Goal: Task Accomplishment & Management: Manage account settings

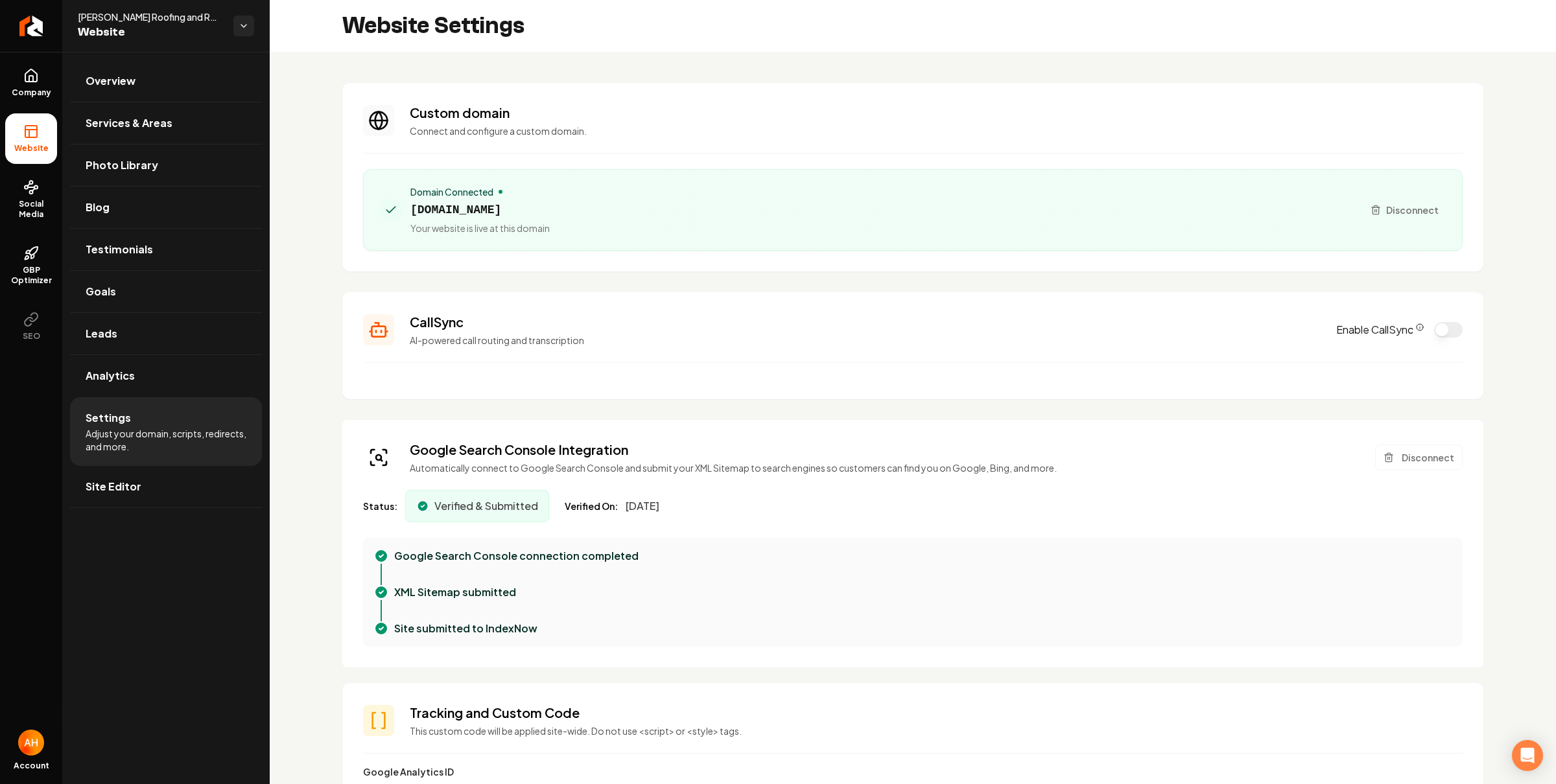
scroll to position [117, 0]
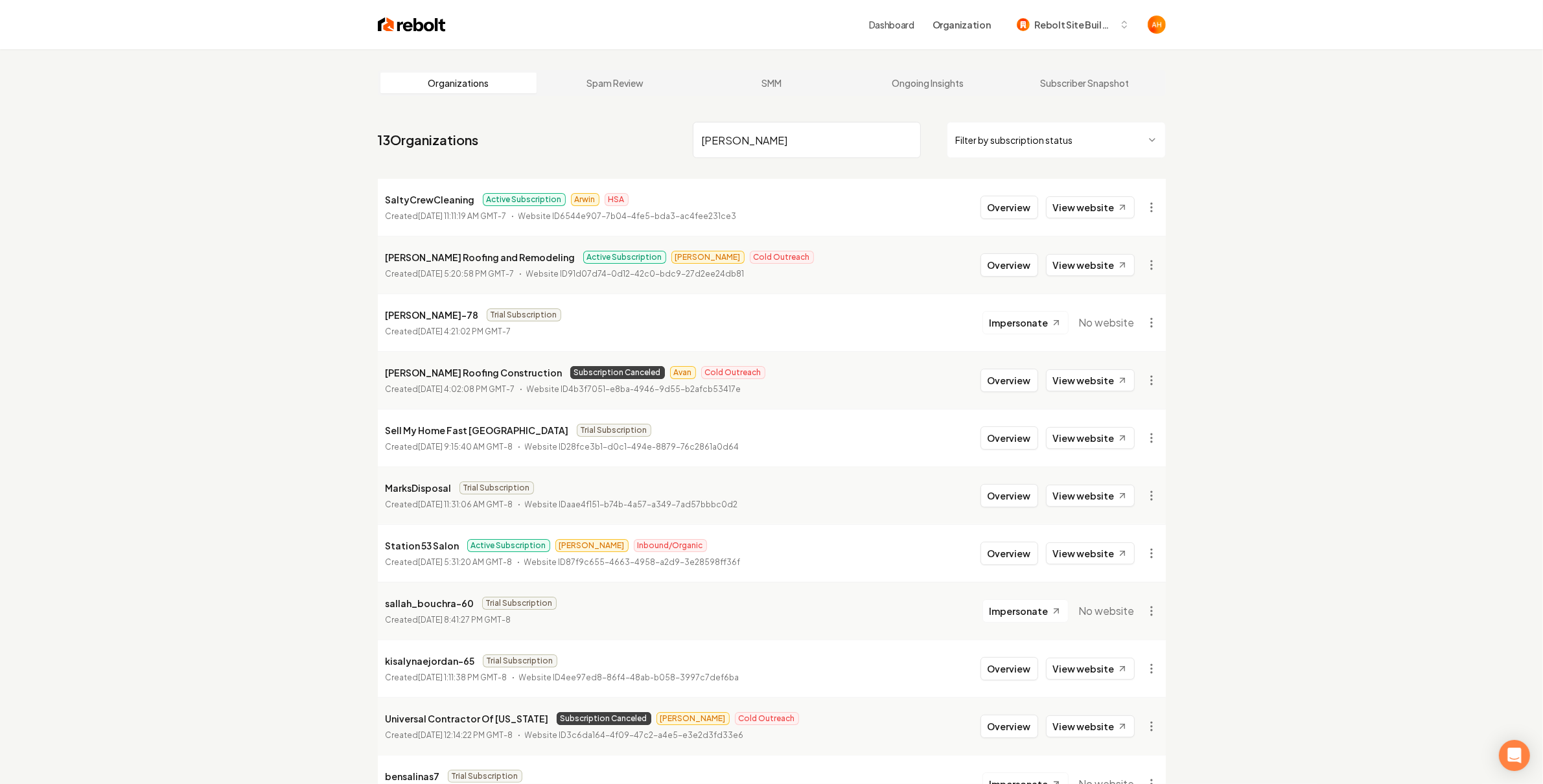
type input "[PERSON_NAME]"
click at [442, 254] on p "[PERSON_NAME] Roofing and Remodeling" at bounding box center [479, 257] width 190 height 16
copy p "[PERSON_NAME] Roofing and Remodeling"
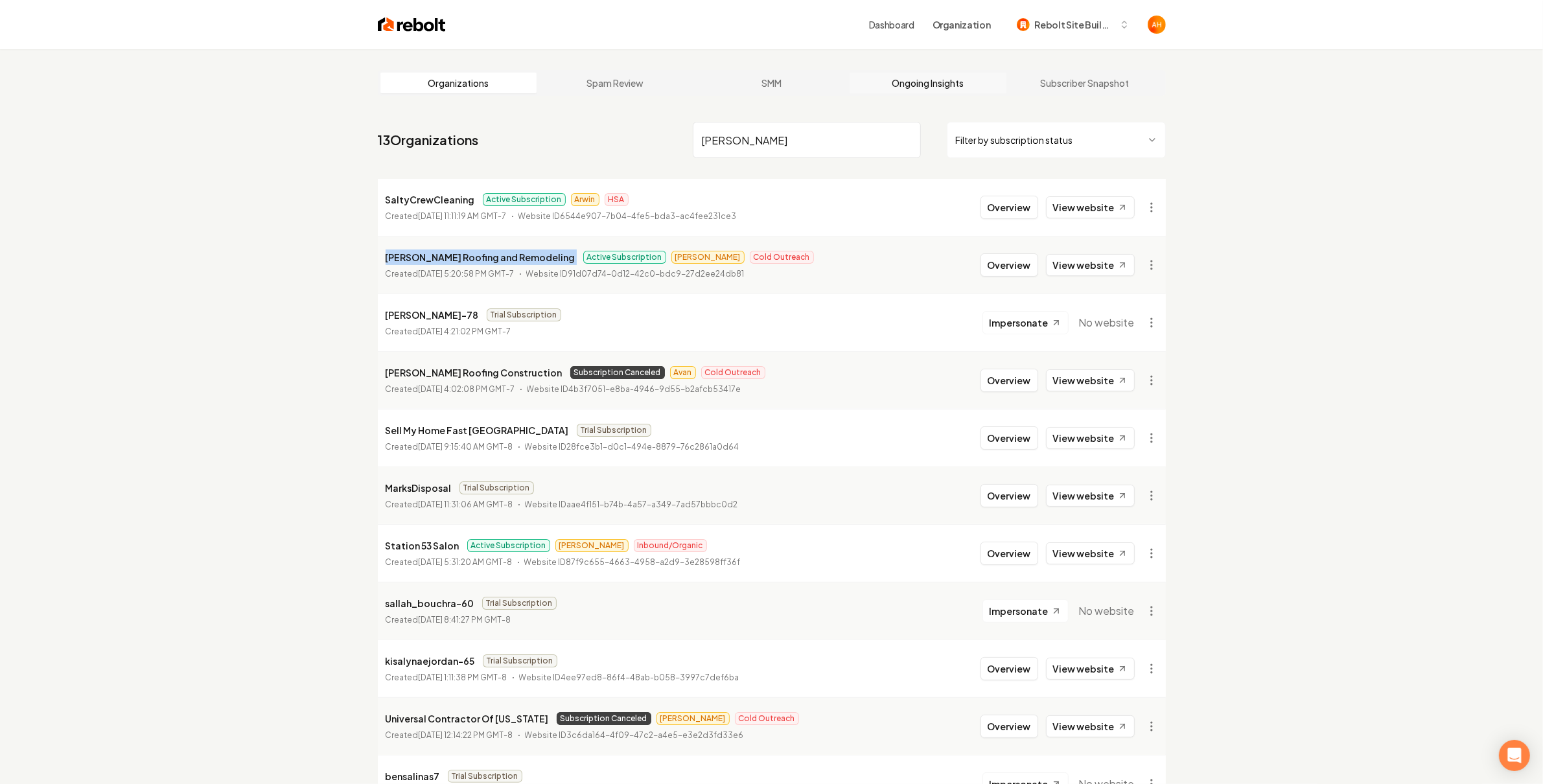
click at [923, 80] on link "Ongoing Insights" at bounding box center [928, 83] width 157 height 21
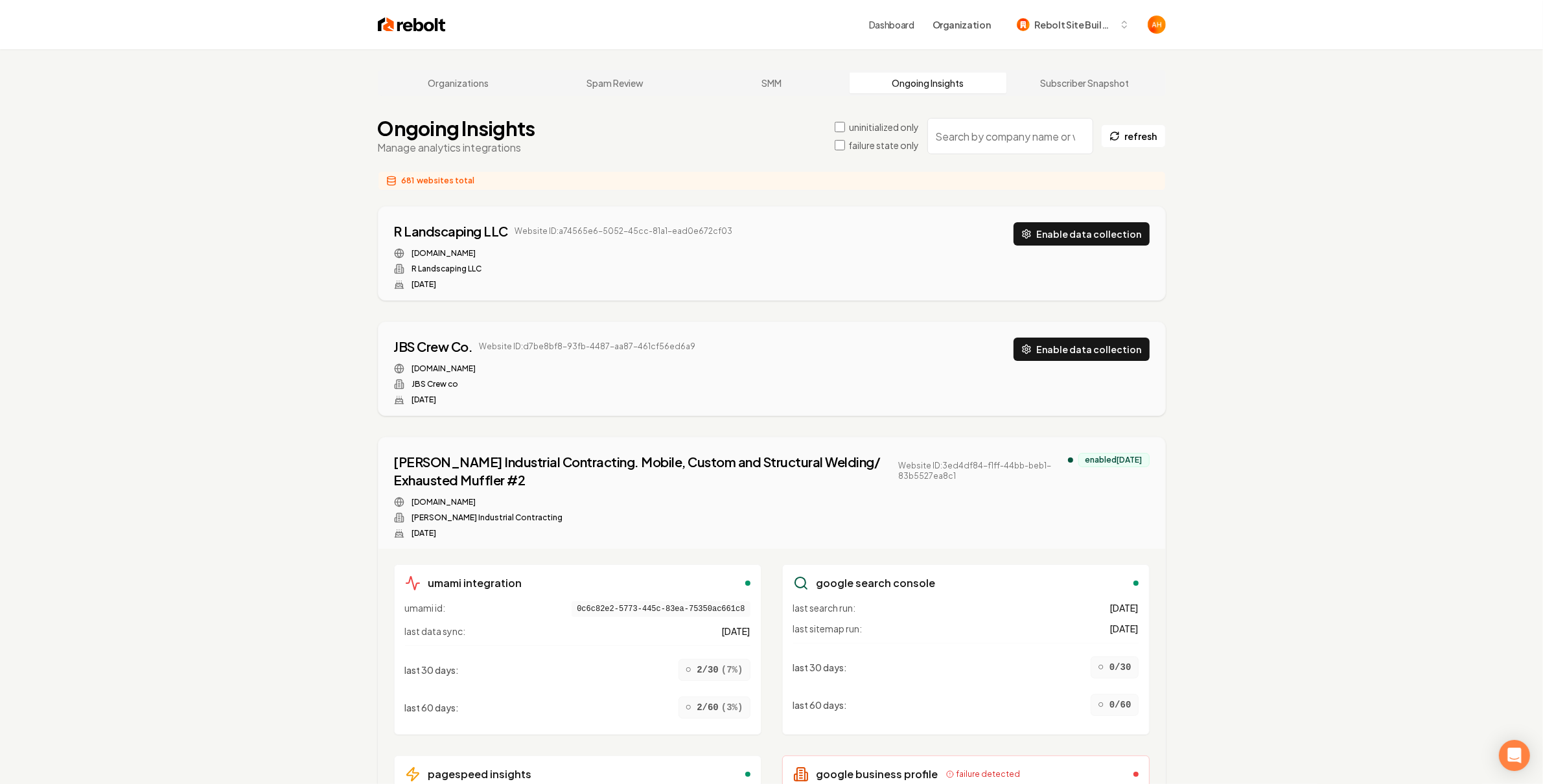
click at [1042, 130] on input "search" at bounding box center [1010, 136] width 166 height 36
paste input "[PERSON_NAME] Roofing and Remodeling"
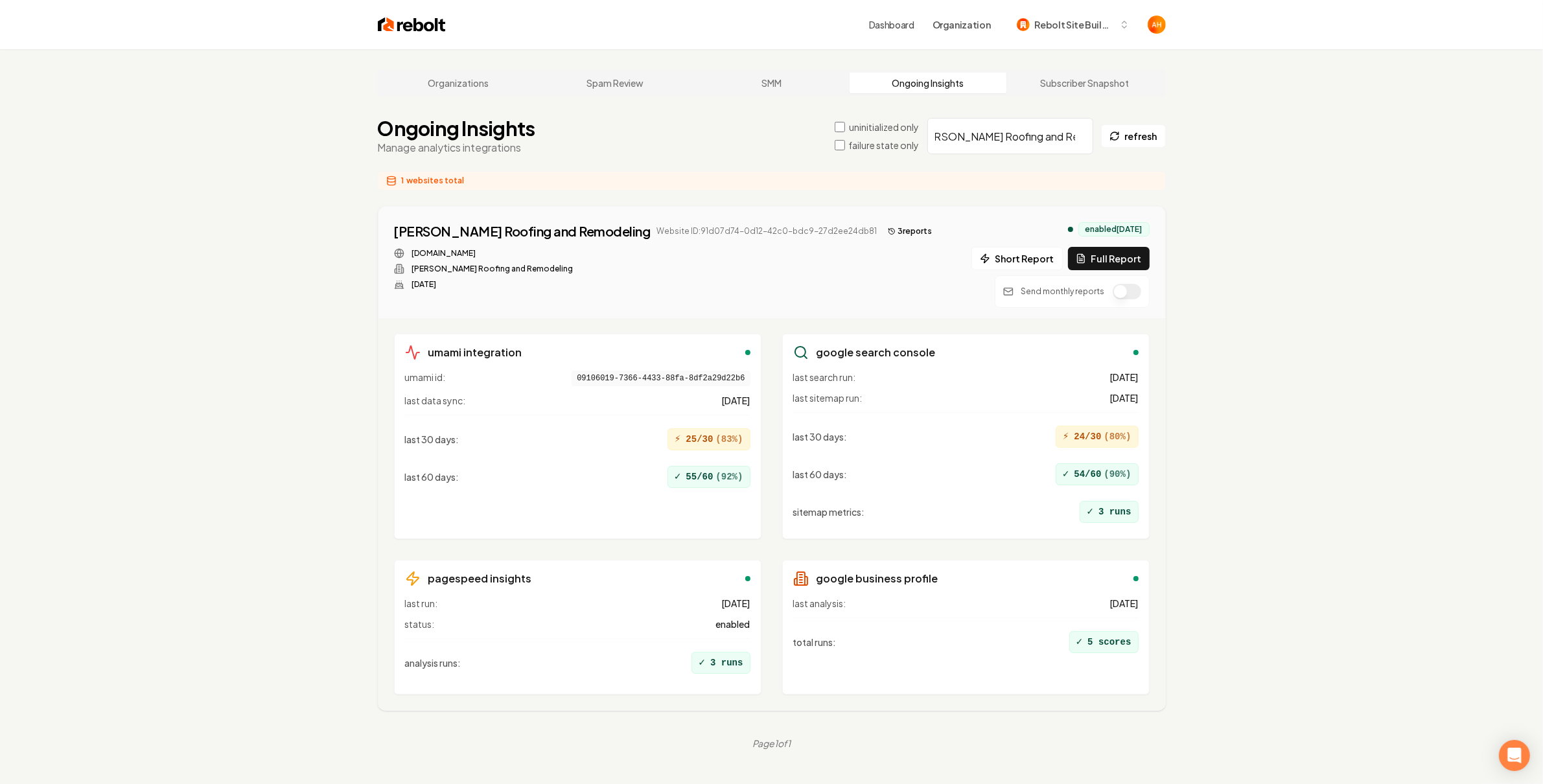
type input "[PERSON_NAME] Roofing and Remodeling"
click at [883, 234] on button "3 report s" at bounding box center [910, 231] width 55 height 16
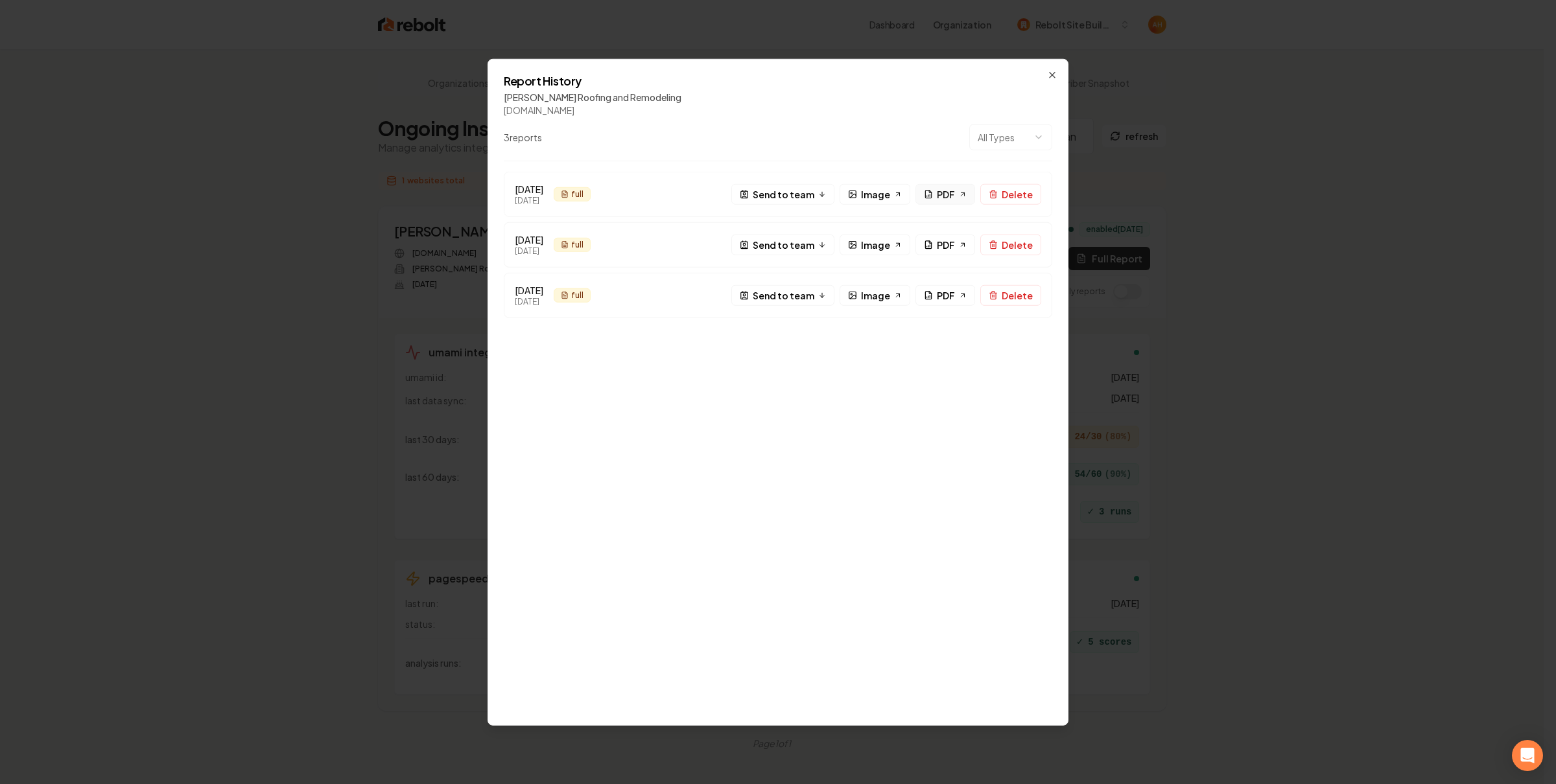
click at [946, 197] on span "PDF" at bounding box center [946, 194] width 18 height 14
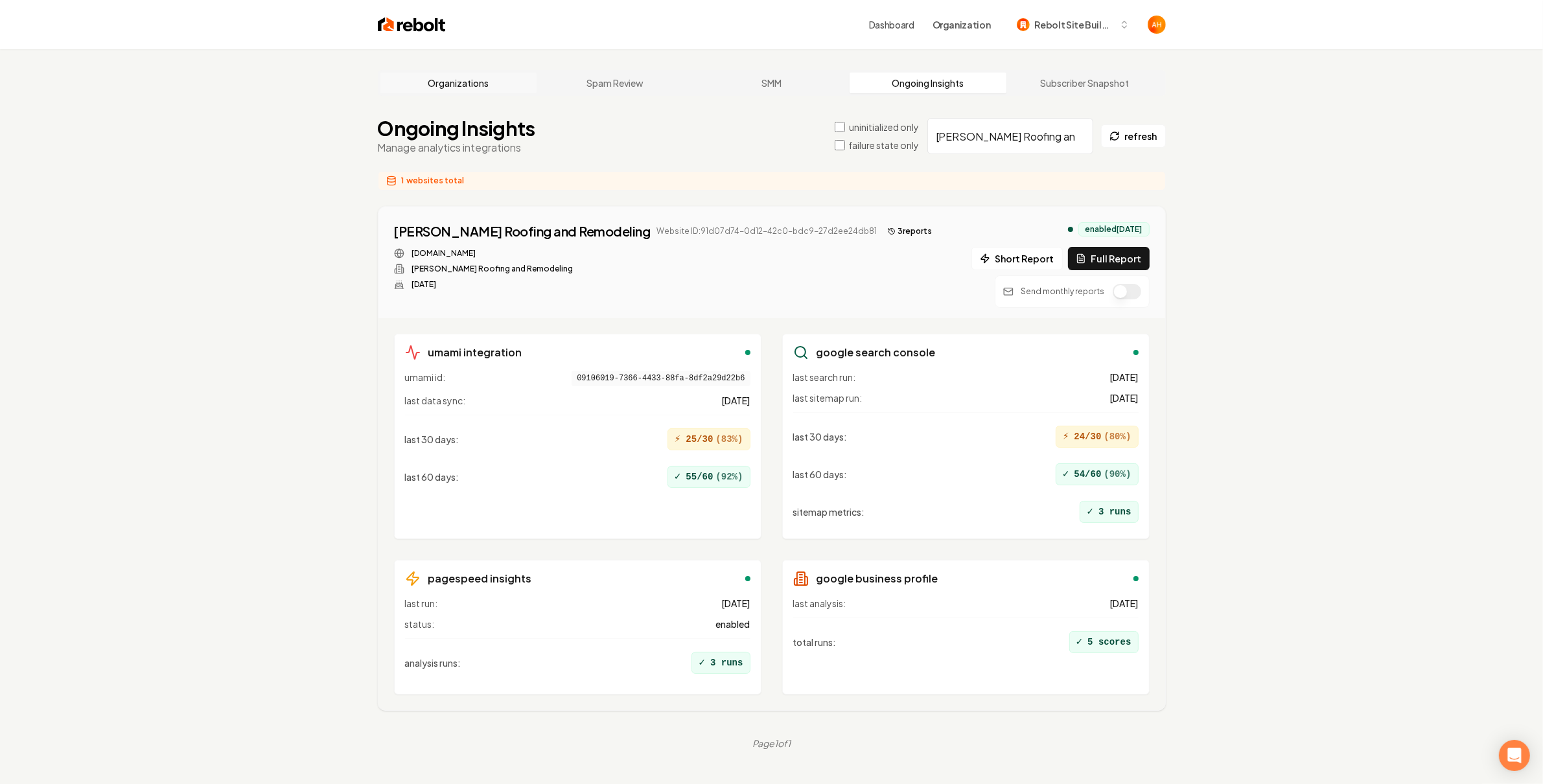
click at [448, 87] on link "Organizations" at bounding box center [458, 83] width 157 height 21
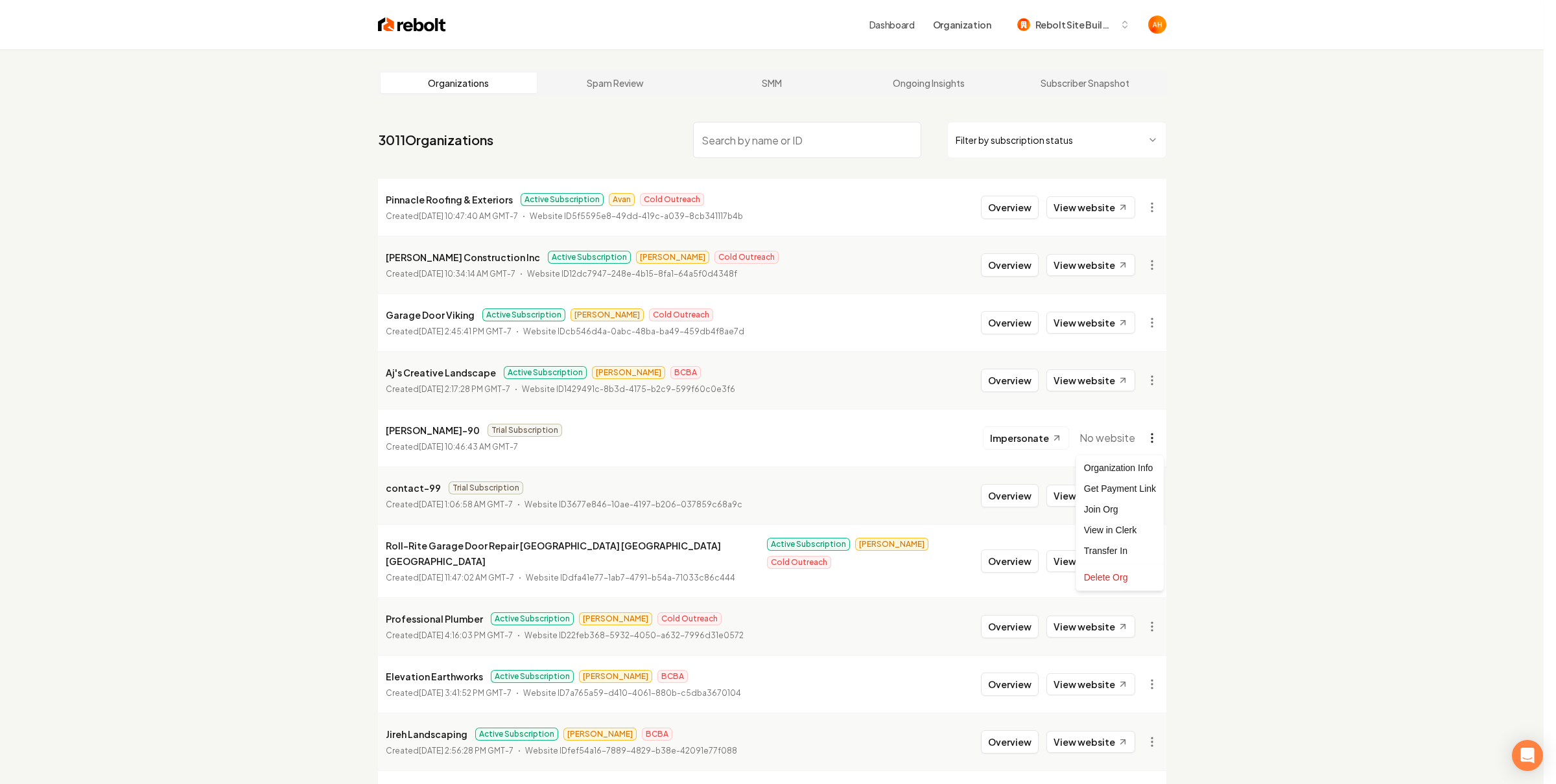
click at [1140, 444] on html "Dashboard Organization Rebolt Site Builder Organizations Spam Review SMM Ongoin…" at bounding box center [778, 392] width 1556 height 784
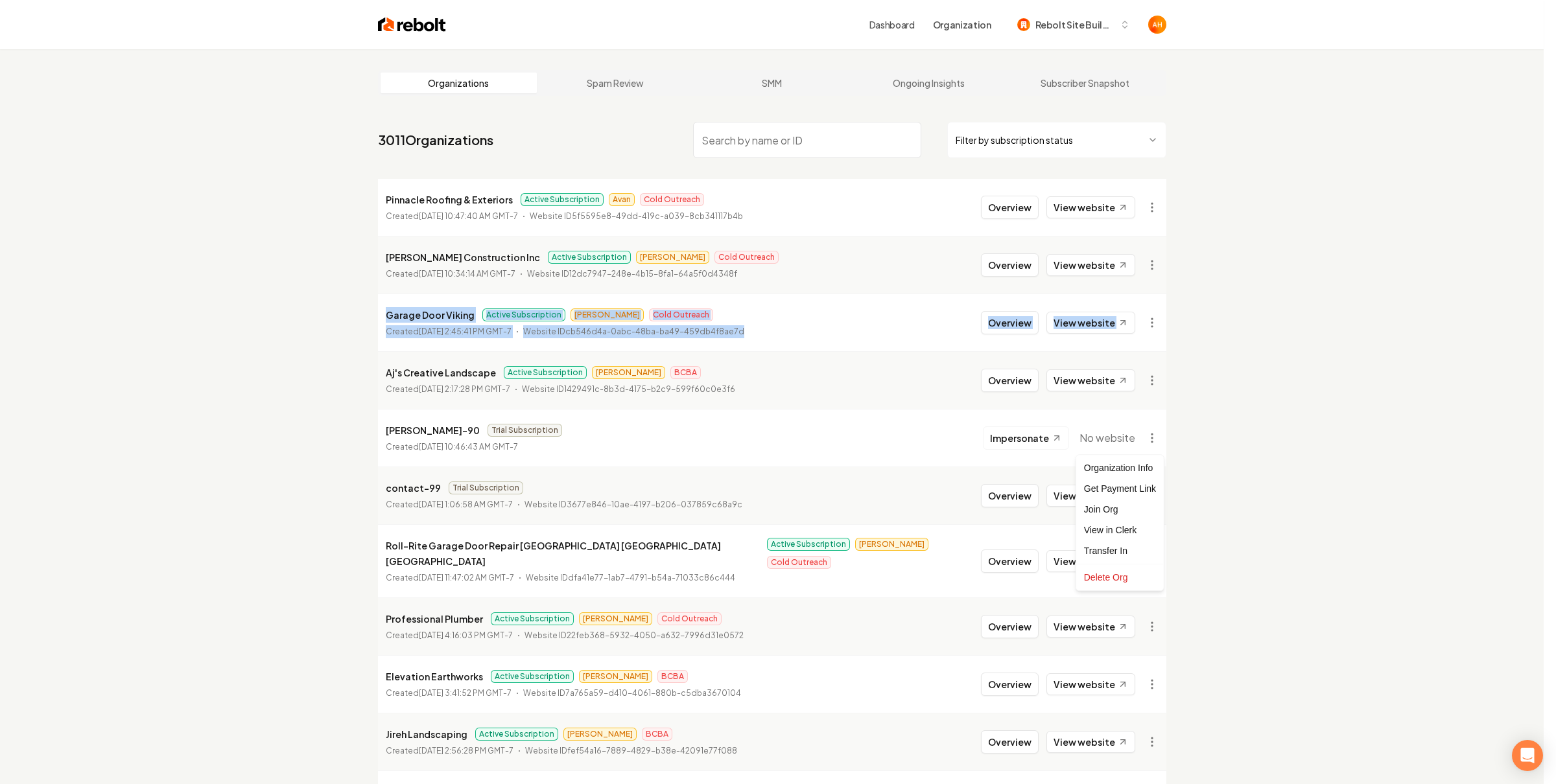
drag, startPoint x: 1318, startPoint y: 295, endPoint x: 1261, endPoint y: 240, distance: 79.2
click at [1316, 289] on html "Dashboard Organization Rebolt Site Builder Organizations Spam Review SMM Ongoin…" at bounding box center [778, 392] width 1556 height 784
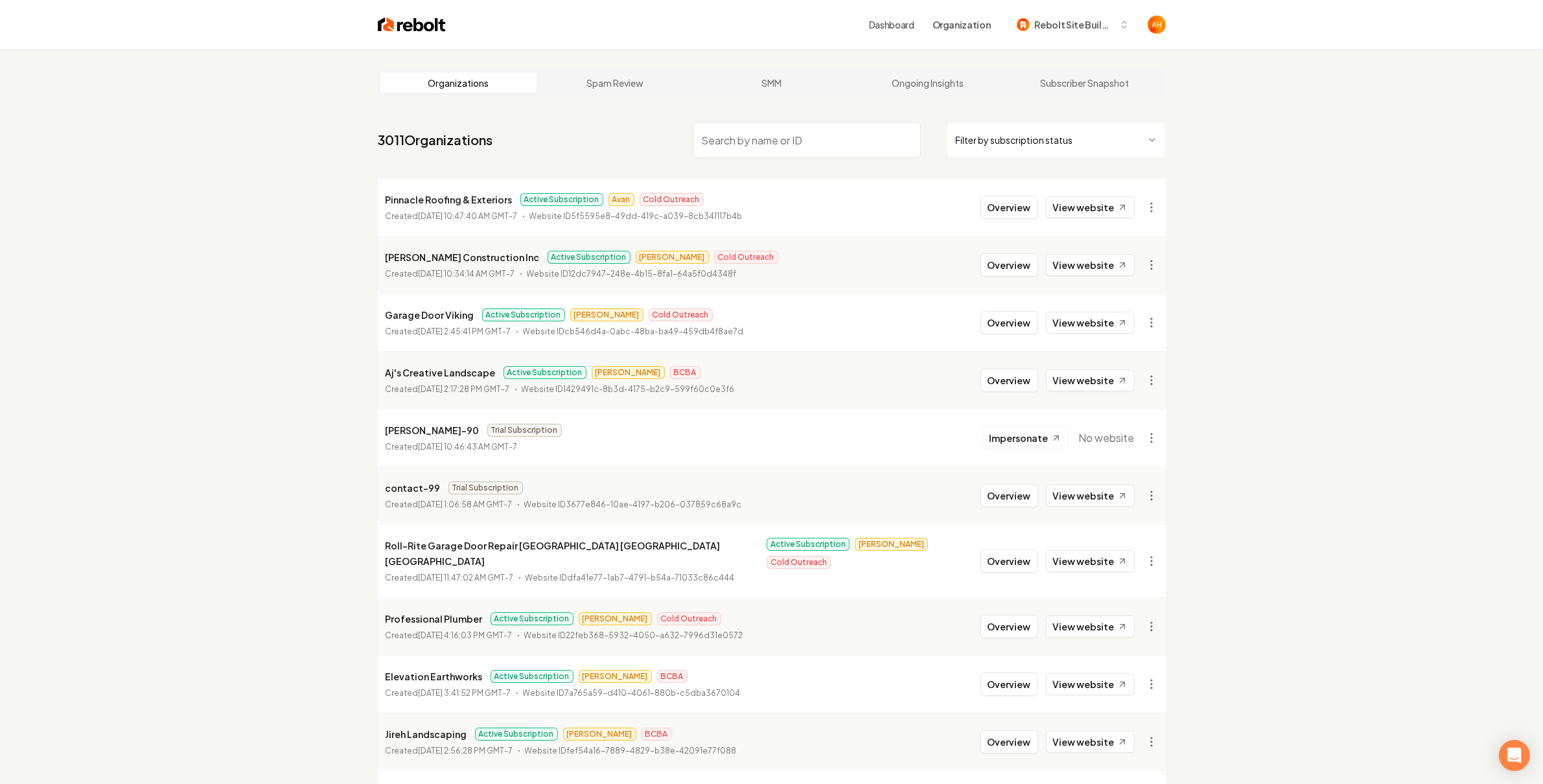
drag, startPoint x: 1220, startPoint y: 123, endPoint x: 1029, endPoint y: 5, distance: 224.5
click at [1145, 209] on html "Dashboard Organization Rebolt Site Builder Organizations Spam Review SMM Ongoin…" at bounding box center [771, 392] width 1543 height 784
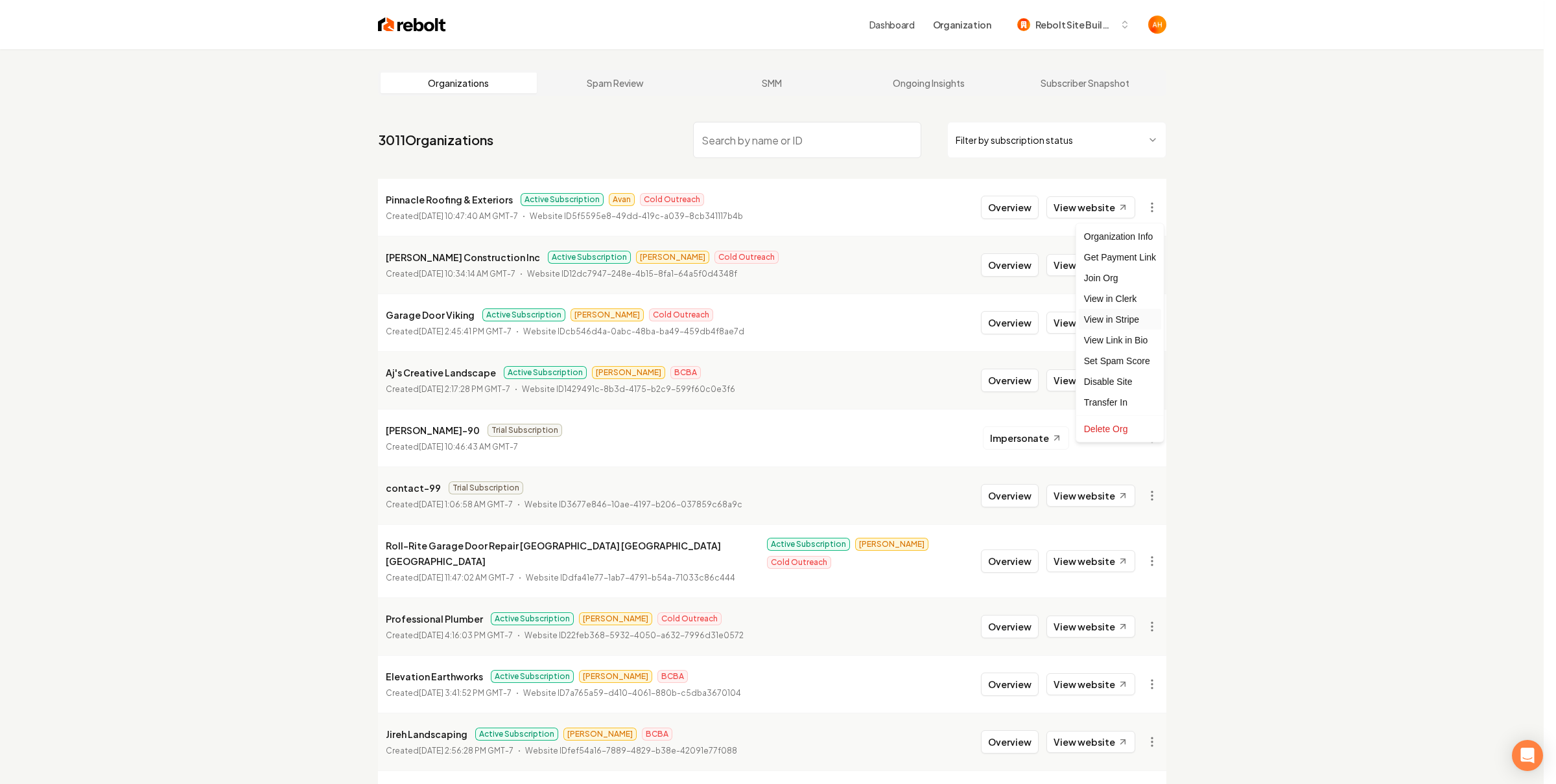
click at [1116, 325] on link "View in Stripe" at bounding box center [1120, 319] width 82 height 21
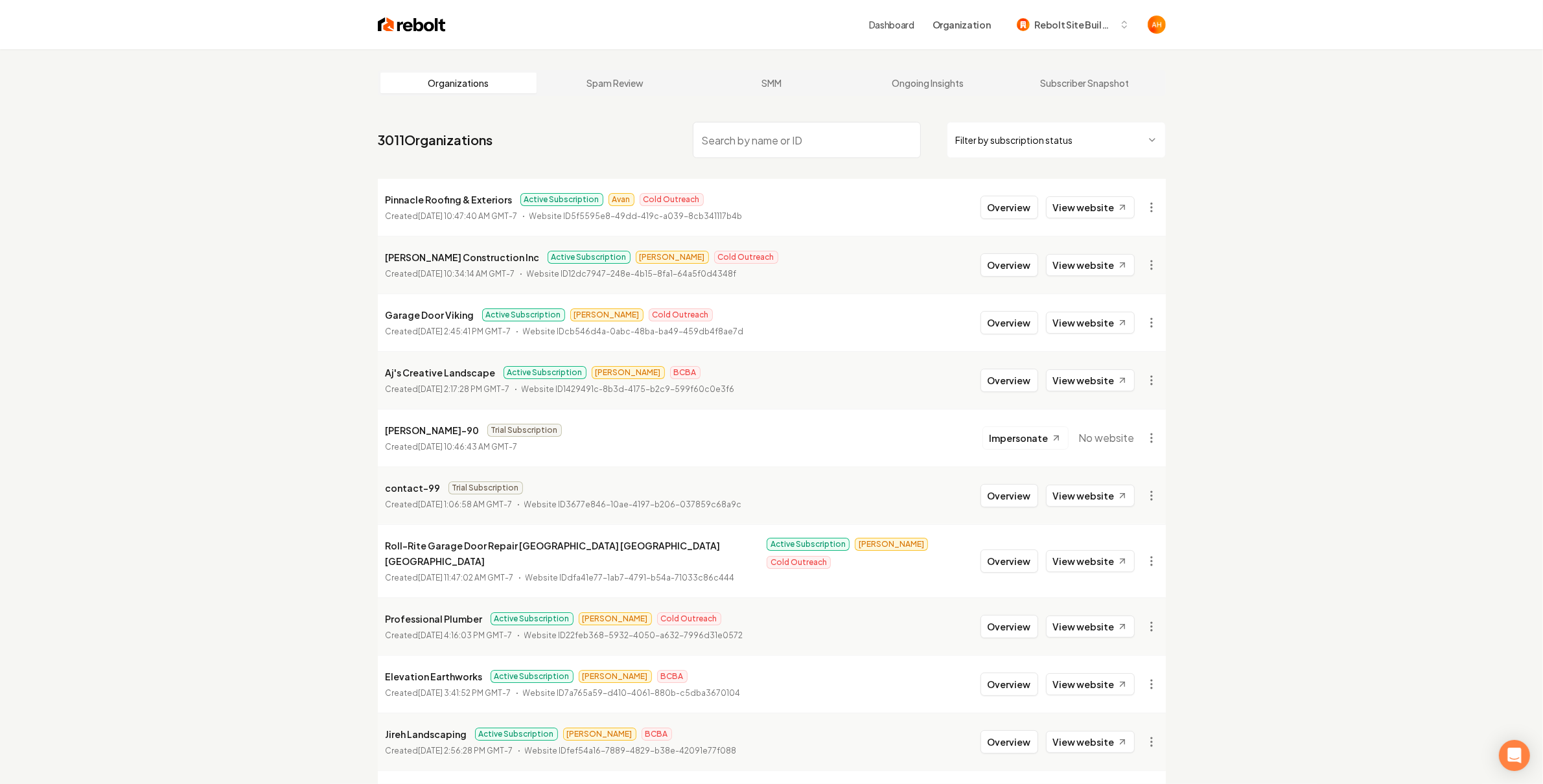
click at [790, 135] on input "search" at bounding box center [807, 140] width 228 height 36
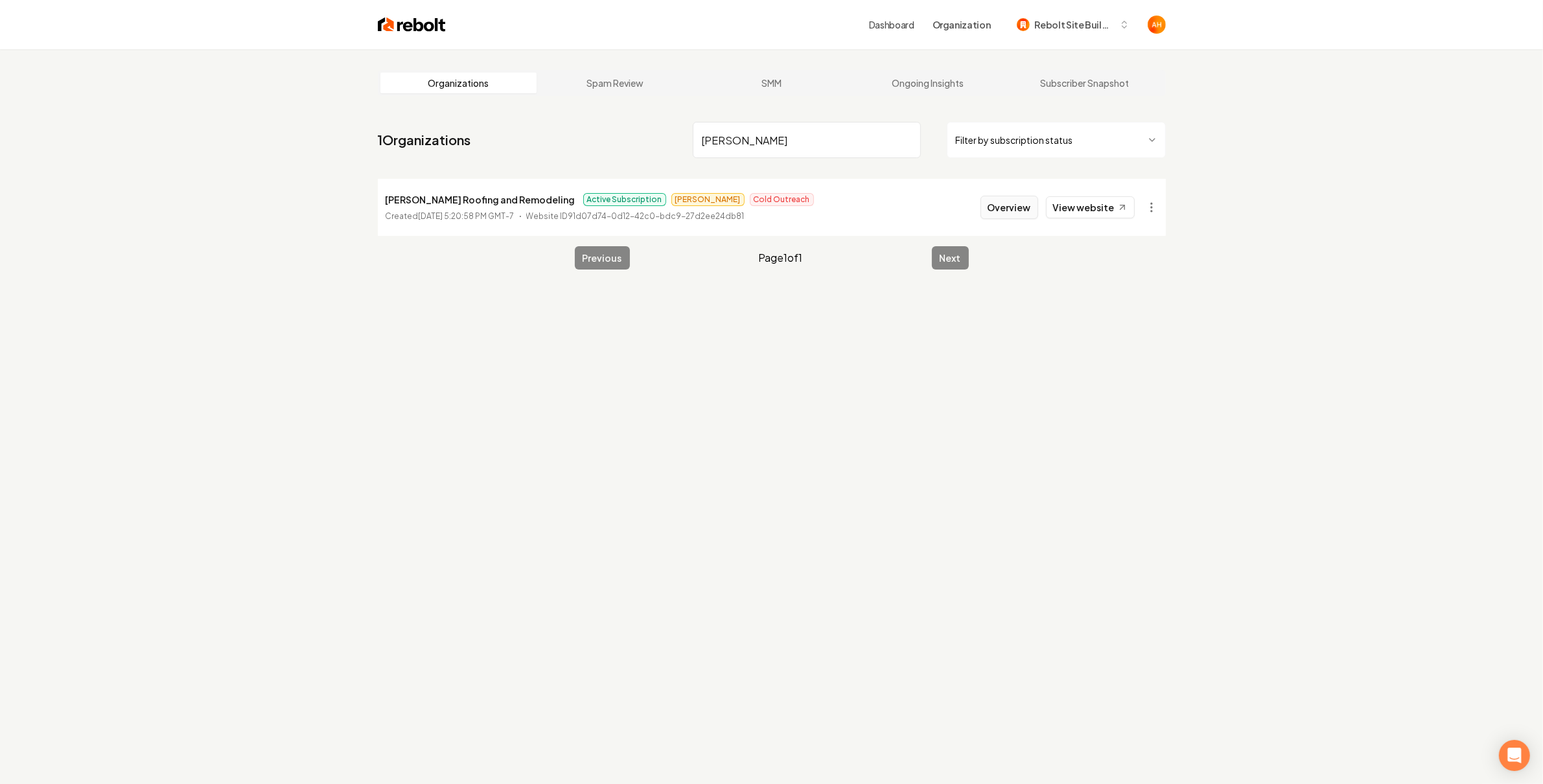
type input "[PERSON_NAME]"
click at [1019, 203] on button "Overview" at bounding box center [1009, 207] width 58 height 23
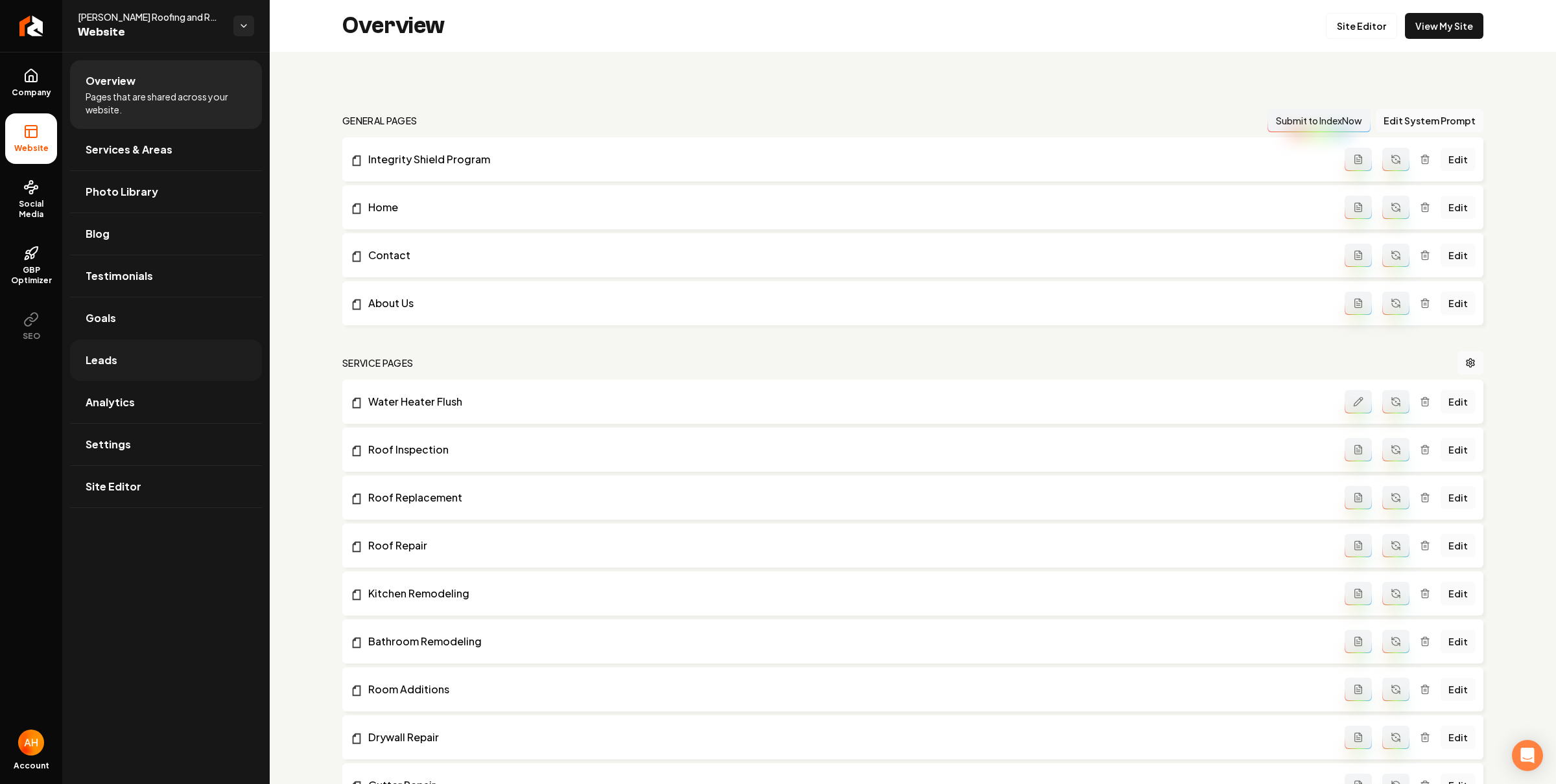
click at [126, 362] on link "Leads" at bounding box center [166, 360] width 192 height 42
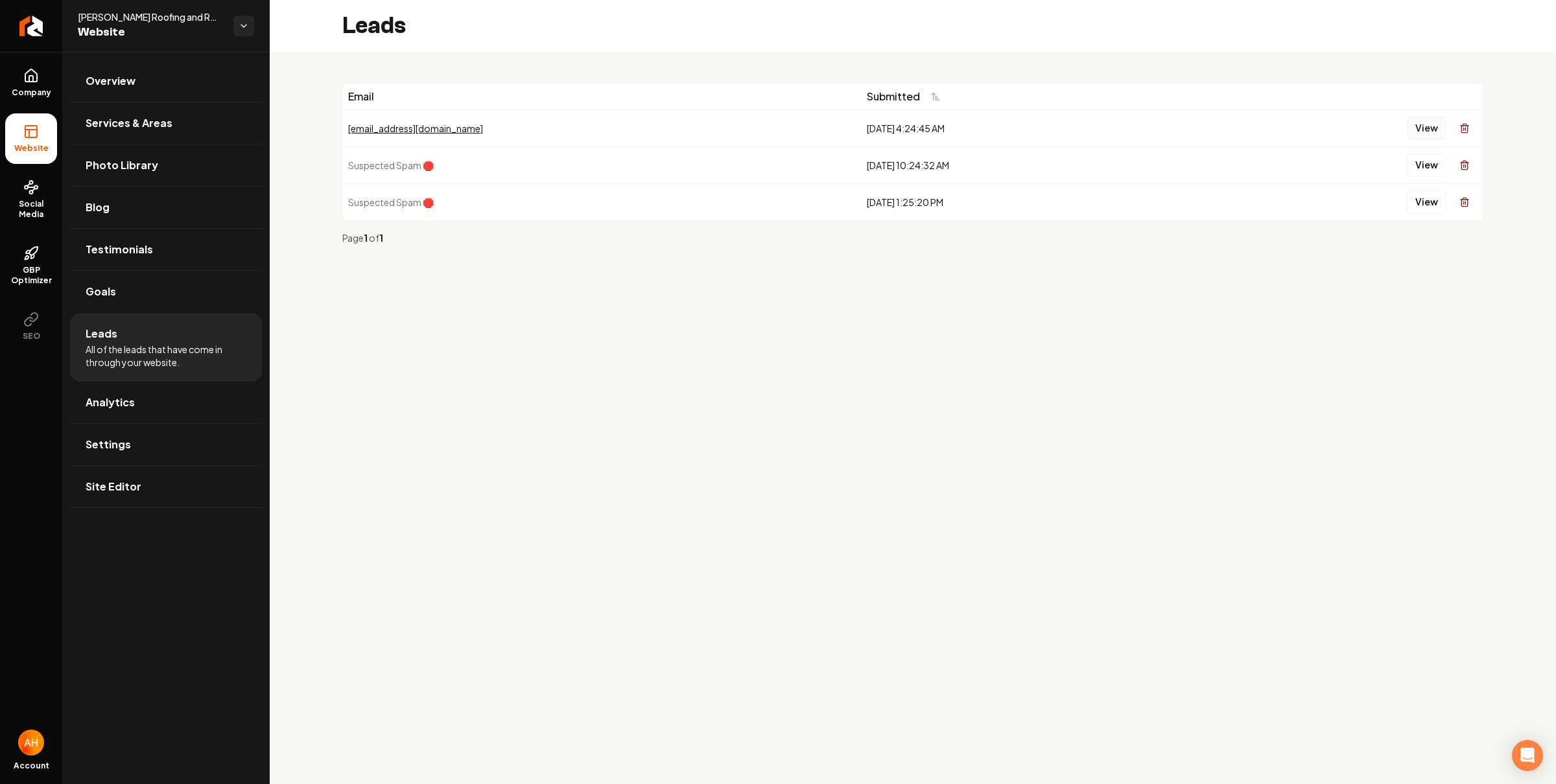
click at [1419, 131] on button "View" at bounding box center [1427, 128] width 40 height 23
click at [197, 86] on link "Overview" at bounding box center [166, 81] width 192 height 42
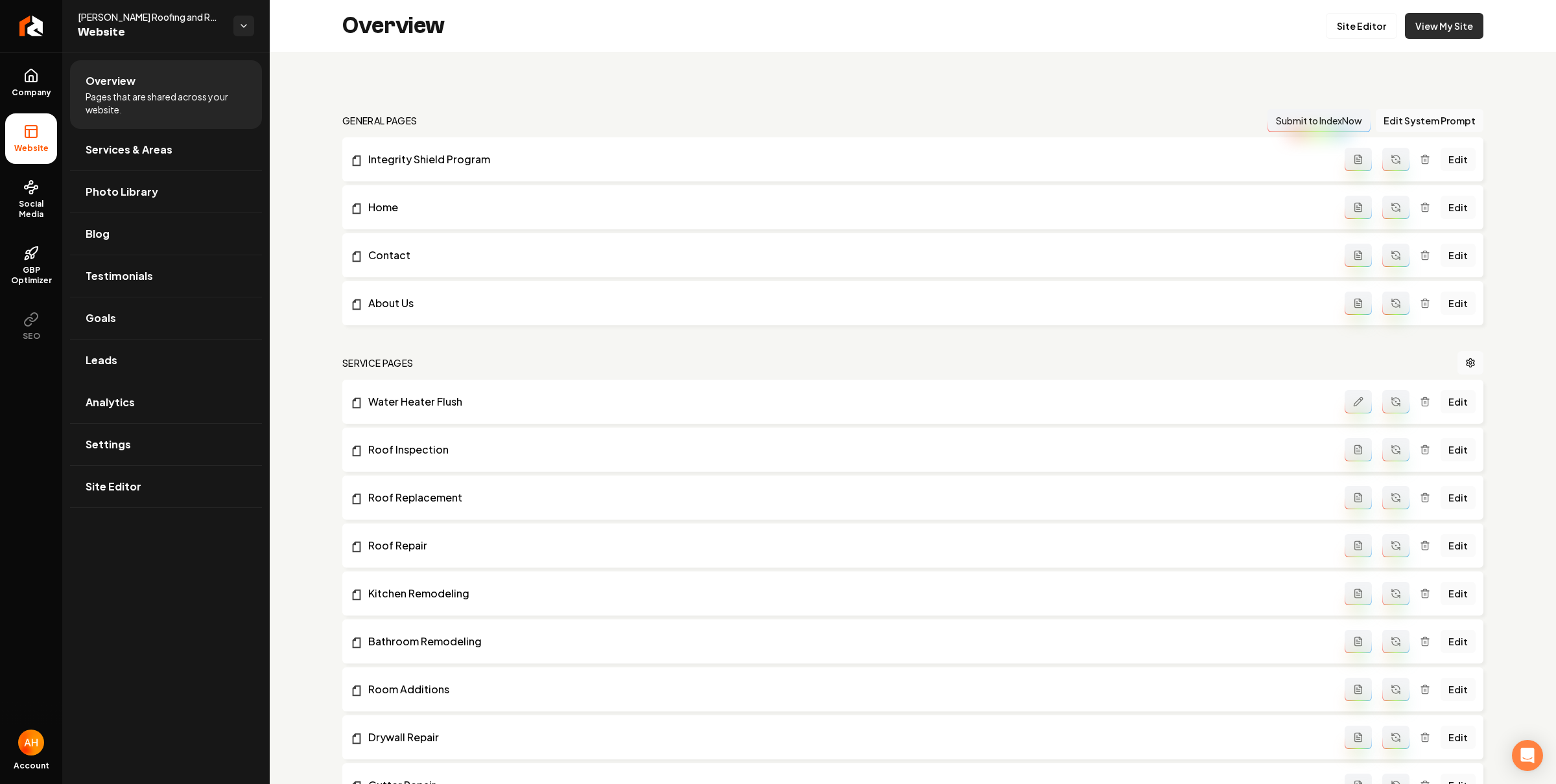
click at [1429, 21] on link "View My Site" at bounding box center [1443, 26] width 79 height 26
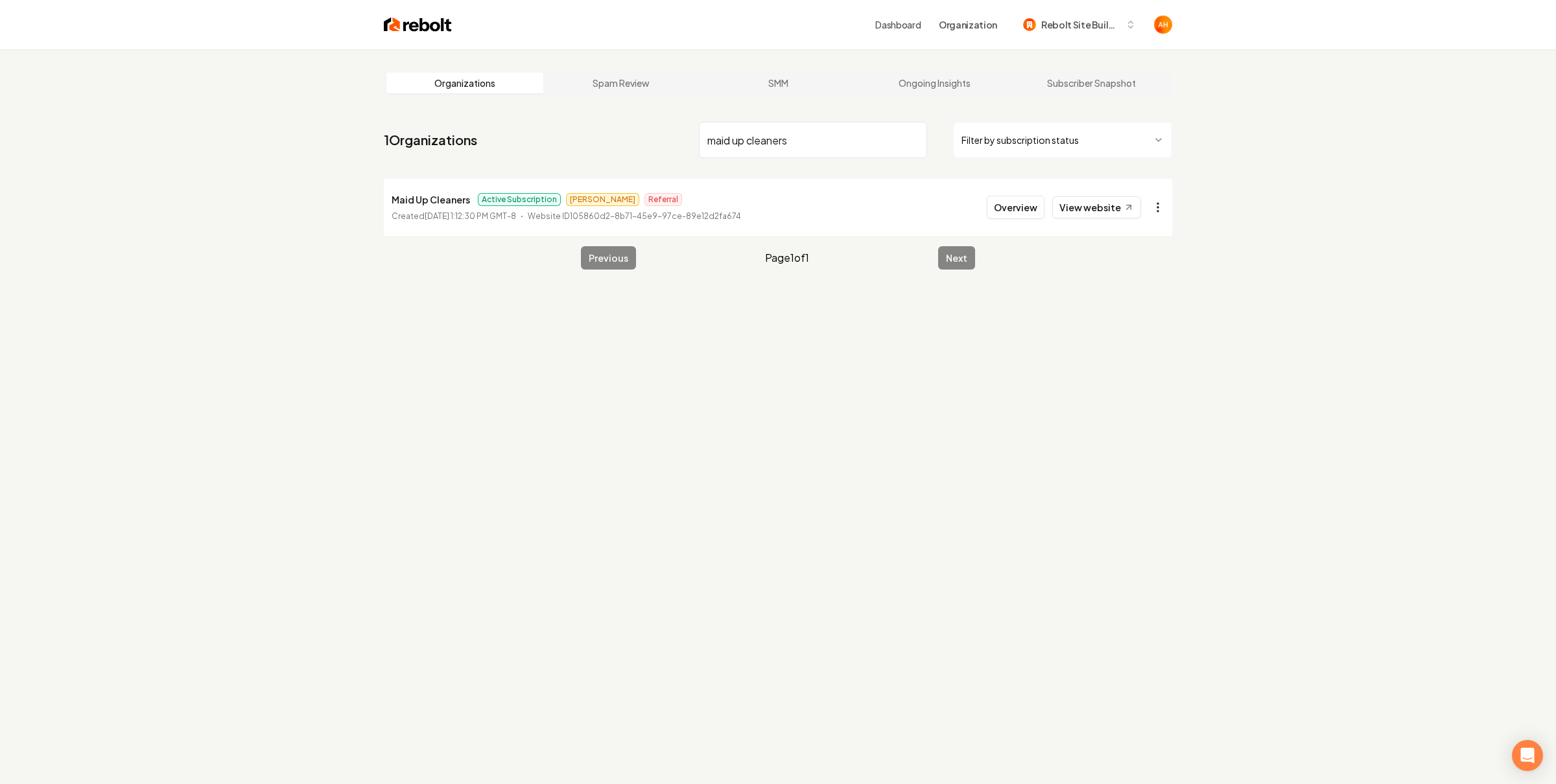
click at [1151, 211] on html "Dashboard Organization Rebolt Site Builder Organizations Spam Review SMM Ongoin…" at bounding box center [778, 392] width 1556 height 784
click at [1146, 316] on link "View in Stripe" at bounding box center [1120, 319] width 82 height 21
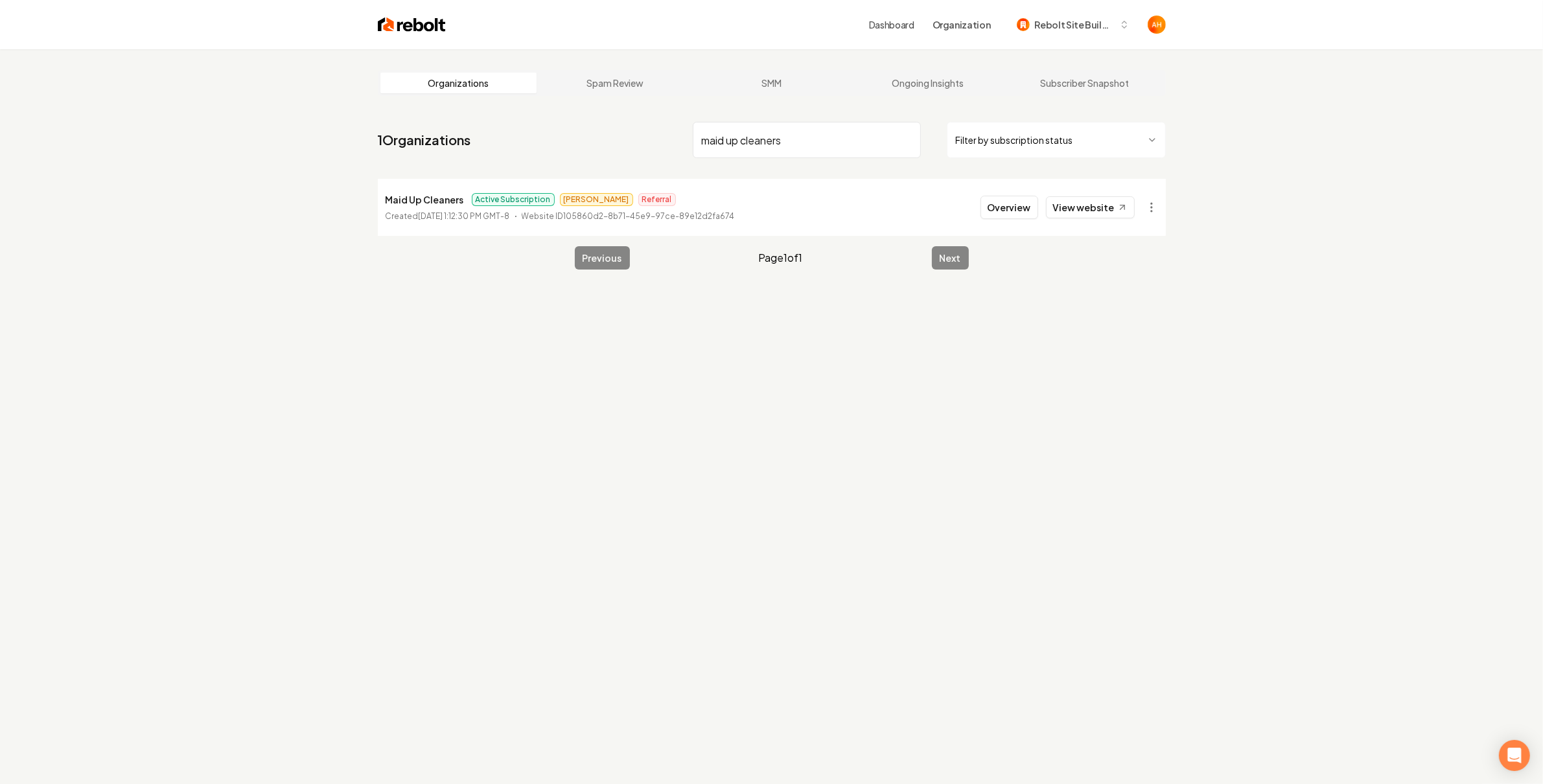
click at [729, 154] on input "maid up cleaners" at bounding box center [807, 140] width 228 height 36
type input "rooftech"
click at [1033, 216] on button "Overview" at bounding box center [1009, 207] width 58 height 23
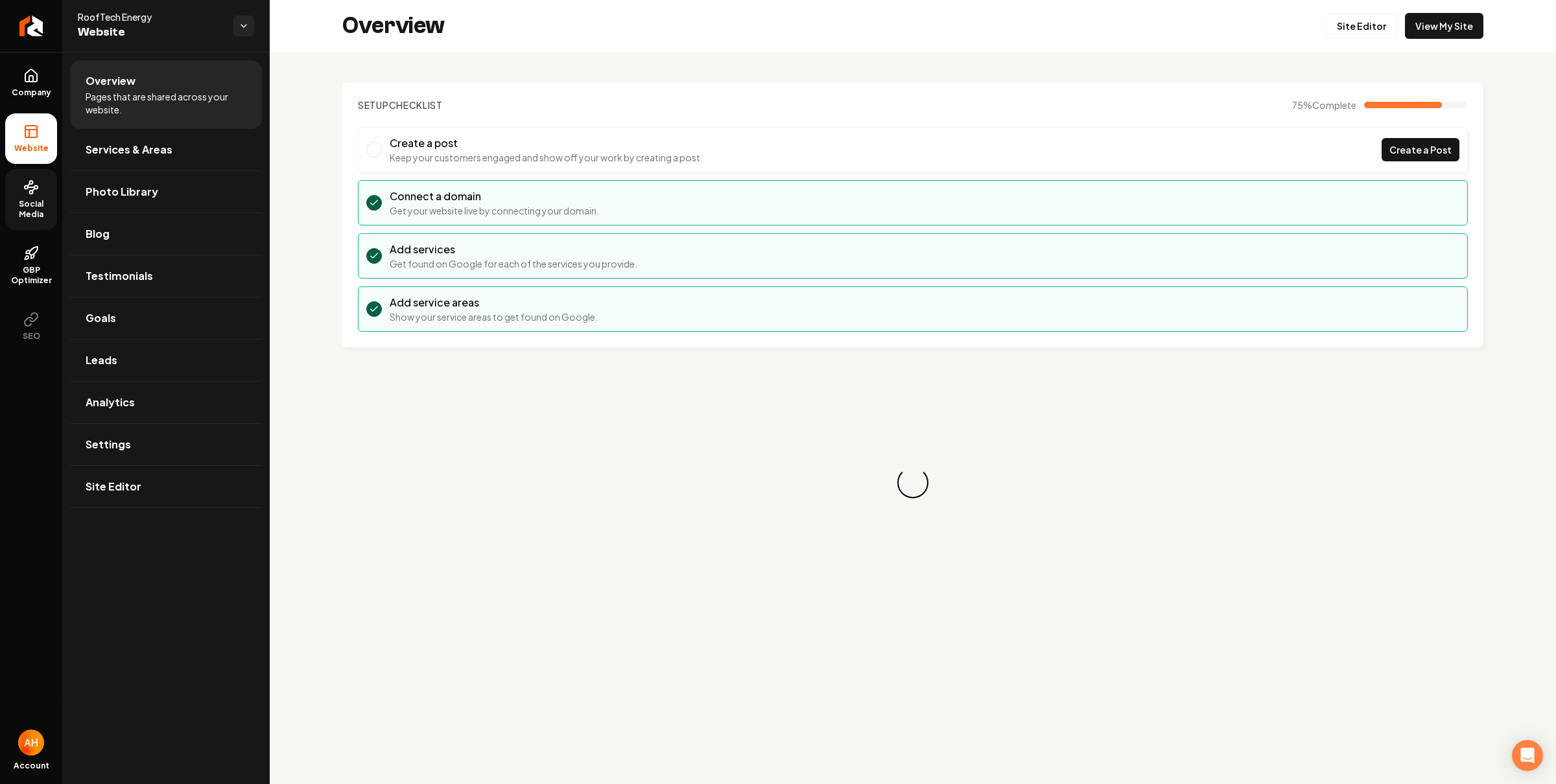
click at [23, 221] on link "Social Media" at bounding box center [31, 199] width 52 height 61
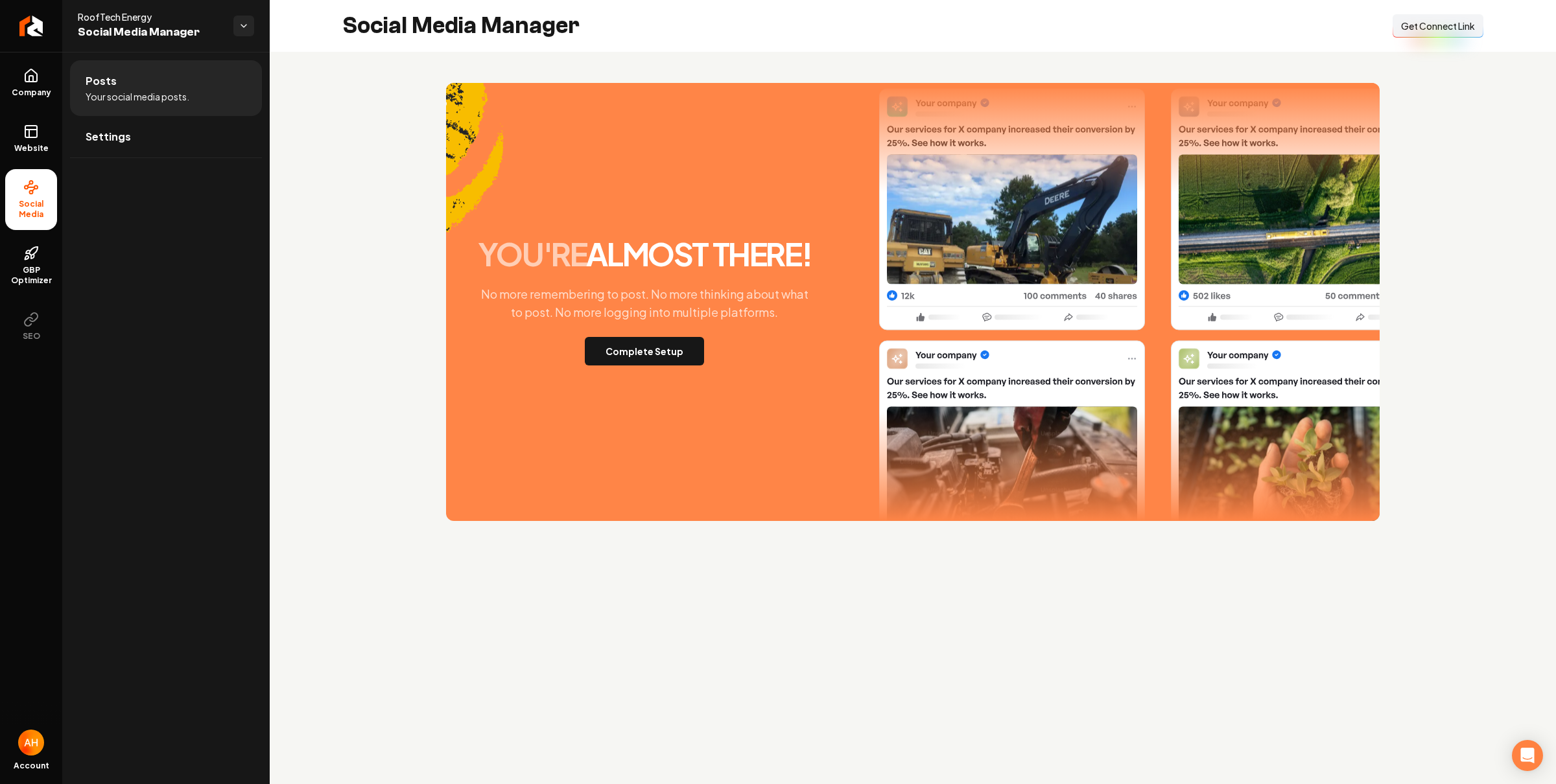
click at [1469, 19] on span "Get Connect Link" at bounding box center [1437, 25] width 74 height 13
click at [417, 107] on section "you're almost there! No more remembering to post. No more thinking about what t…" at bounding box center [913, 302] width 1141 height 438
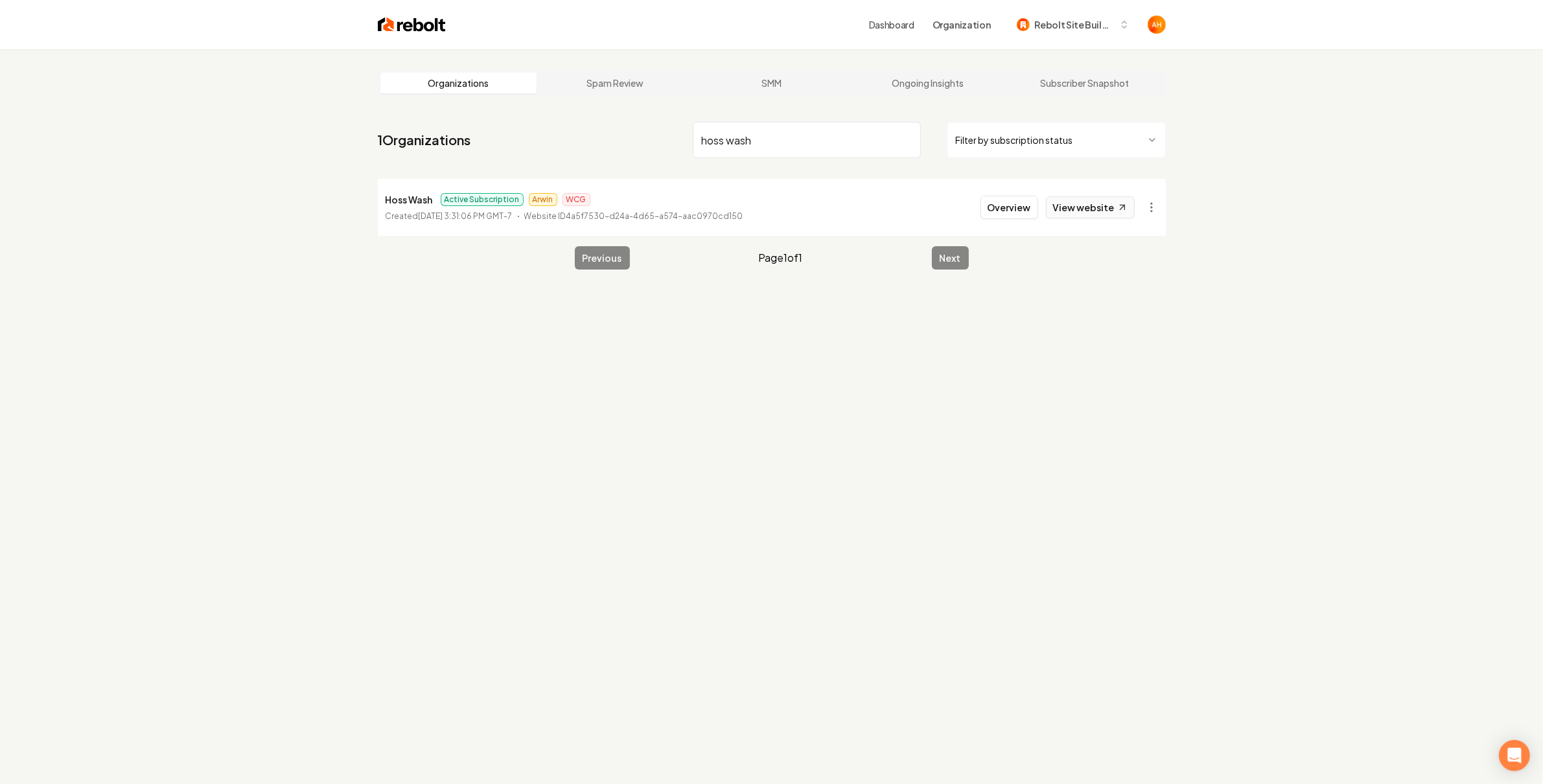
click at [1077, 204] on link "View website" at bounding box center [1090, 207] width 89 height 22
click at [1096, 206] on link "View website" at bounding box center [1090, 207] width 89 height 22
click at [808, 145] on input "hoss wash" at bounding box center [807, 140] width 228 height 36
type input "chella"
click at [1094, 209] on link "View website" at bounding box center [1090, 207] width 89 height 22
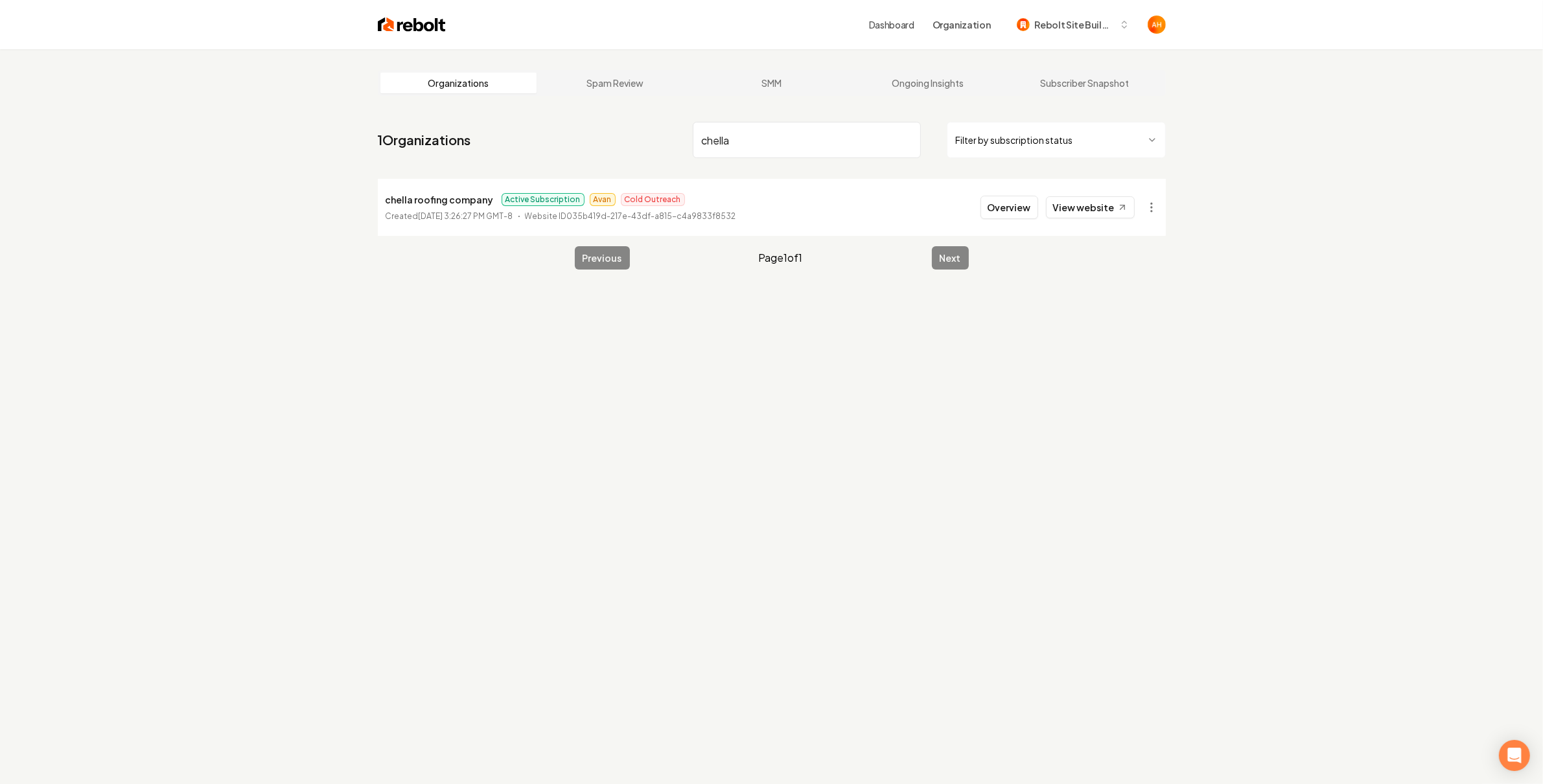
click at [445, 196] on p "chella roofing company" at bounding box center [439, 200] width 108 height 16
copy p "chella roofing company"
click at [927, 87] on link "Ongoing Insights" at bounding box center [928, 83] width 157 height 21
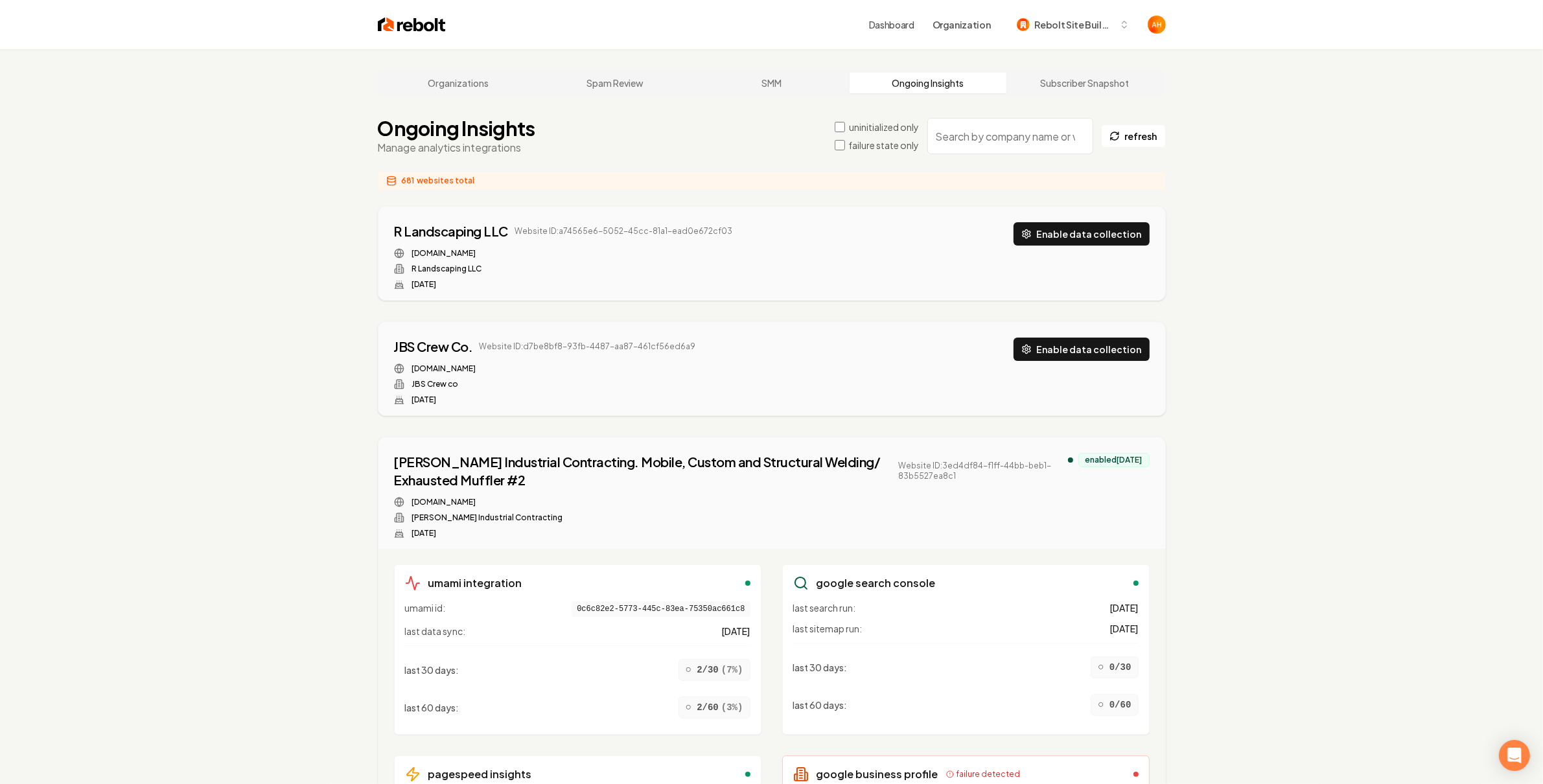
click at [981, 140] on input "search" at bounding box center [1010, 136] width 166 height 36
paste input "chella roofing company"
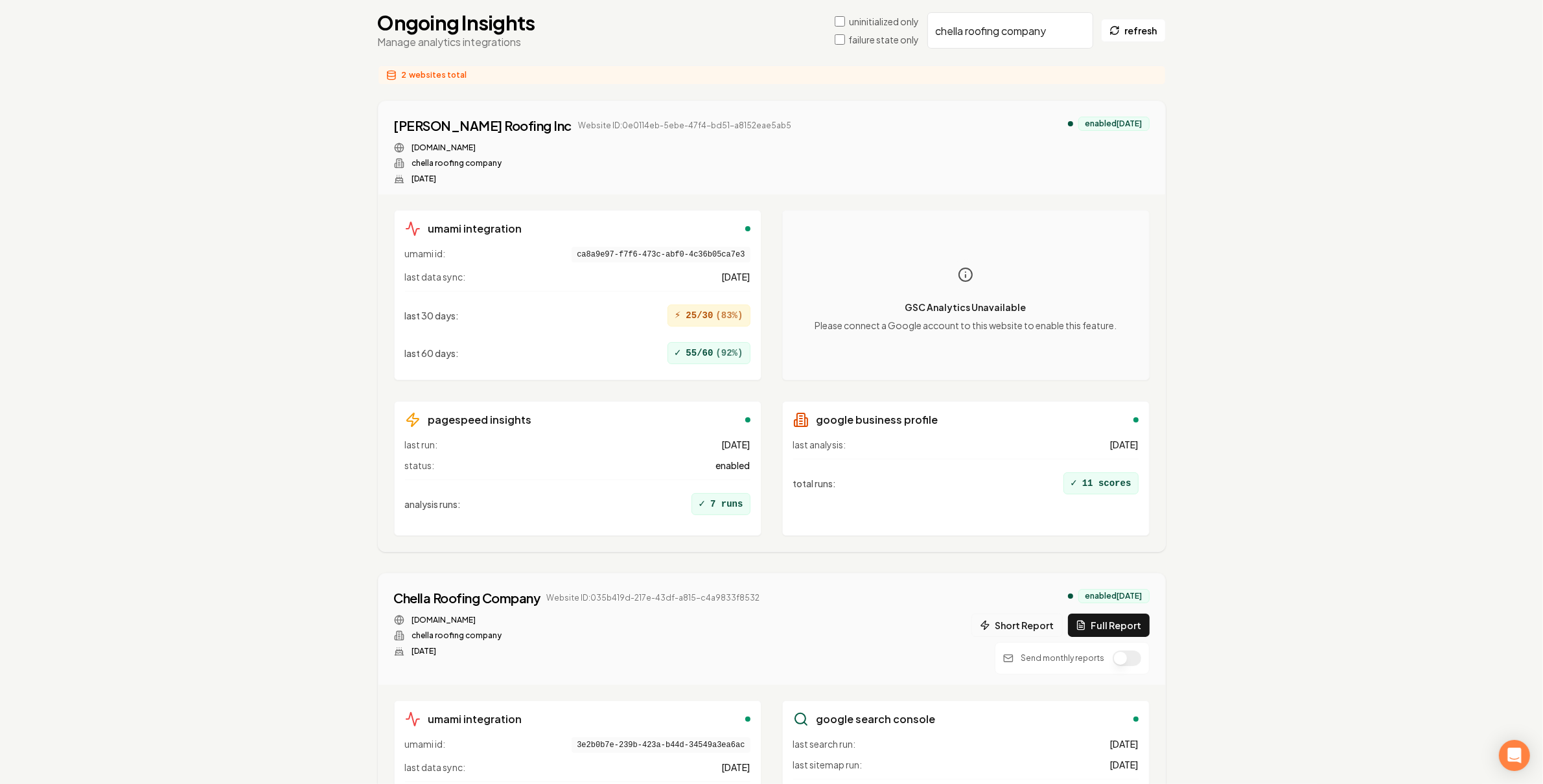
scroll to position [221, 0]
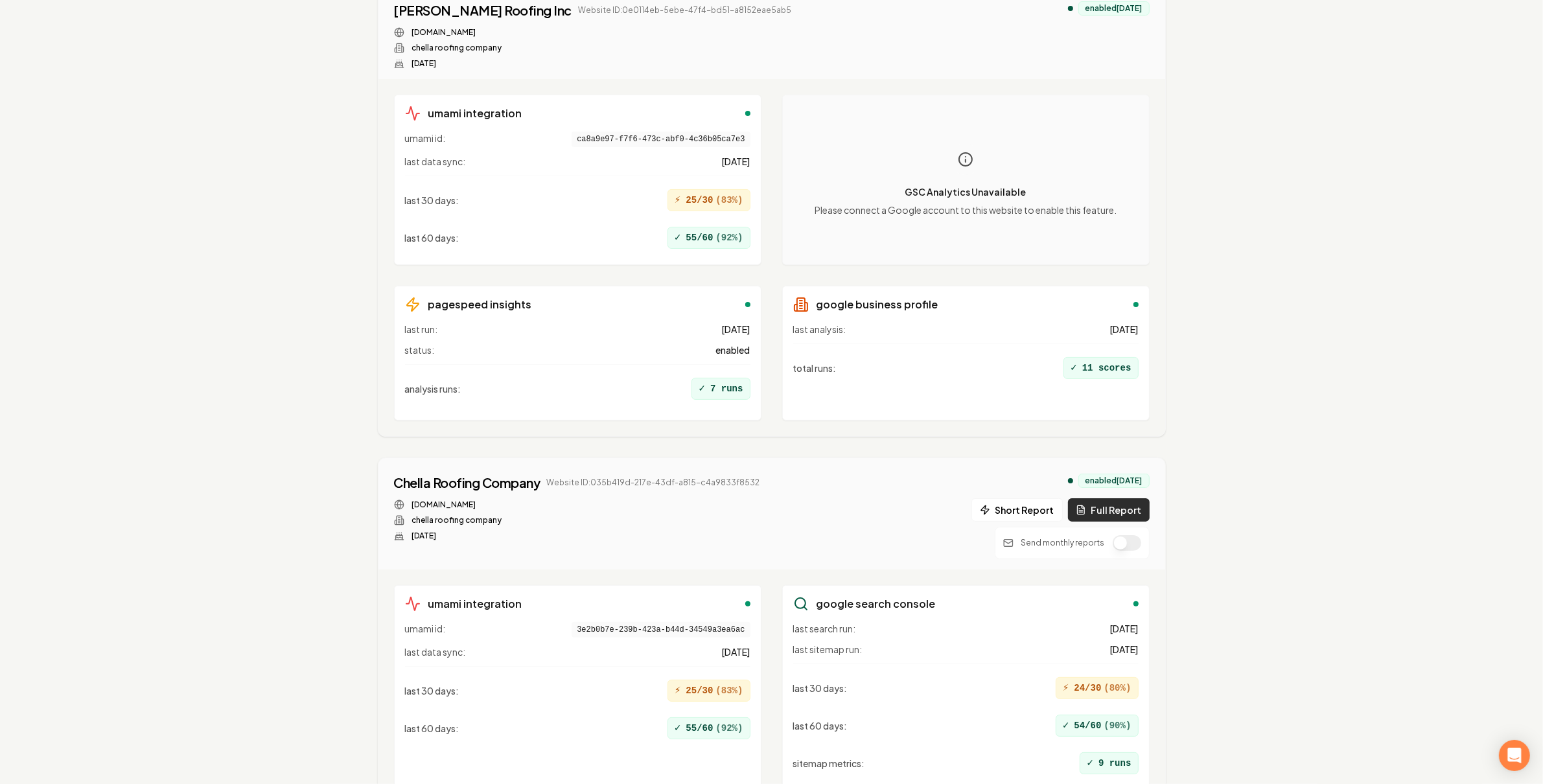
type input "chella roofing company"
click at [1086, 509] on icon at bounding box center [1081, 510] width 10 height 10
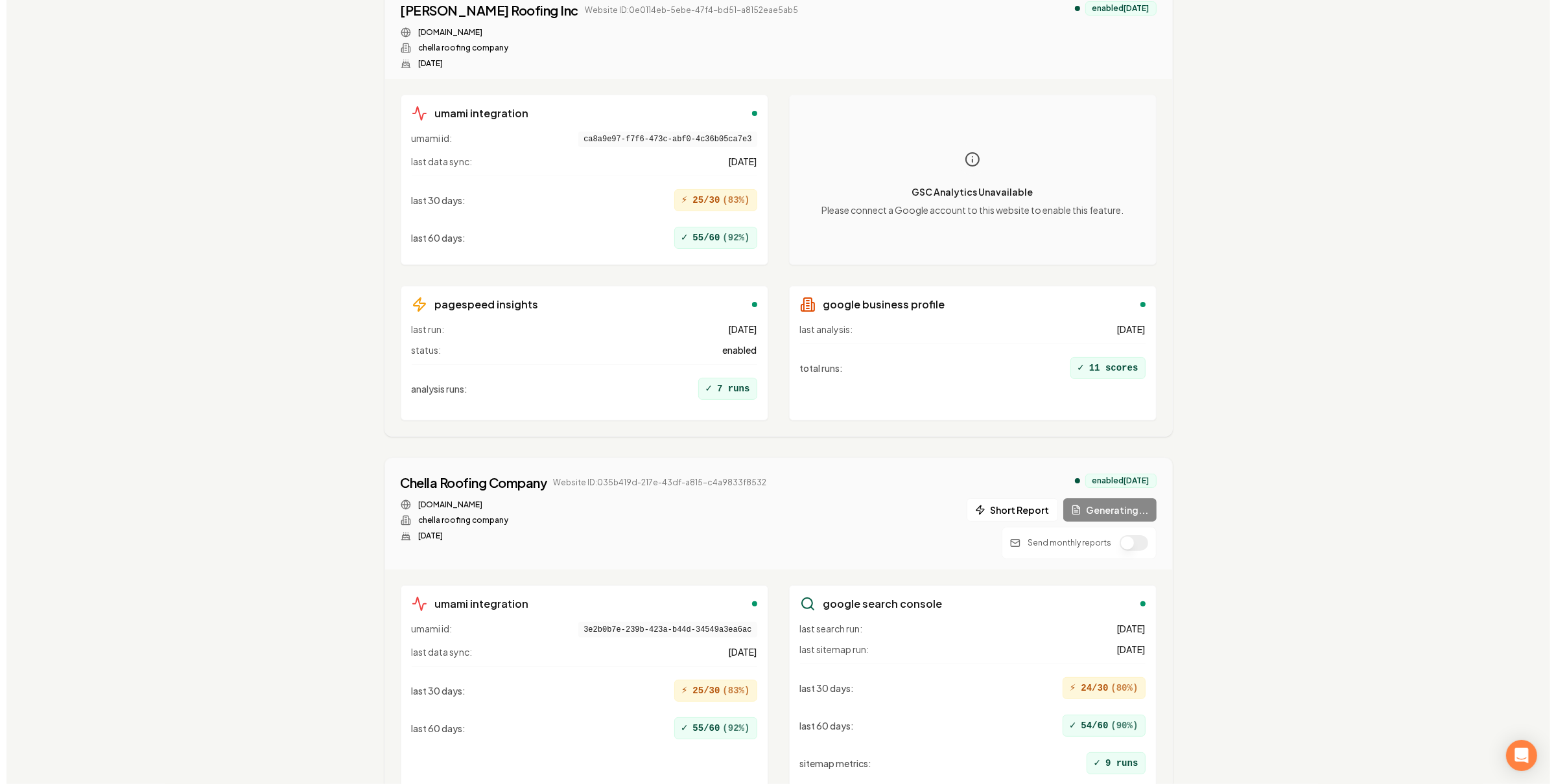
scroll to position [0, 0]
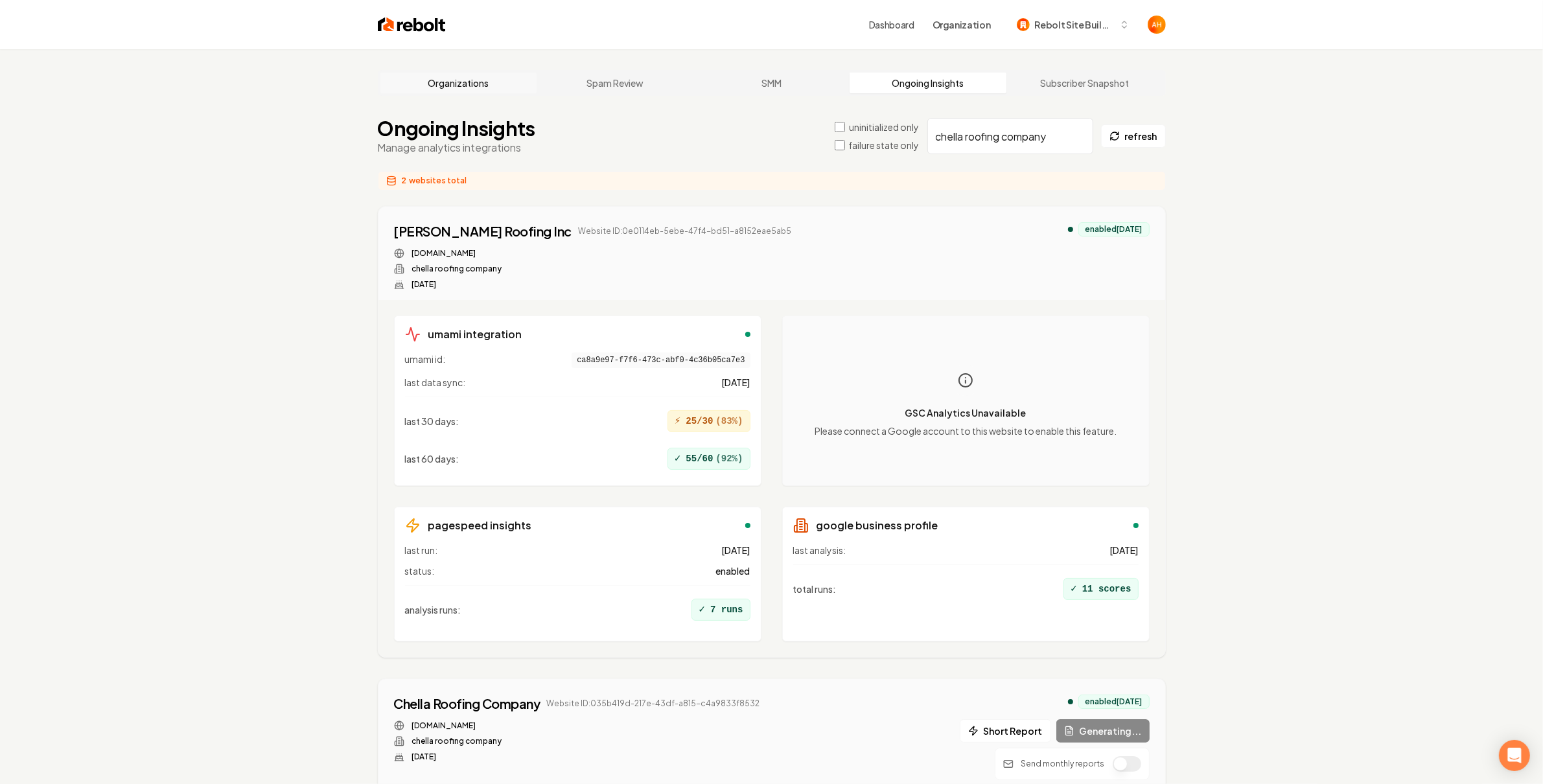
click at [420, 81] on link "Organizations" at bounding box center [458, 83] width 157 height 21
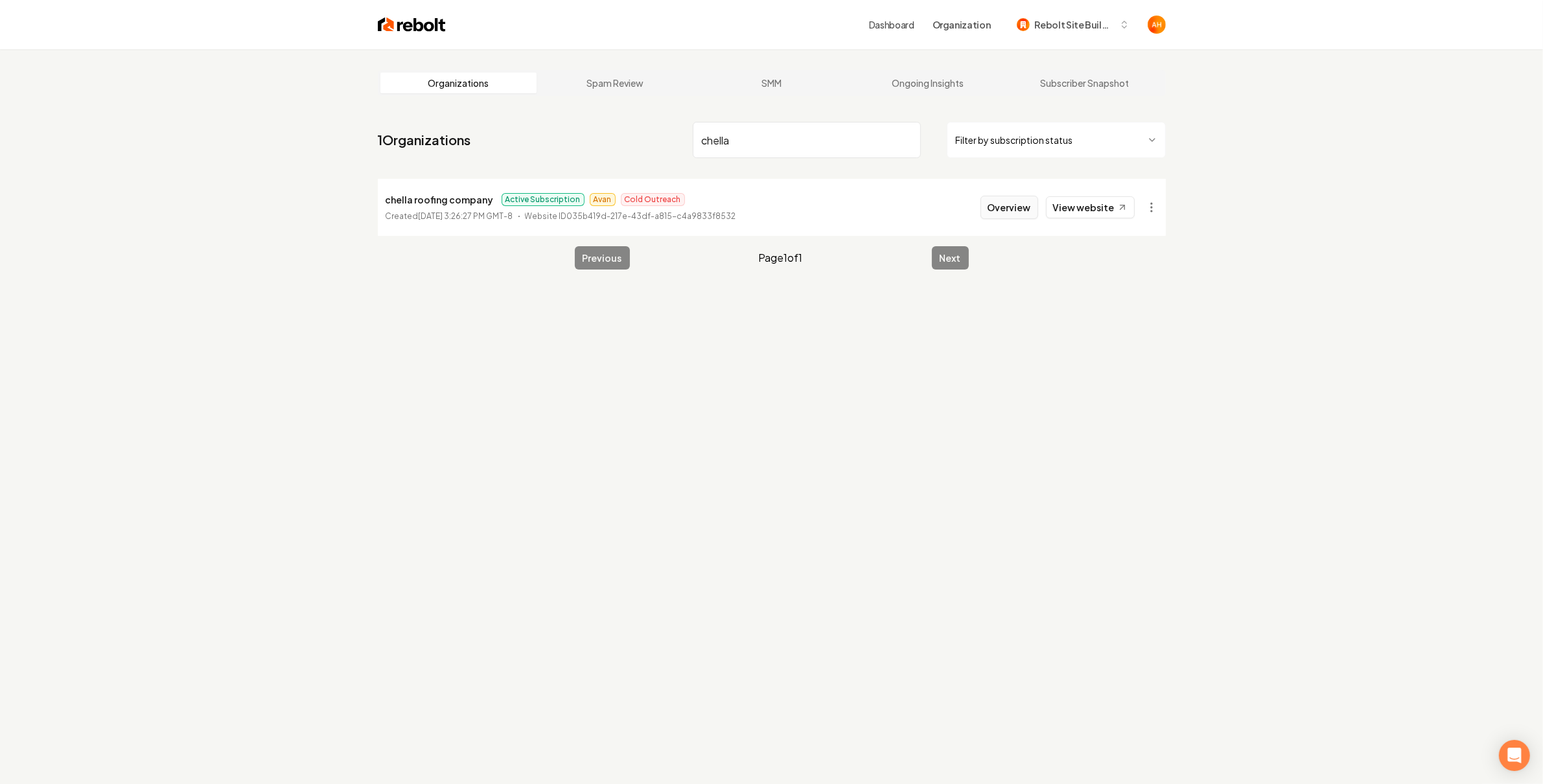
type input "chella"
click at [994, 209] on button "Overview" at bounding box center [1009, 207] width 58 height 23
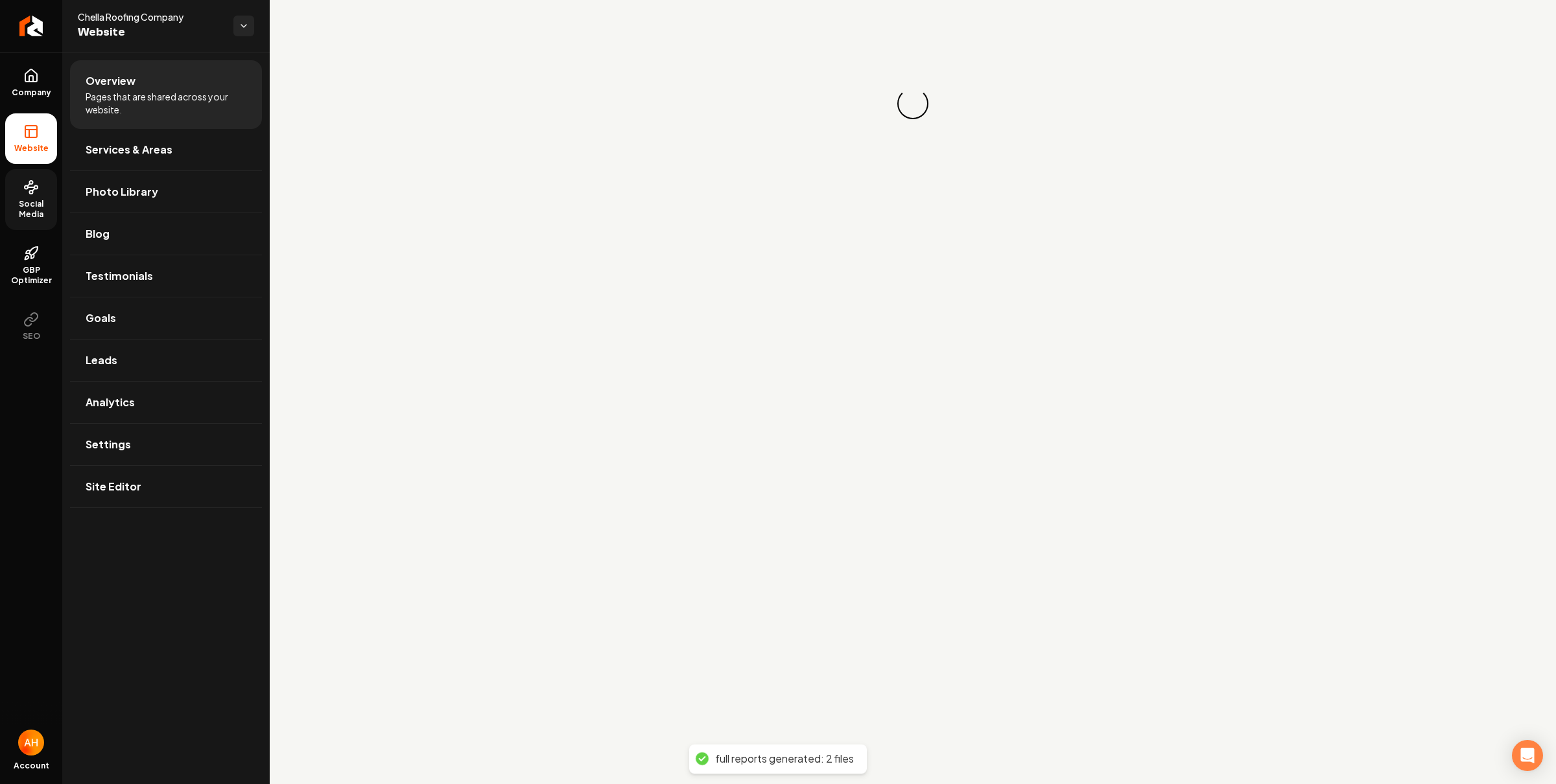
click at [28, 218] on span "Social Media" at bounding box center [31, 209] width 52 height 21
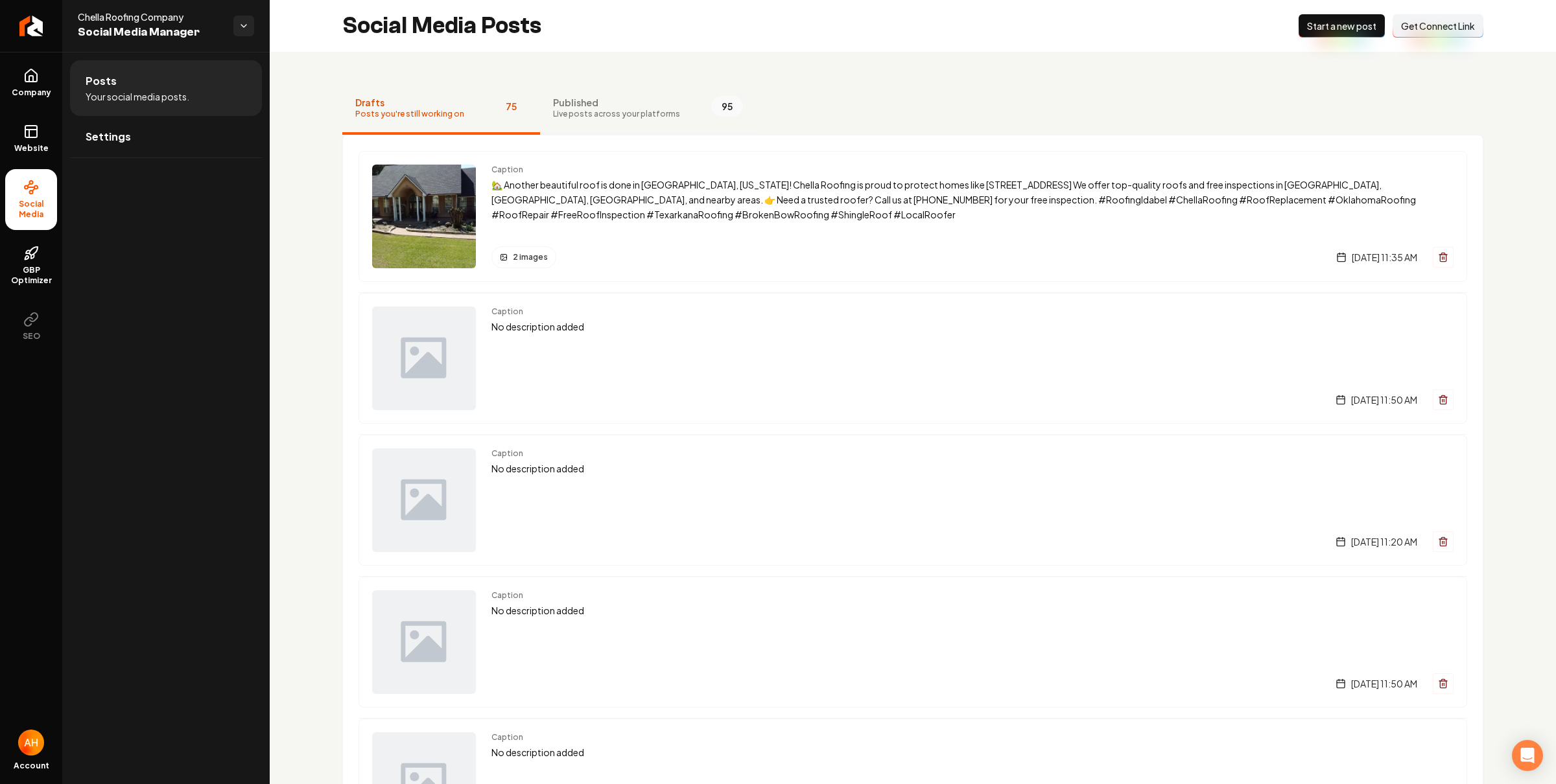
click at [636, 112] on span "Live posts across your platforms" at bounding box center [617, 114] width 127 height 10
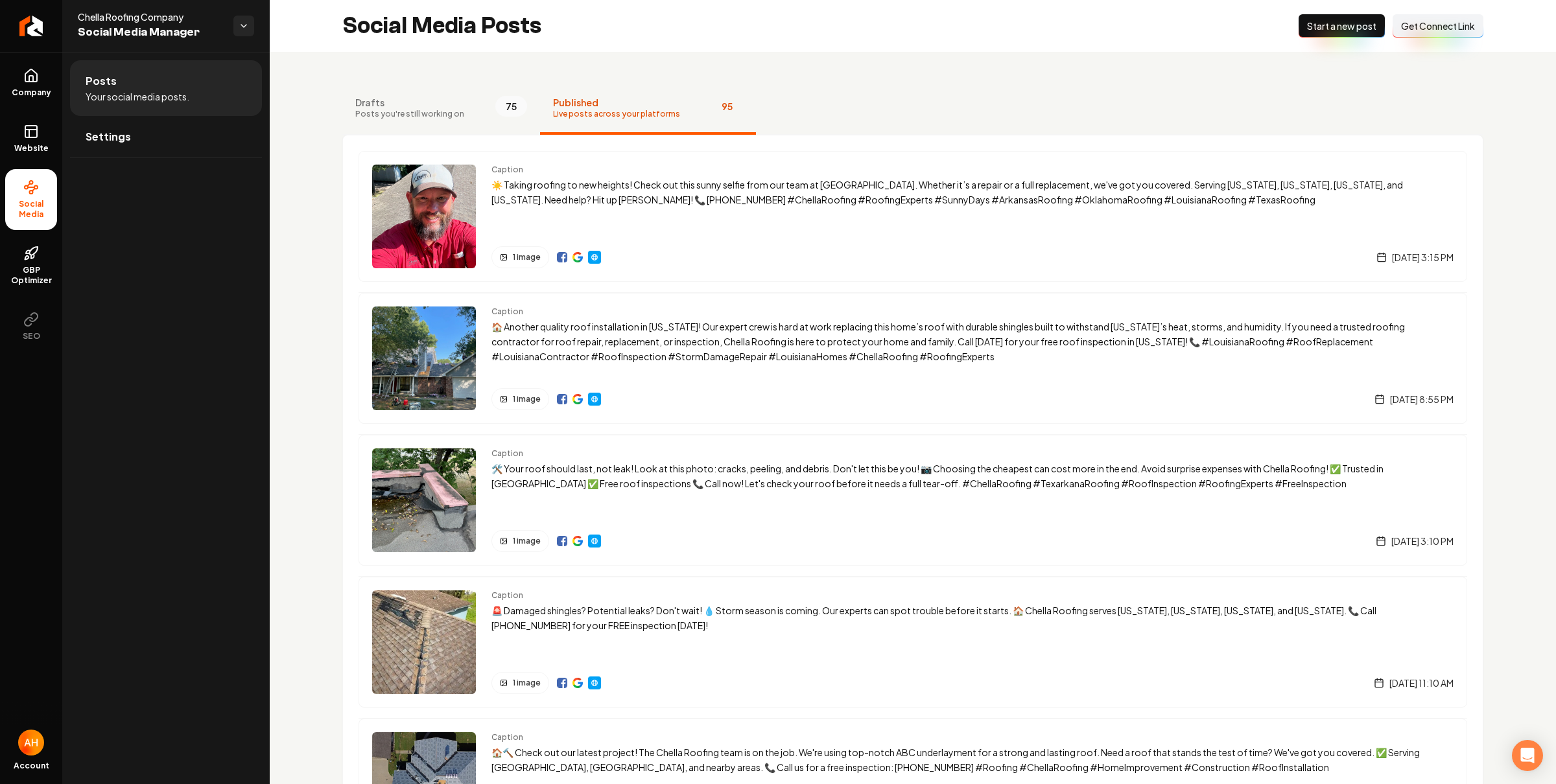
drag, startPoint x: 1214, startPoint y: 201, endPoint x: 526, endPoint y: 3, distance: 715.9
click at [991, 125] on nav "Drafts Posts you're still working on 75 Published Live posts across your platfo…" at bounding box center [913, 109] width 1141 height 52
click at [34, 139] on link "Website" at bounding box center [31, 138] width 52 height 50
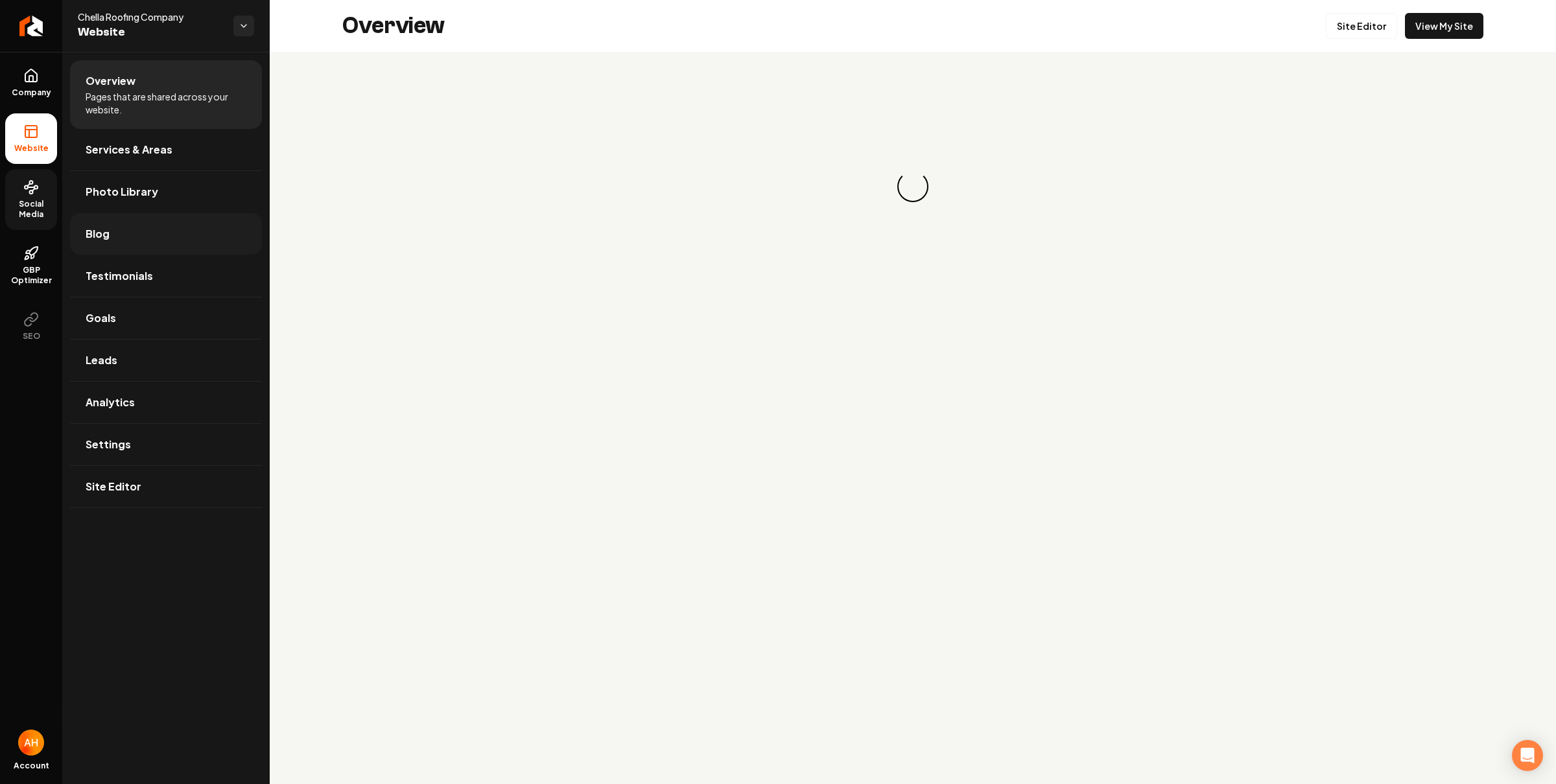
click at [145, 221] on link "Blog" at bounding box center [166, 234] width 192 height 42
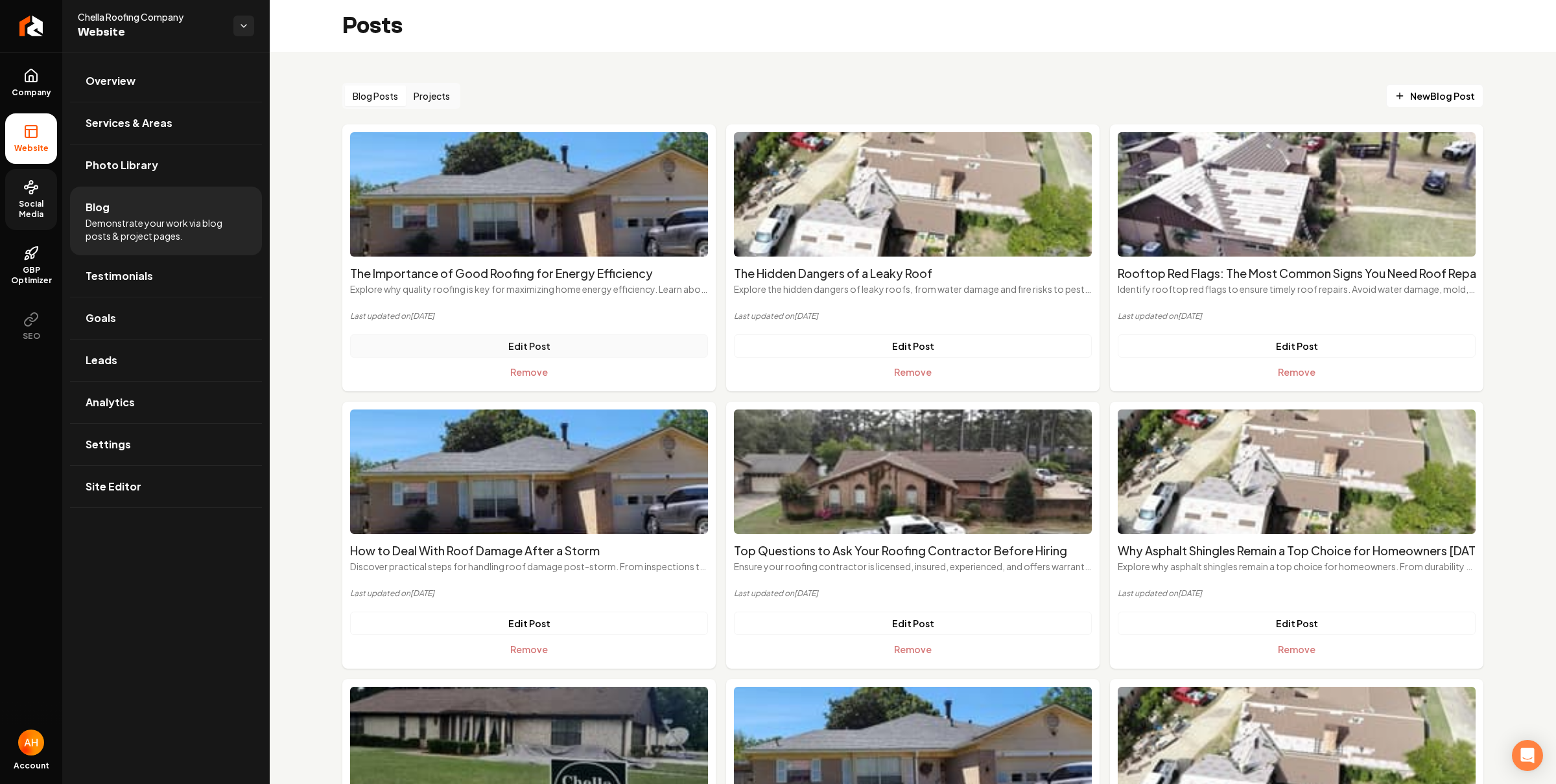
click at [582, 350] on link "Edit Post" at bounding box center [528, 345] width 358 height 23
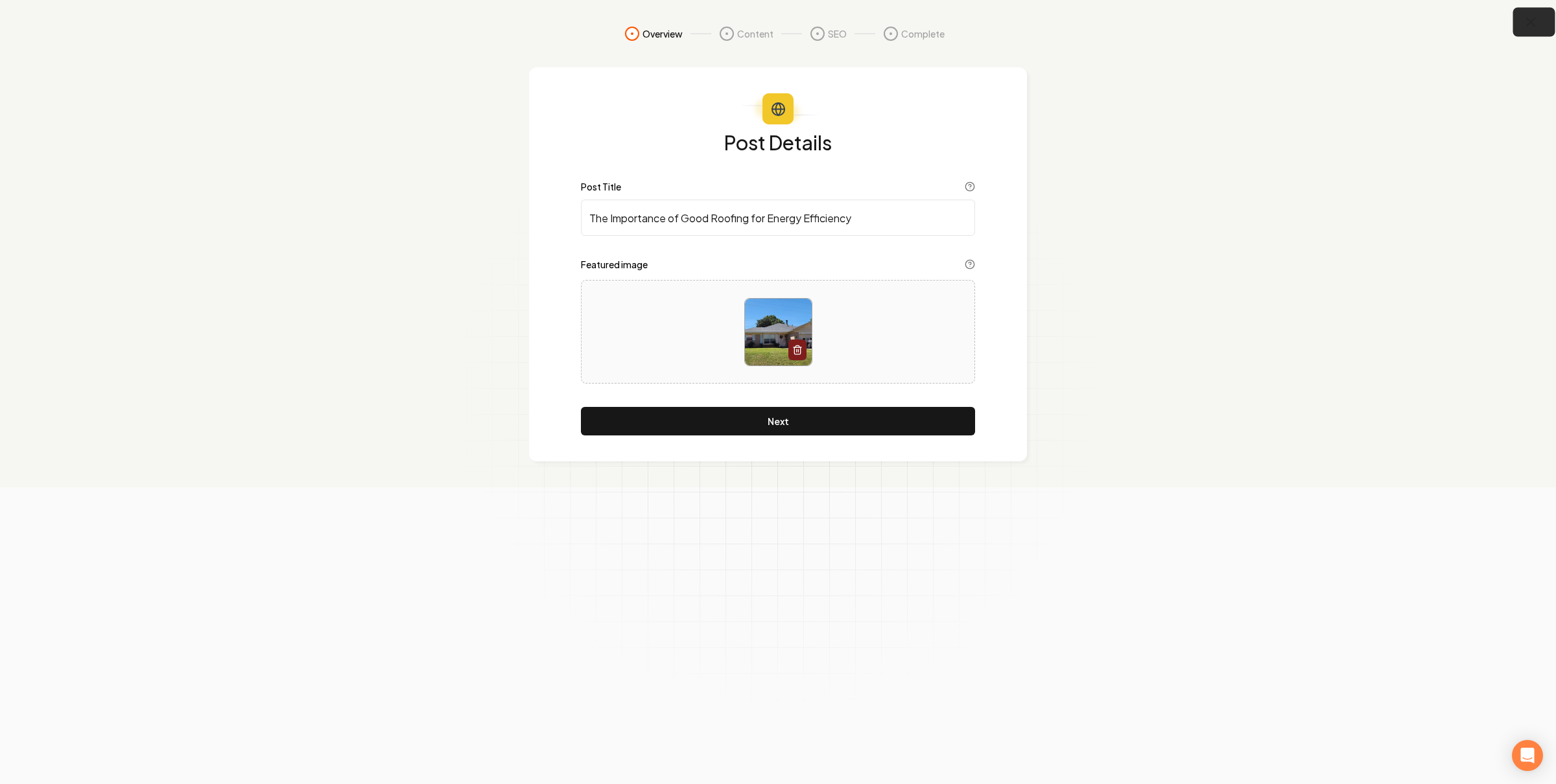
click at [1531, 19] on icon "button" at bounding box center [1531, 22] width 16 height 16
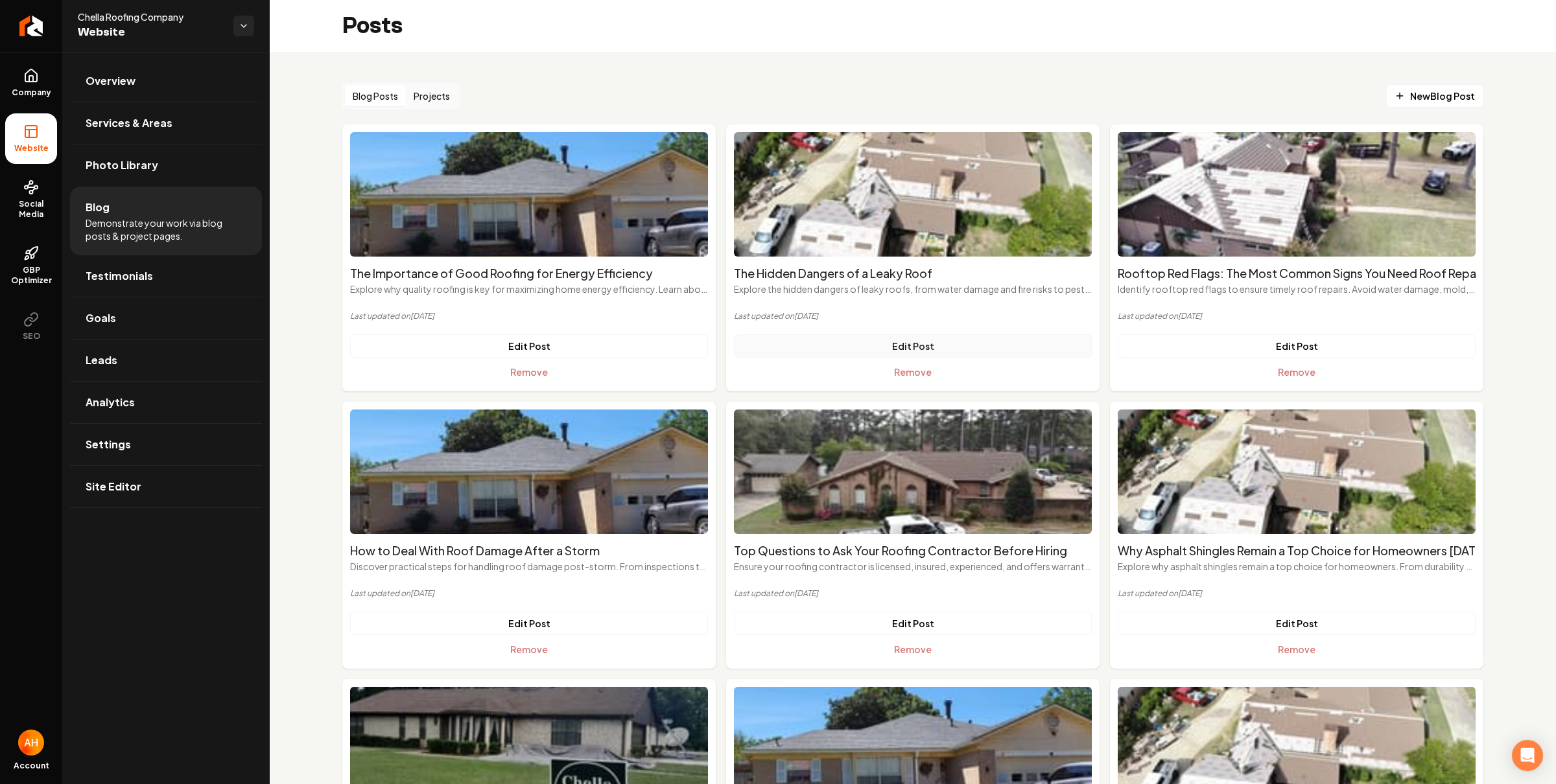
click at [907, 344] on link "Edit Post" at bounding box center [913, 345] width 358 height 23
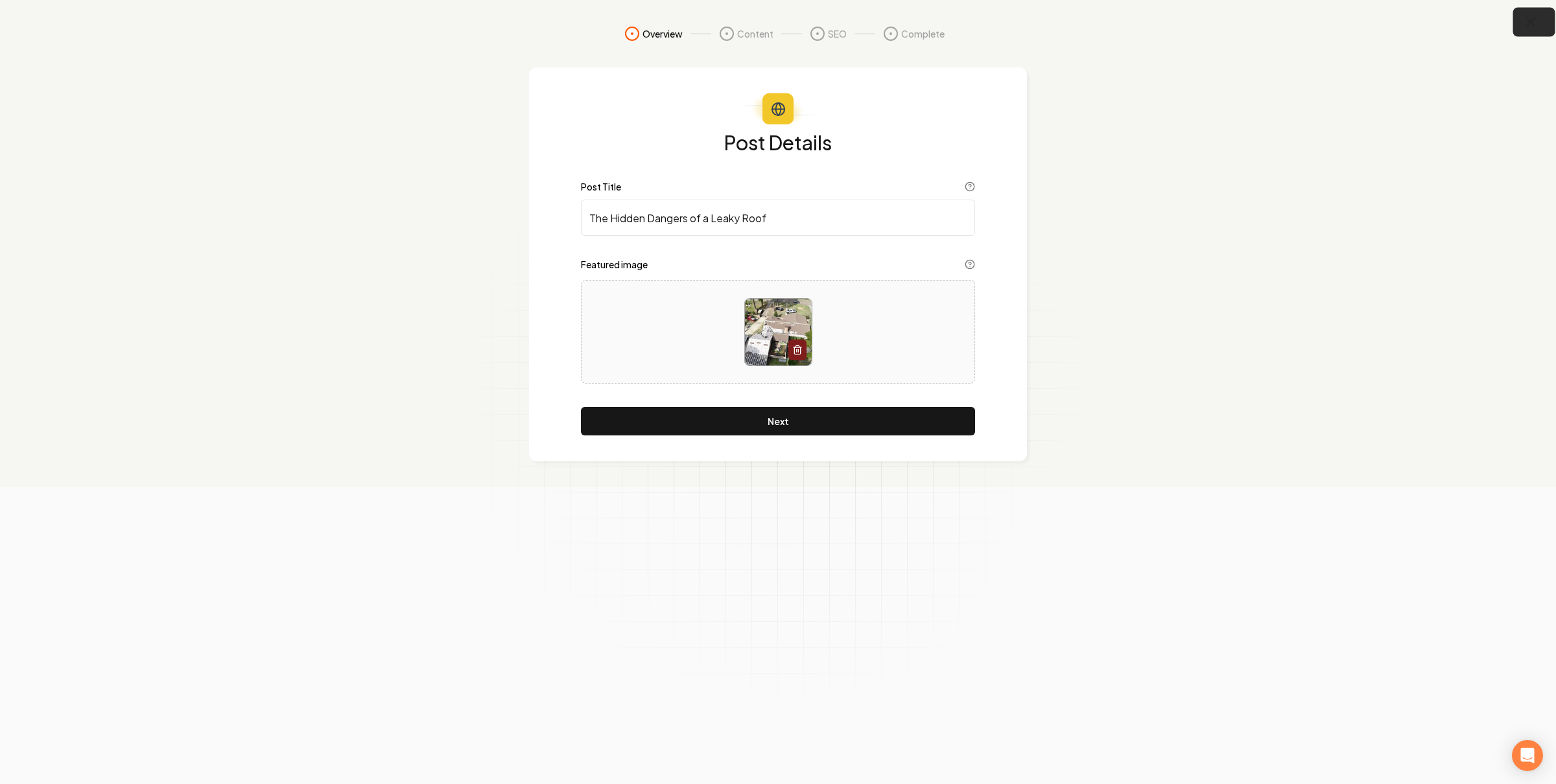
click at [1531, 22] on icon "button" at bounding box center [1531, 22] width 9 height 9
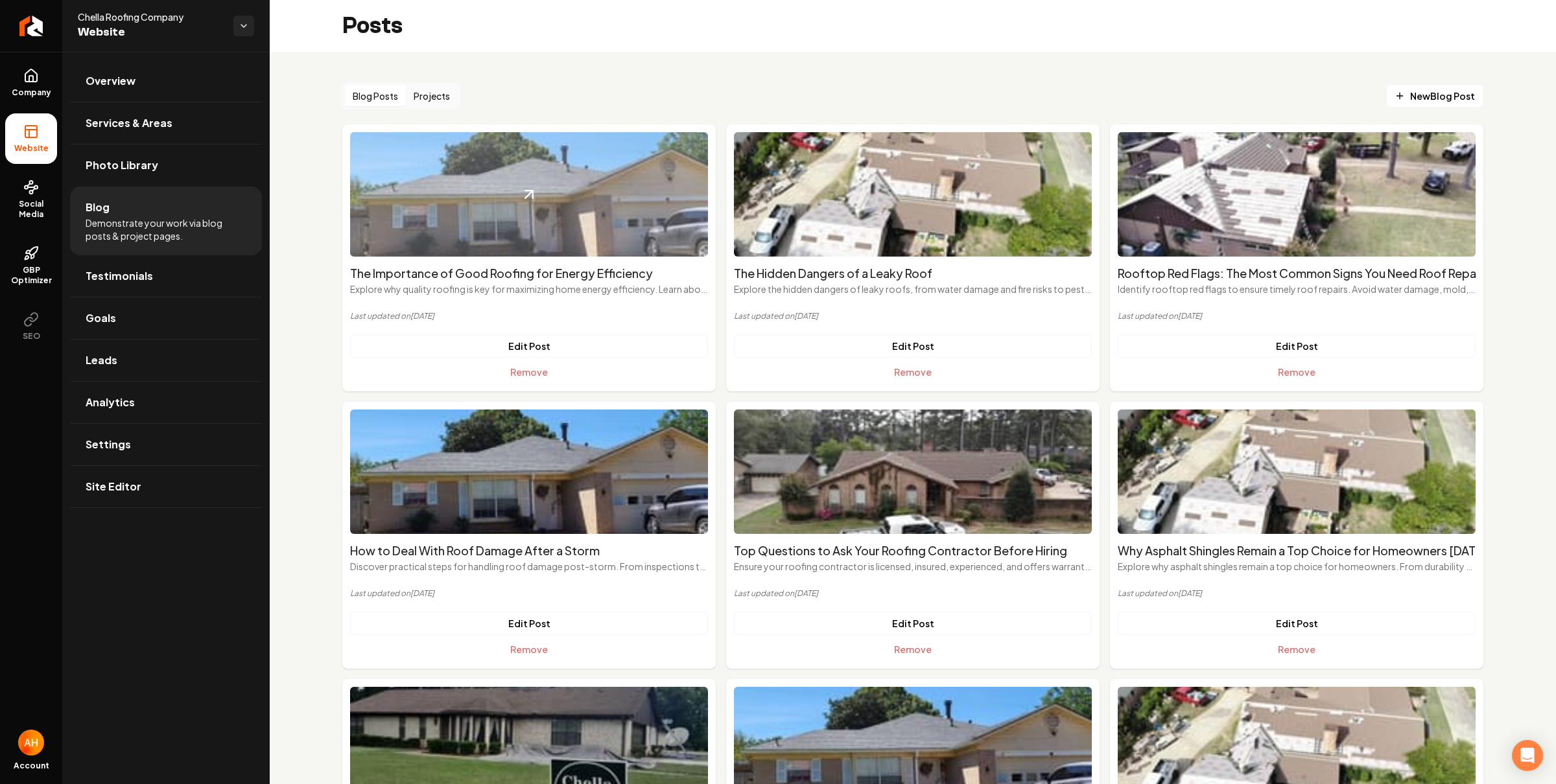
click at [538, 202] on img "Main content area" at bounding box center [528, 195] width 358 height 125
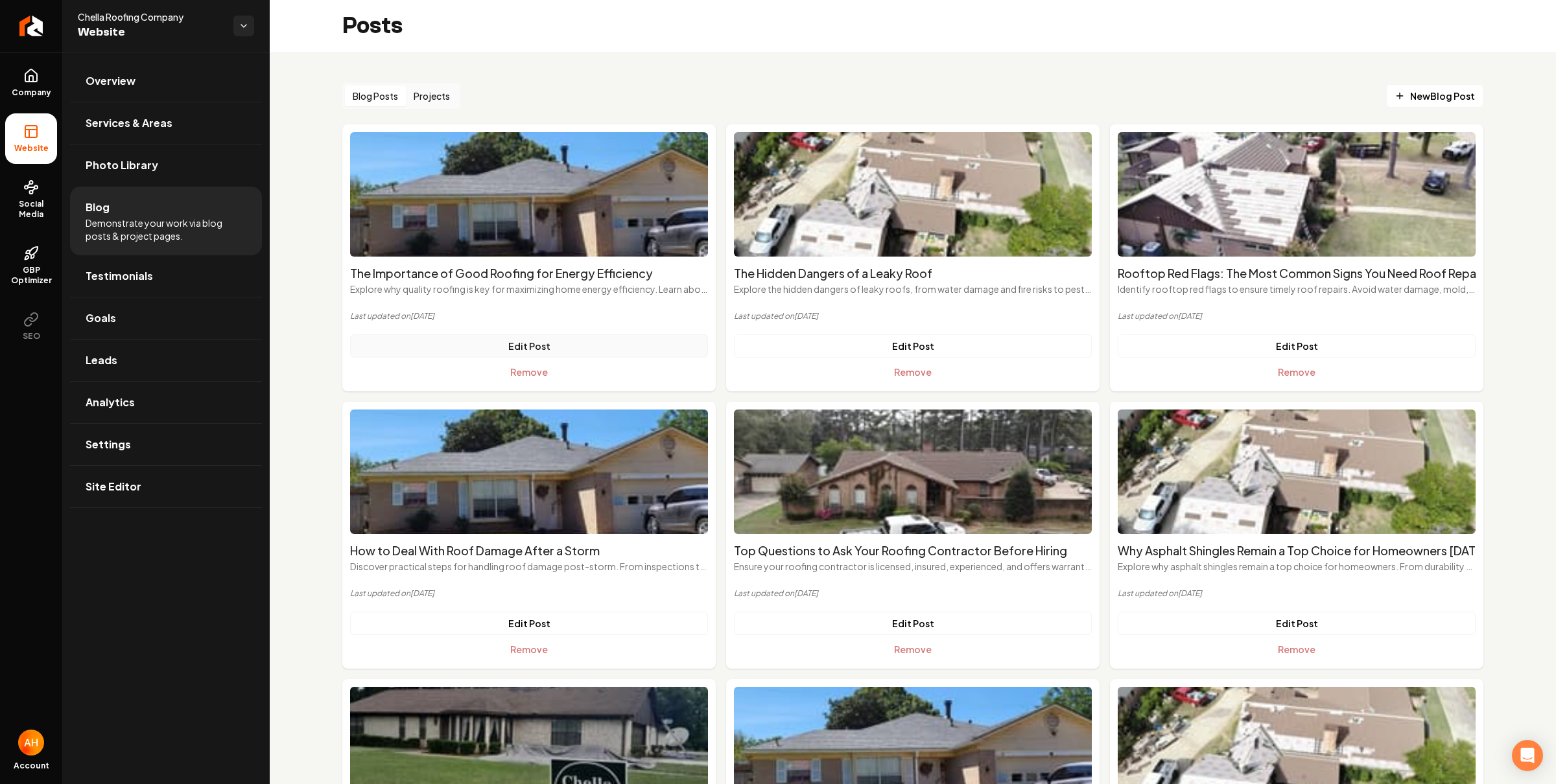
drag, startPoint x: 539, startPoint y: 347, endPoint x: 577, endPoint y: 339, distance: 38.8
click at [540, 345] on link "Edit Post" at bounding box center [528, 345] width 358 height 23
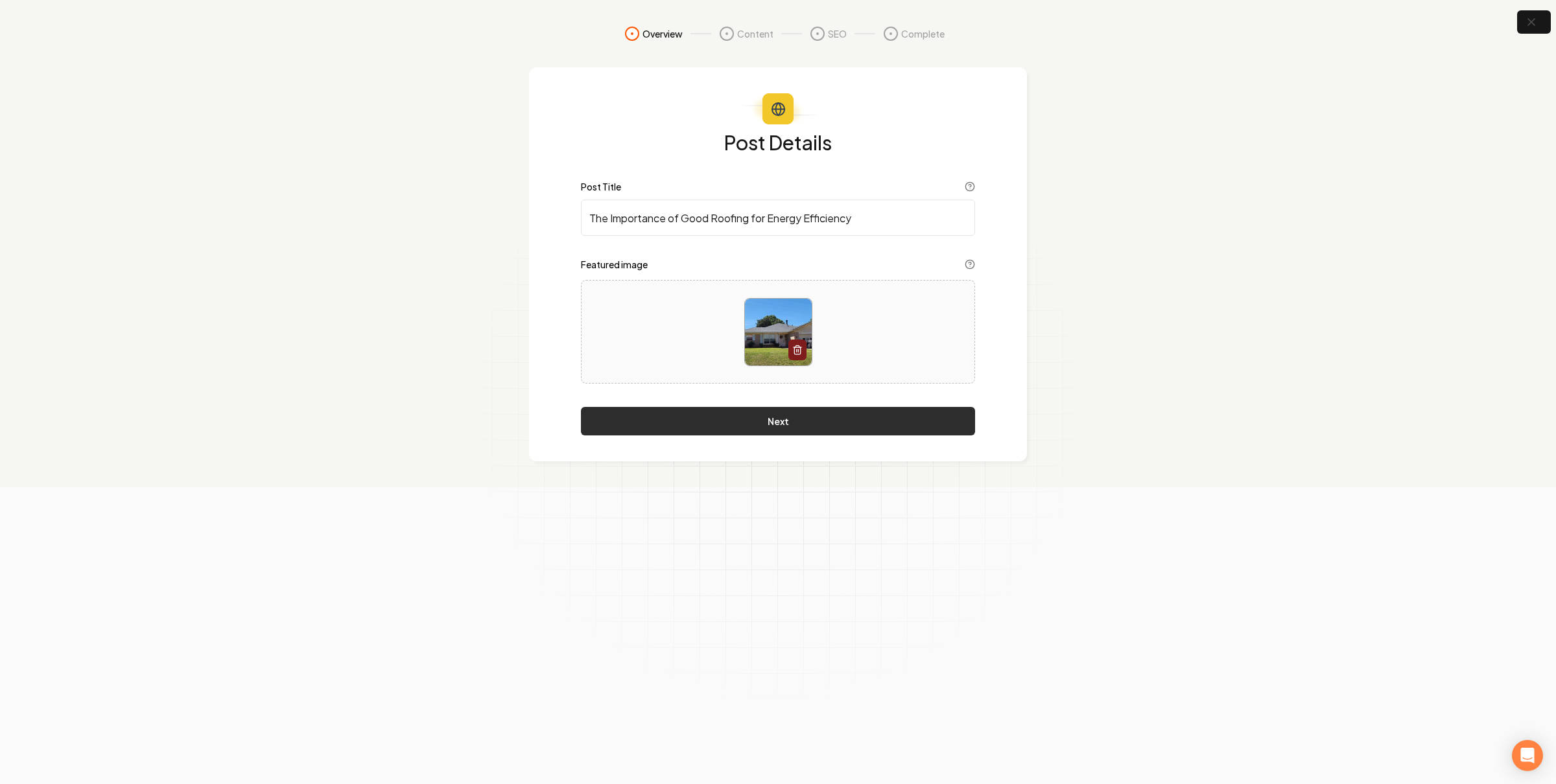
click at [821, 421] on button "Next" at bounding box center [778, 421] width 394 height 29
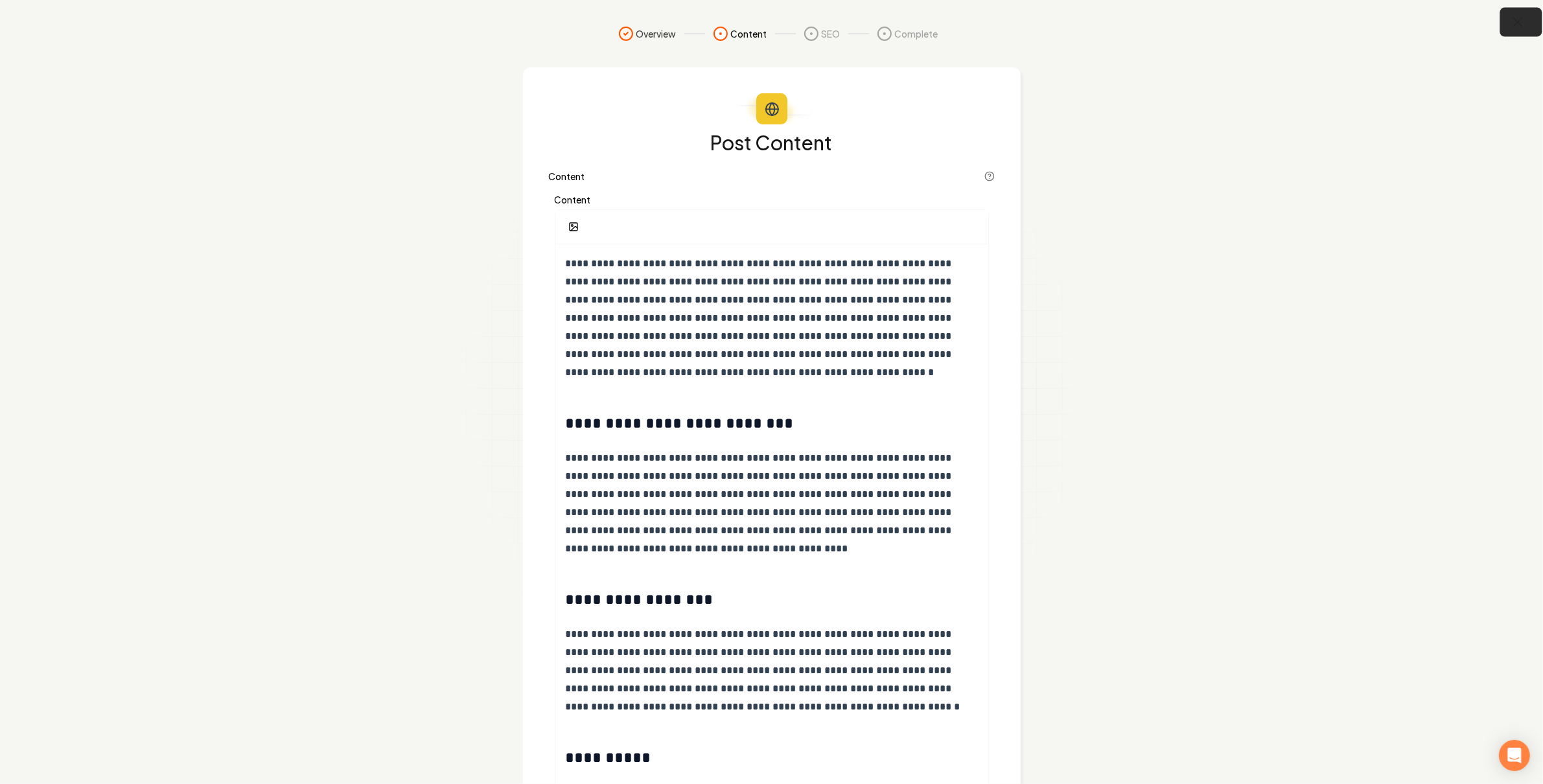
click at [1520, 28] on icon "button" at bounding box center [1518, 22] width 16 height 16
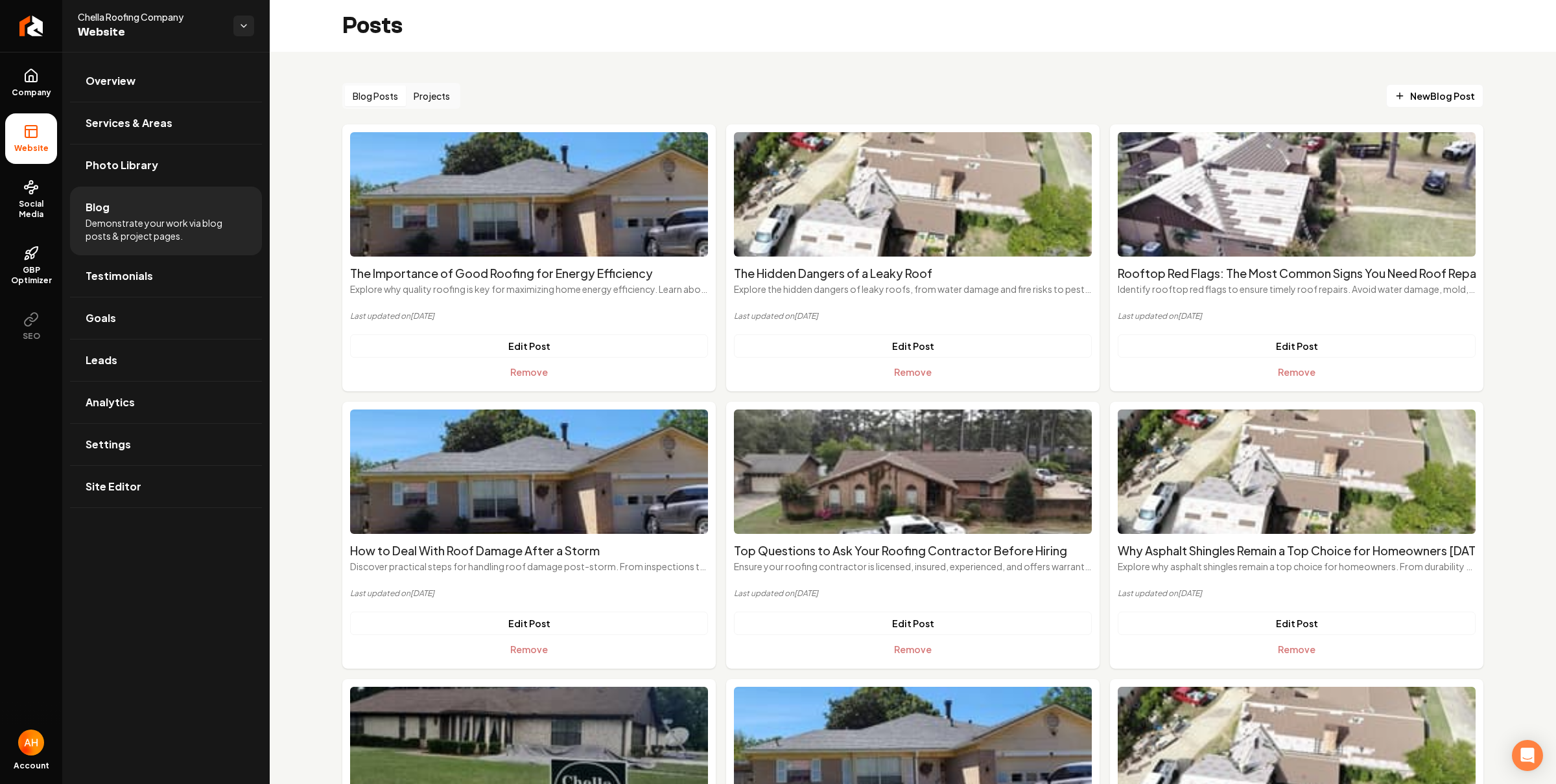
click at [623, 40] on div "Posts" at bounding box center [912, 26] width 1286 height 52
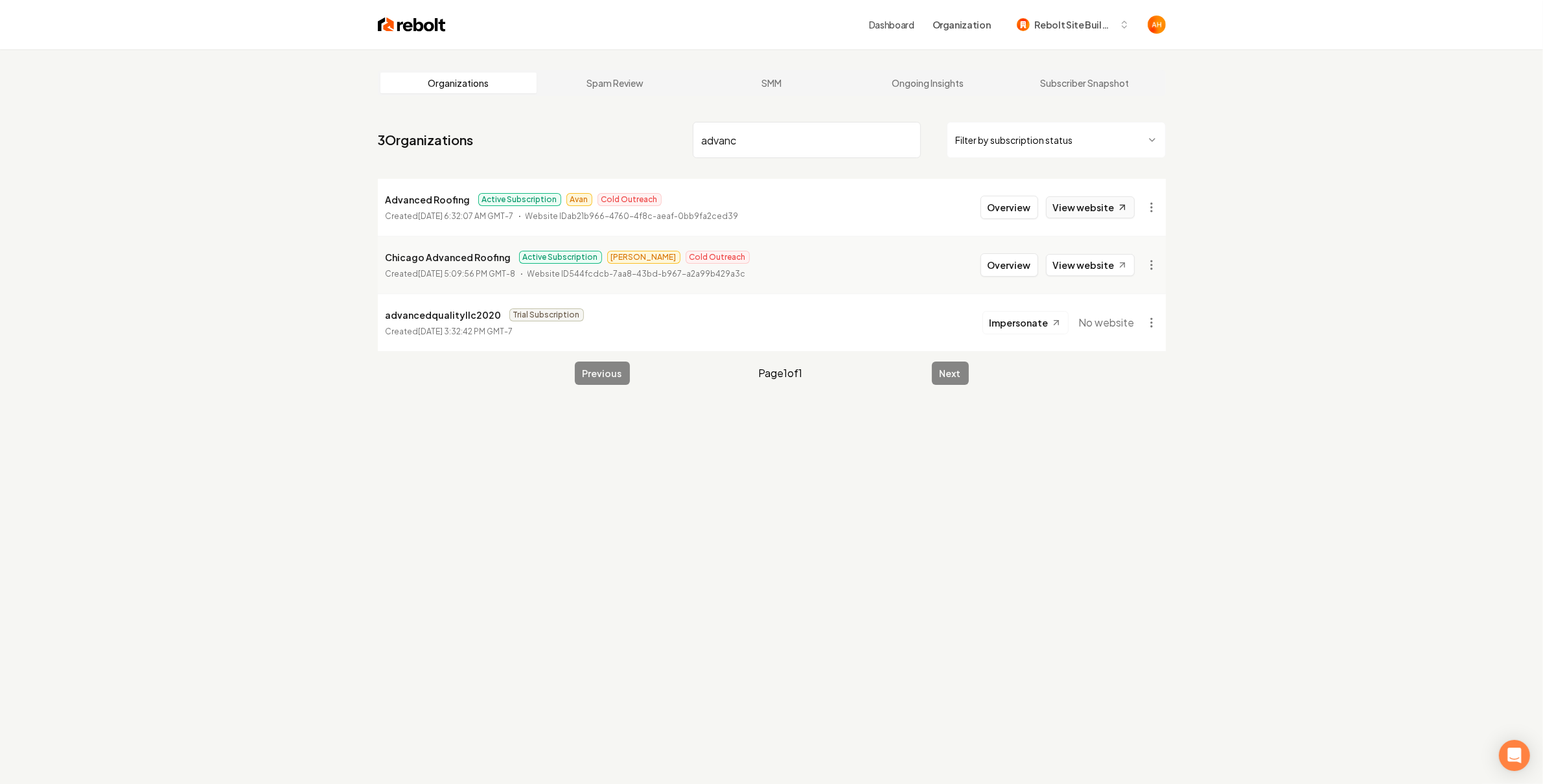
type input "advanc"
click at [1073, 210] on link "View website" at bounding box center [1090, 207] width 89 height 22
click at [1028, 213] on button "Overview" at bounding box center [1009, 207] width 58 height 23
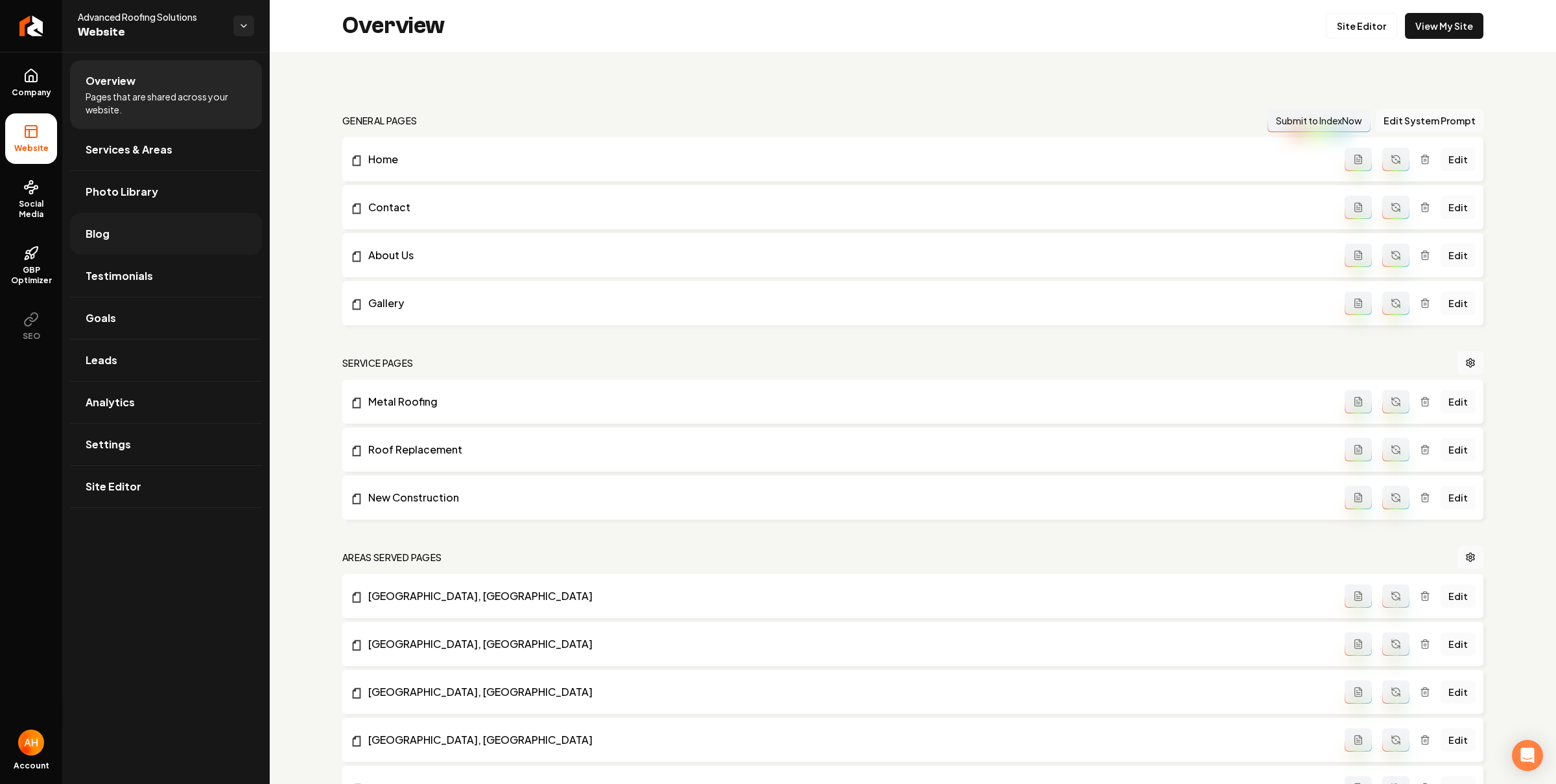
click at [195, 231] on link "Blog" at bounding box center [166, 234] width 192 height 42
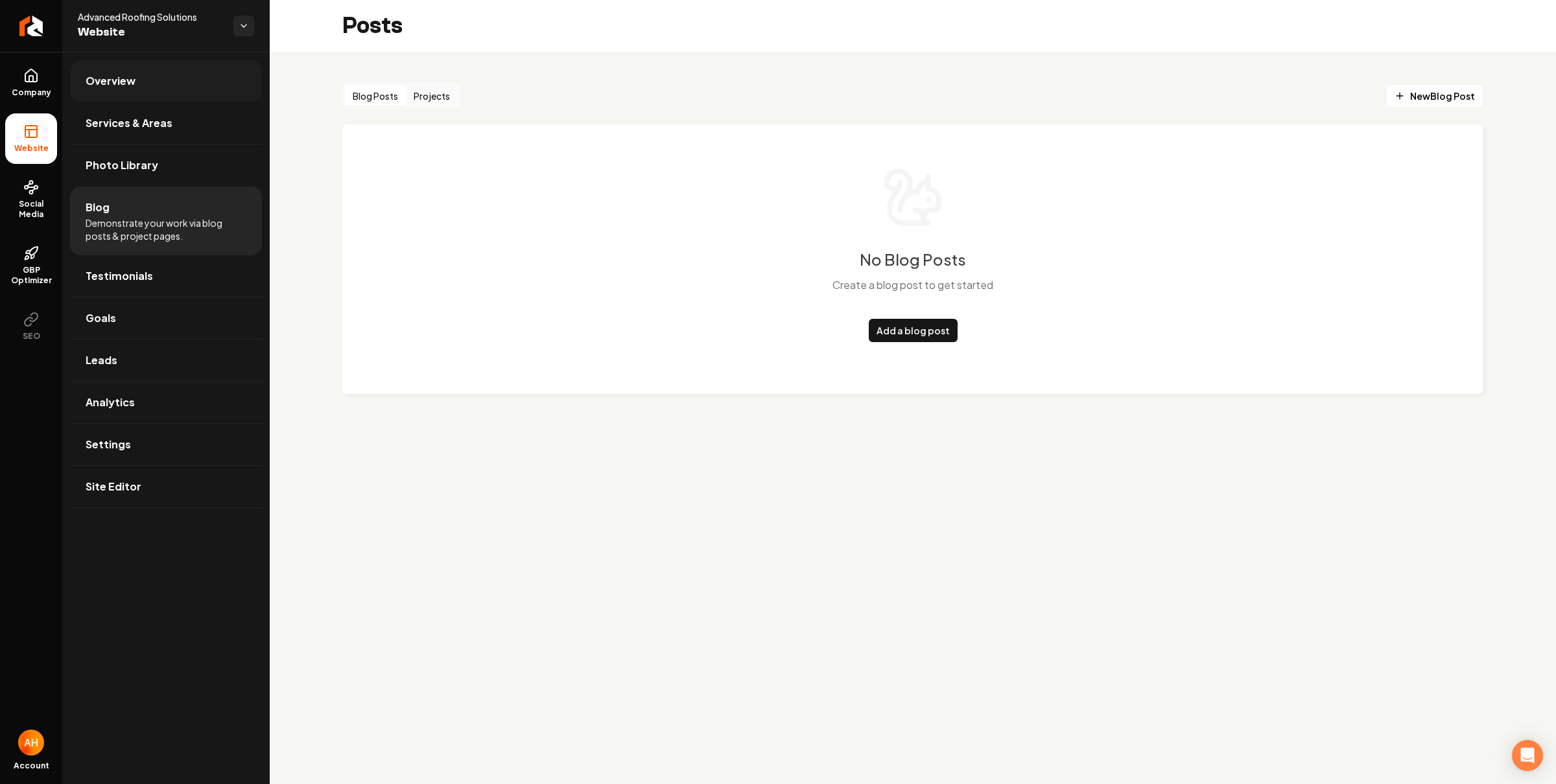
click at [115, 78] on span "Overview" at bounding box center [111, 81] width 50 height 16
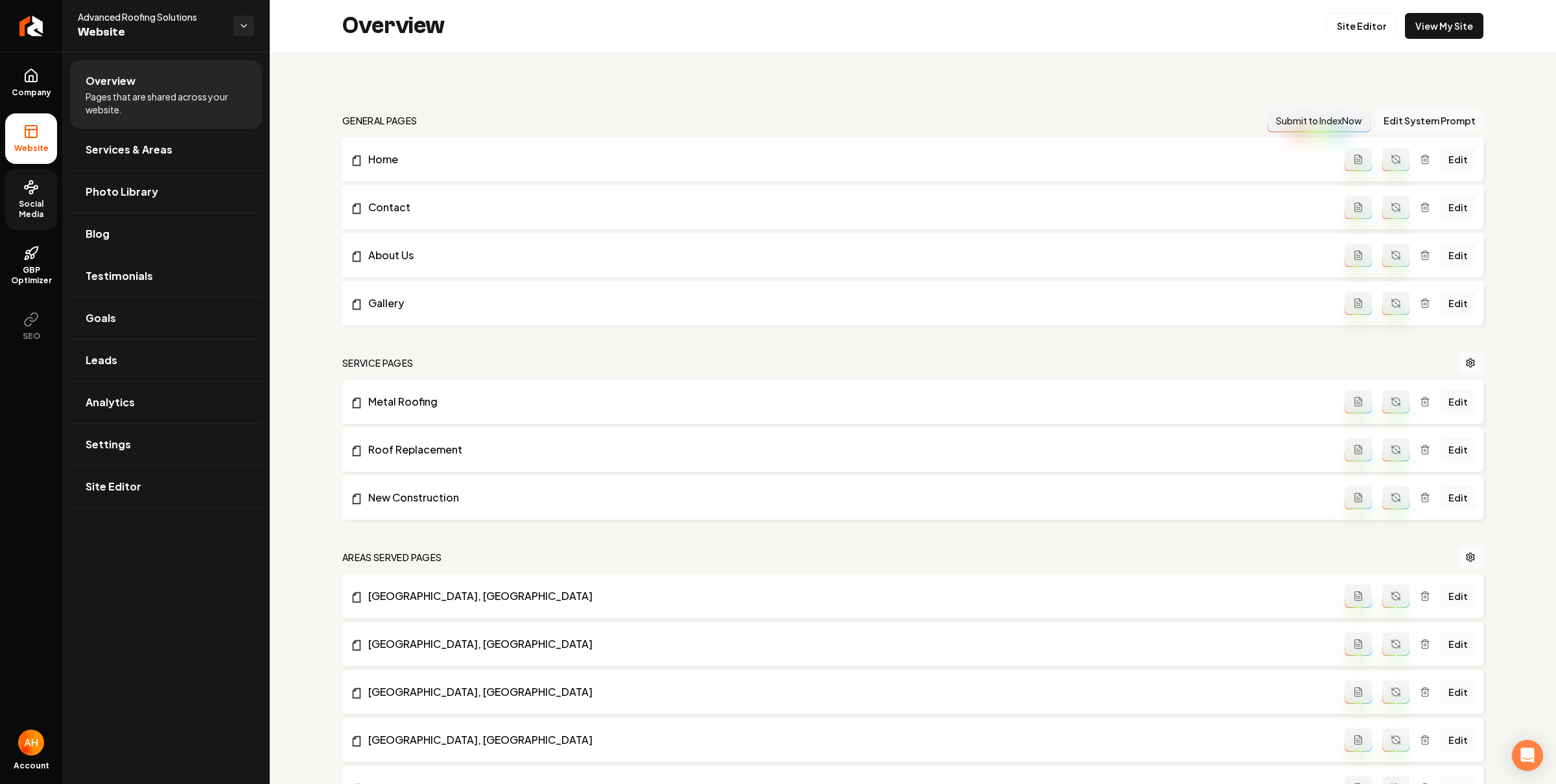
click at [32, 202] on span "Social Media" at bounding box center [31, 209] width 52 height 21
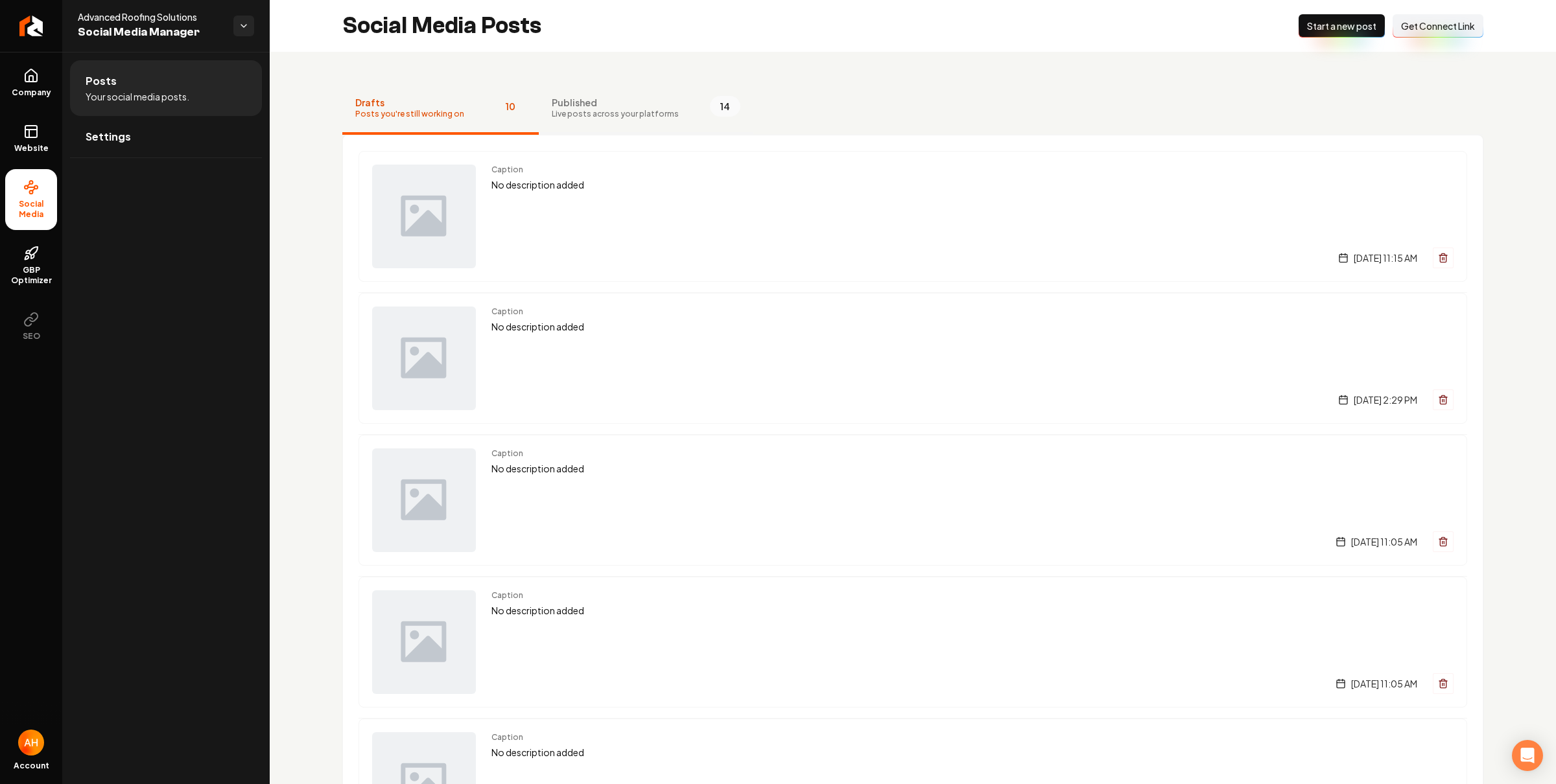
click at [597, 118] on span "Live posts across your platforms" at bounding box center [615, 114] width 127 height 10
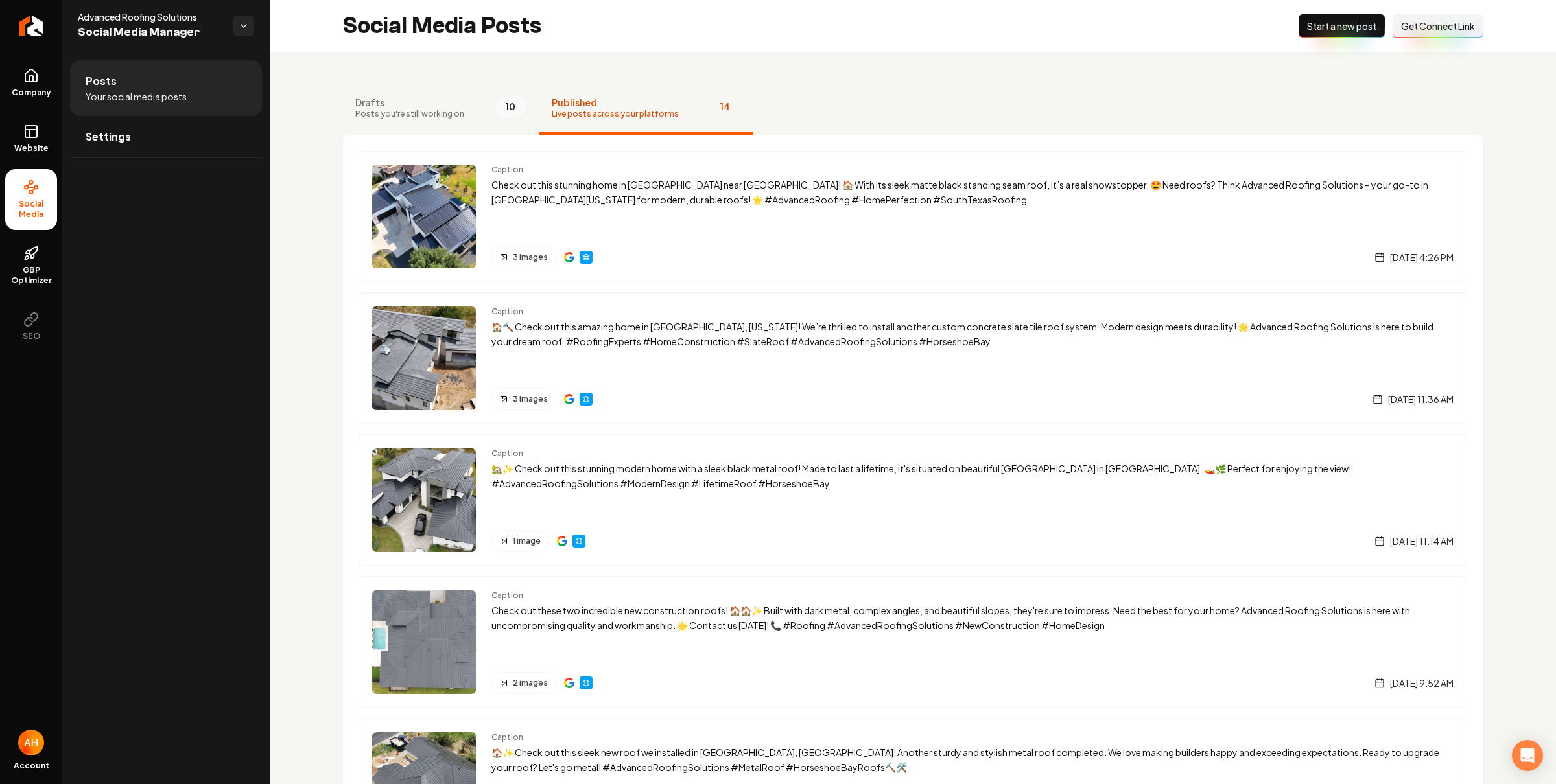
click at [1307, 24] on span "Start a new post" at bounding box center [1341, 25] width 69 height 13
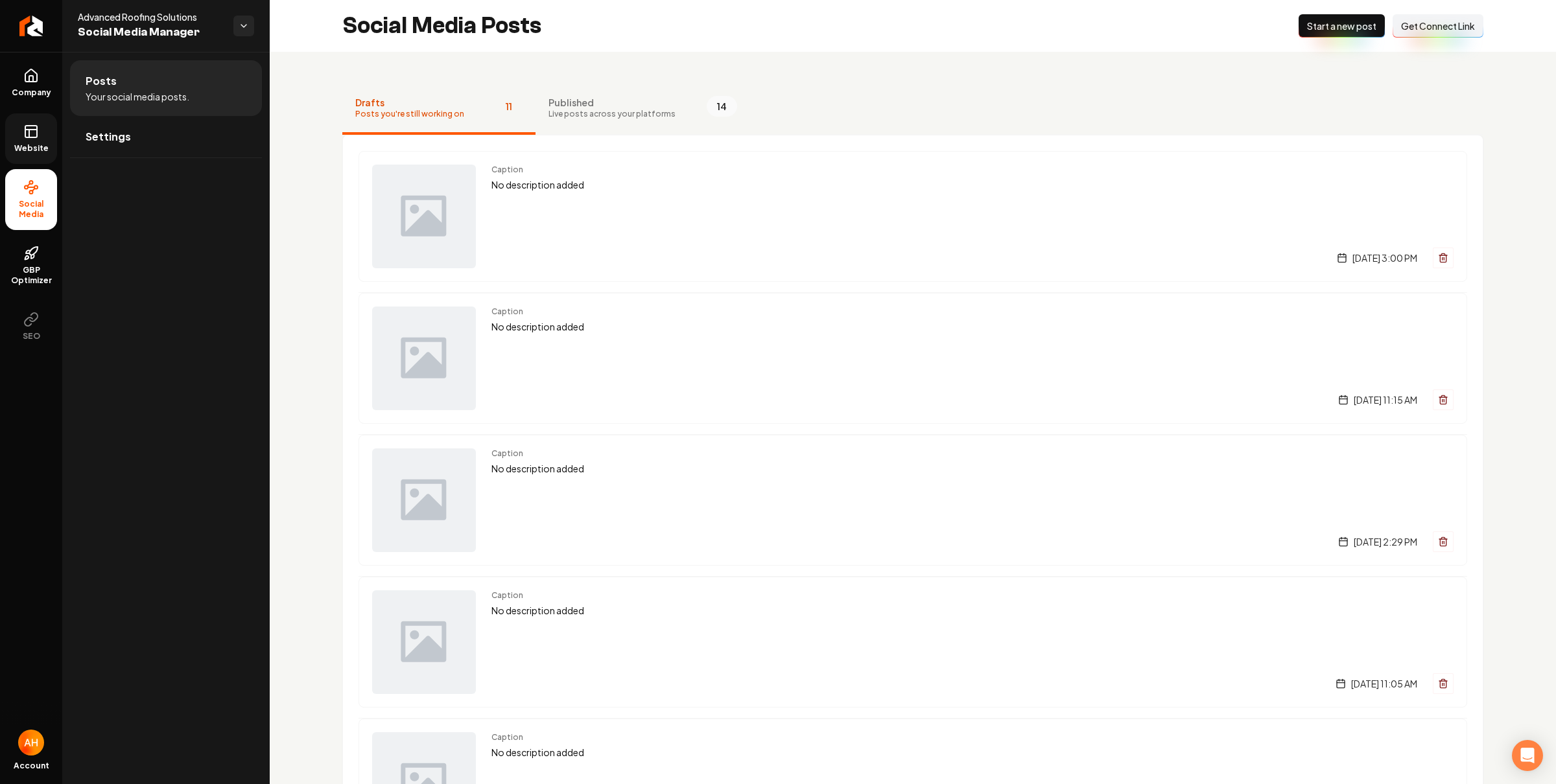
click at [29, 127] on icon at bounding box center [31, 132] width 16 height 16
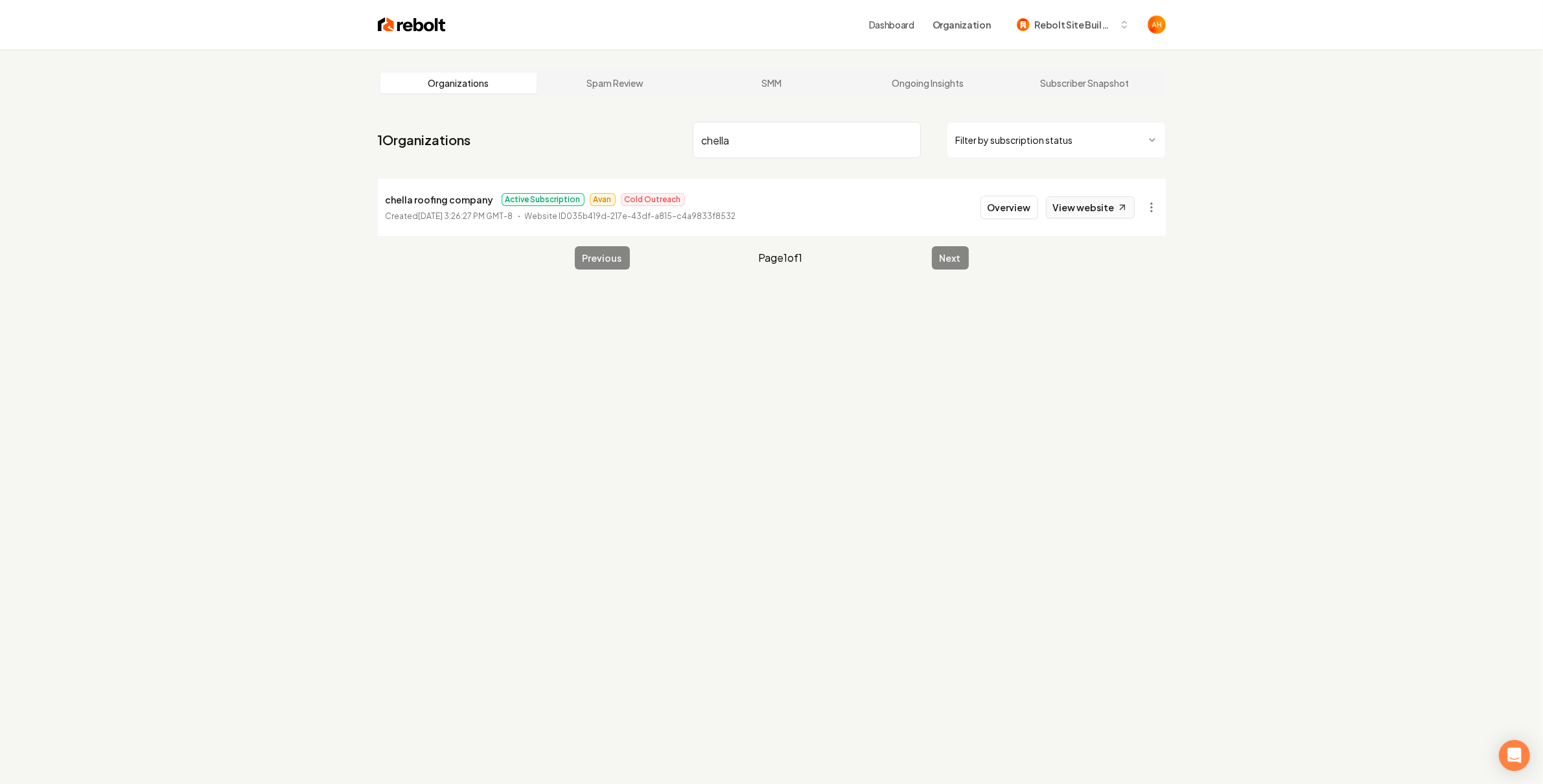
click at [1112, 204] on link "View website" at bounding box center [1090, 207] width 89 height 22
click at [808, 132] on input "chella" at bounding box center [807, 140] width 228 height 36
click at [1086, 212] on link "View website" at bounding box center [1090, 207] width 89 height 22
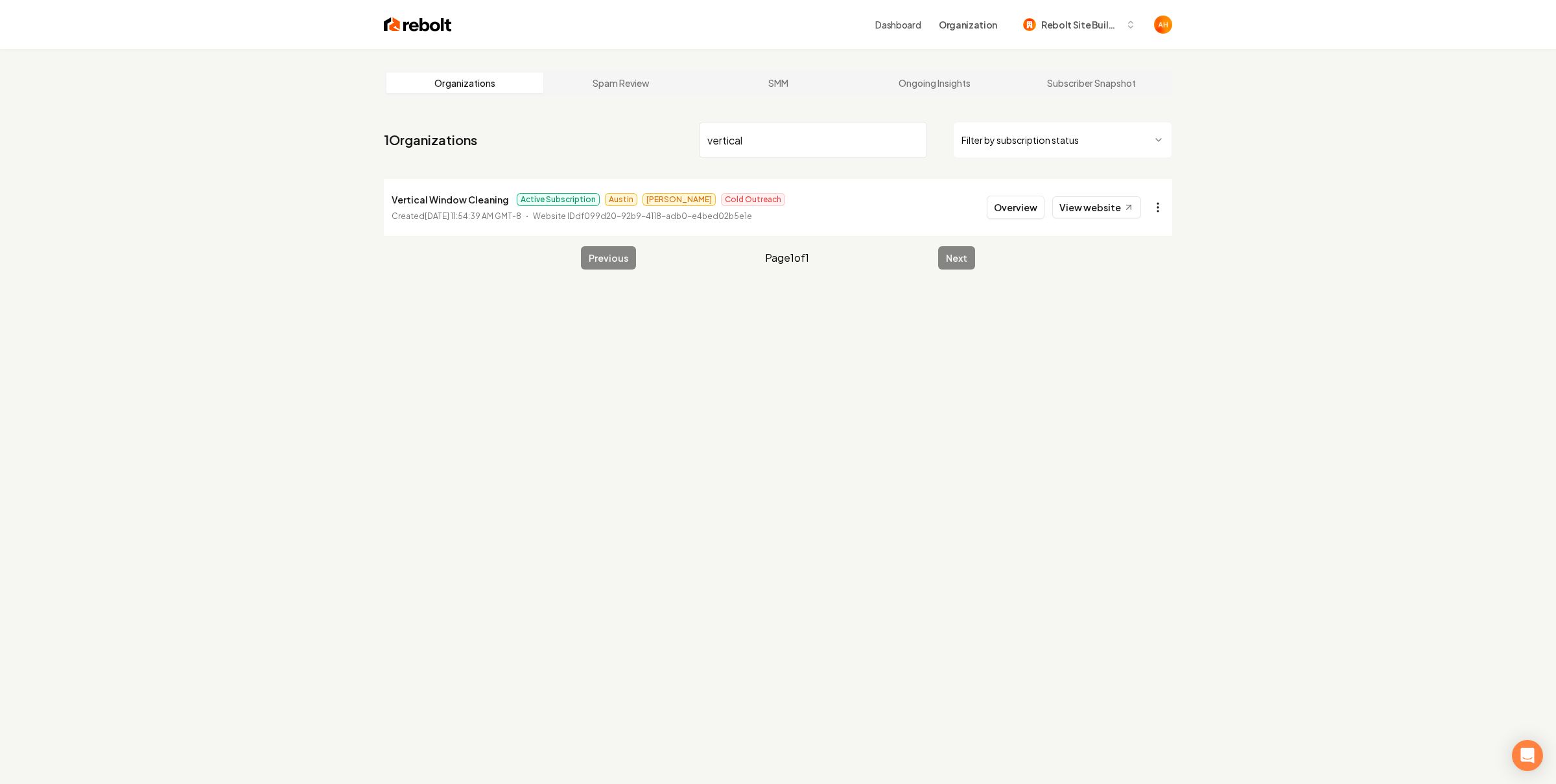
click at [1144, 208] on html "Dashboard Organization Rebolt Site Builder Organizations Spam Review SMM Ongoin…" at bounding box center [778, 392] width 1556 height 784
click at [1143, 315] on link "View in Stripe" at bounding box center [1120, 319] width 82 height 21
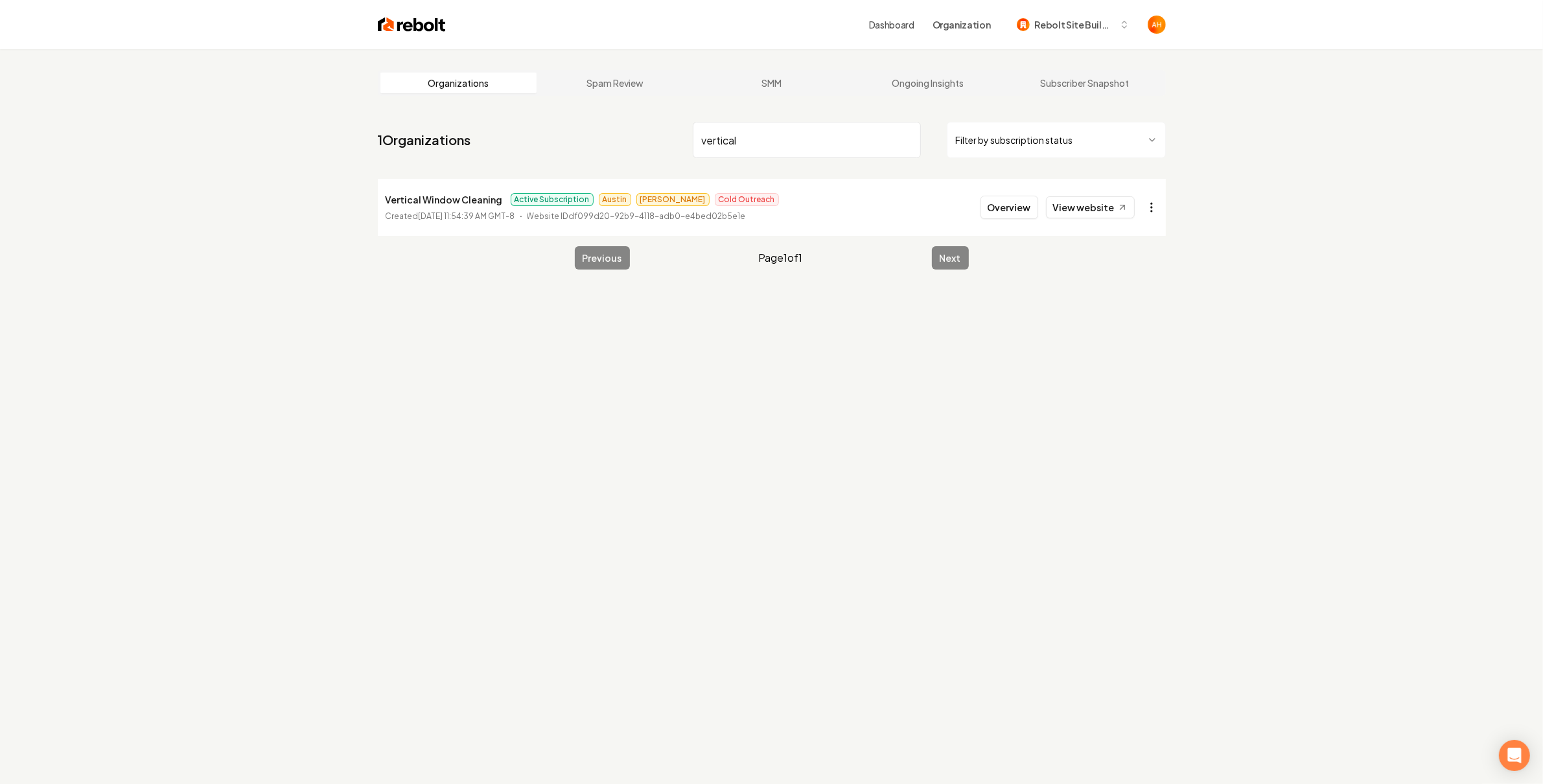
click at [1159, 210] on html "Dashboard Organization Rebolt Site Builder Organizations Spam Review SMM Ongoin…" at bounding box center [771, 392] width 1543 height 784
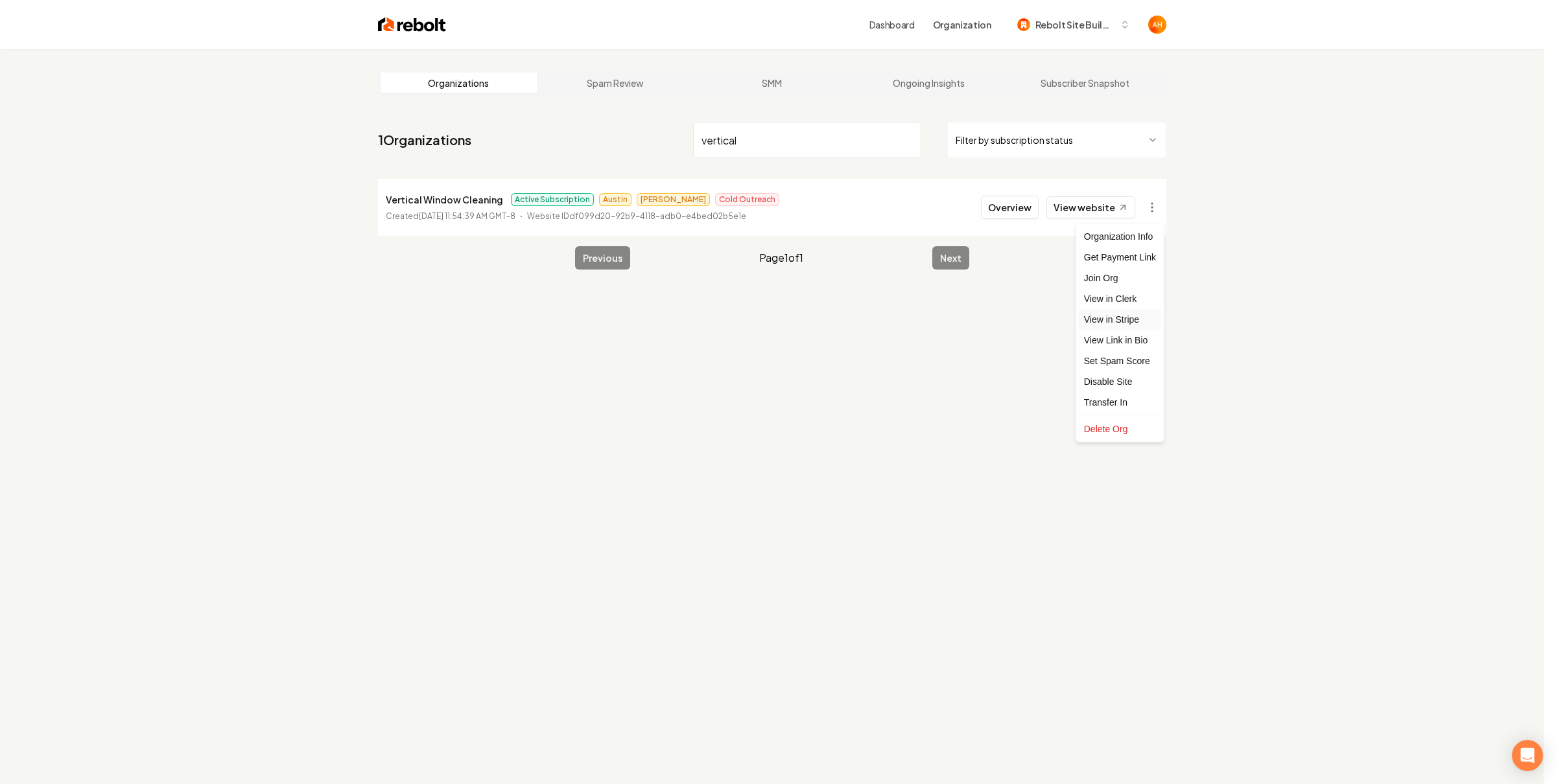
click at [1121, 321] on link "View in Stripe" at bounding box center [1120, 319] width 82 height 21
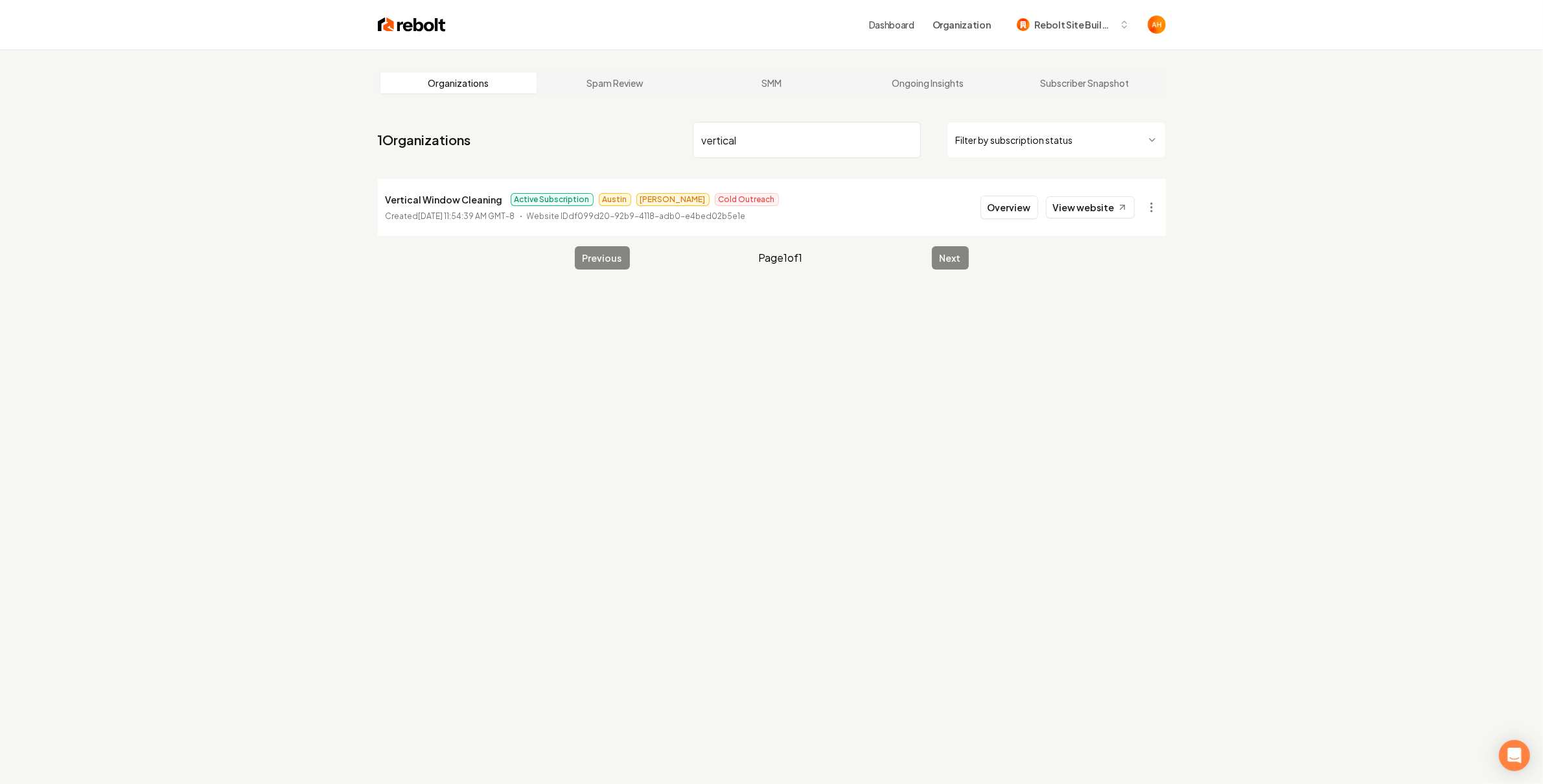
click at [423, 194] on p "Vertical Window Cleaning" at bounding box center [444, 200] width 118 height 16
copy p "Vertical Window Cleaning"
click at [813, 143] on input "vertical" at bounding box center [807, 140] width 228 height 36
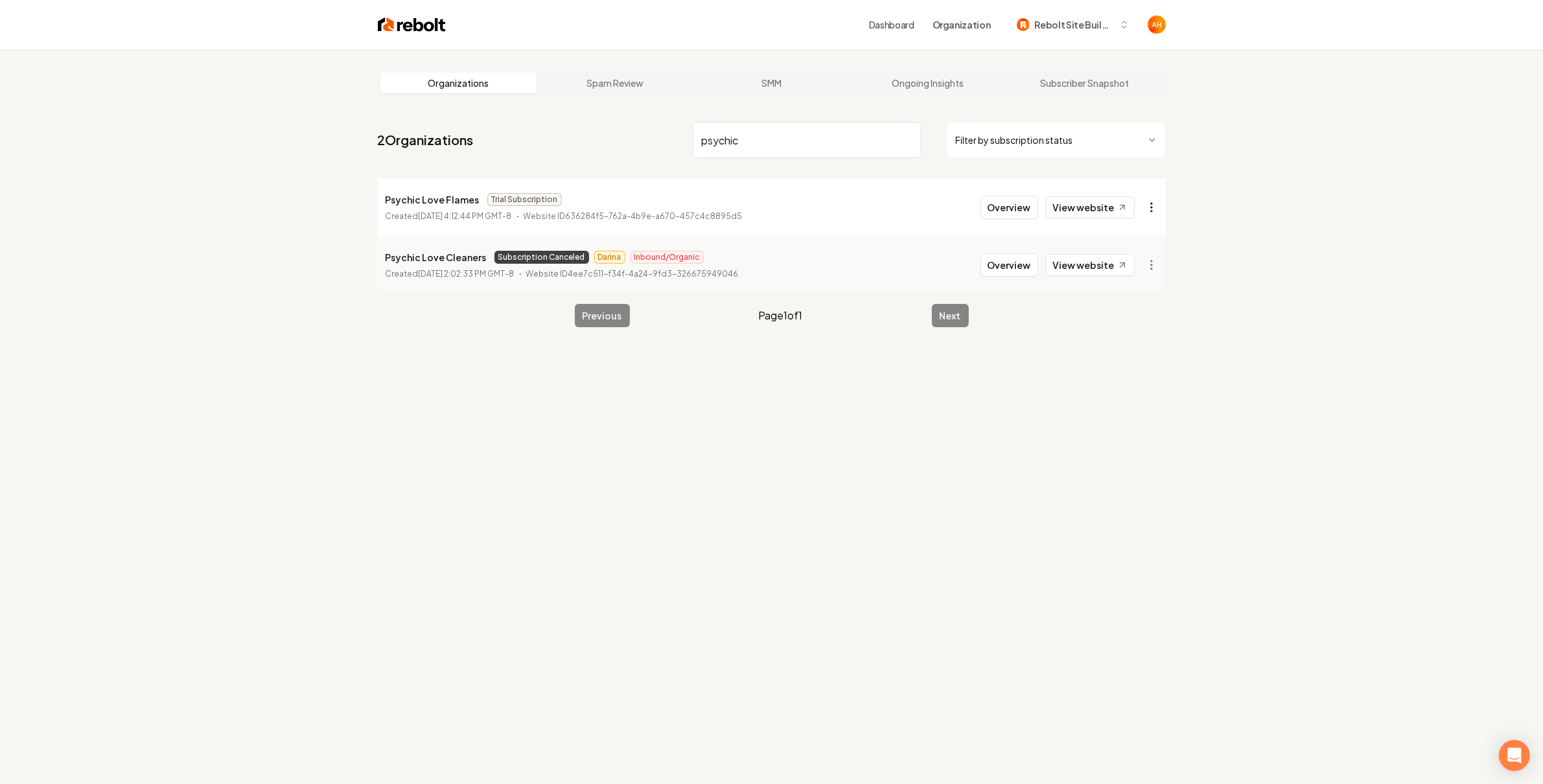
type input "psychic"
click at [1150, 199] on html "Dashboard Organization Rebolt Site Builder Organizations Spam Review SMM Ongoin…" at bounding box center [771, 392] width 1543 height 784
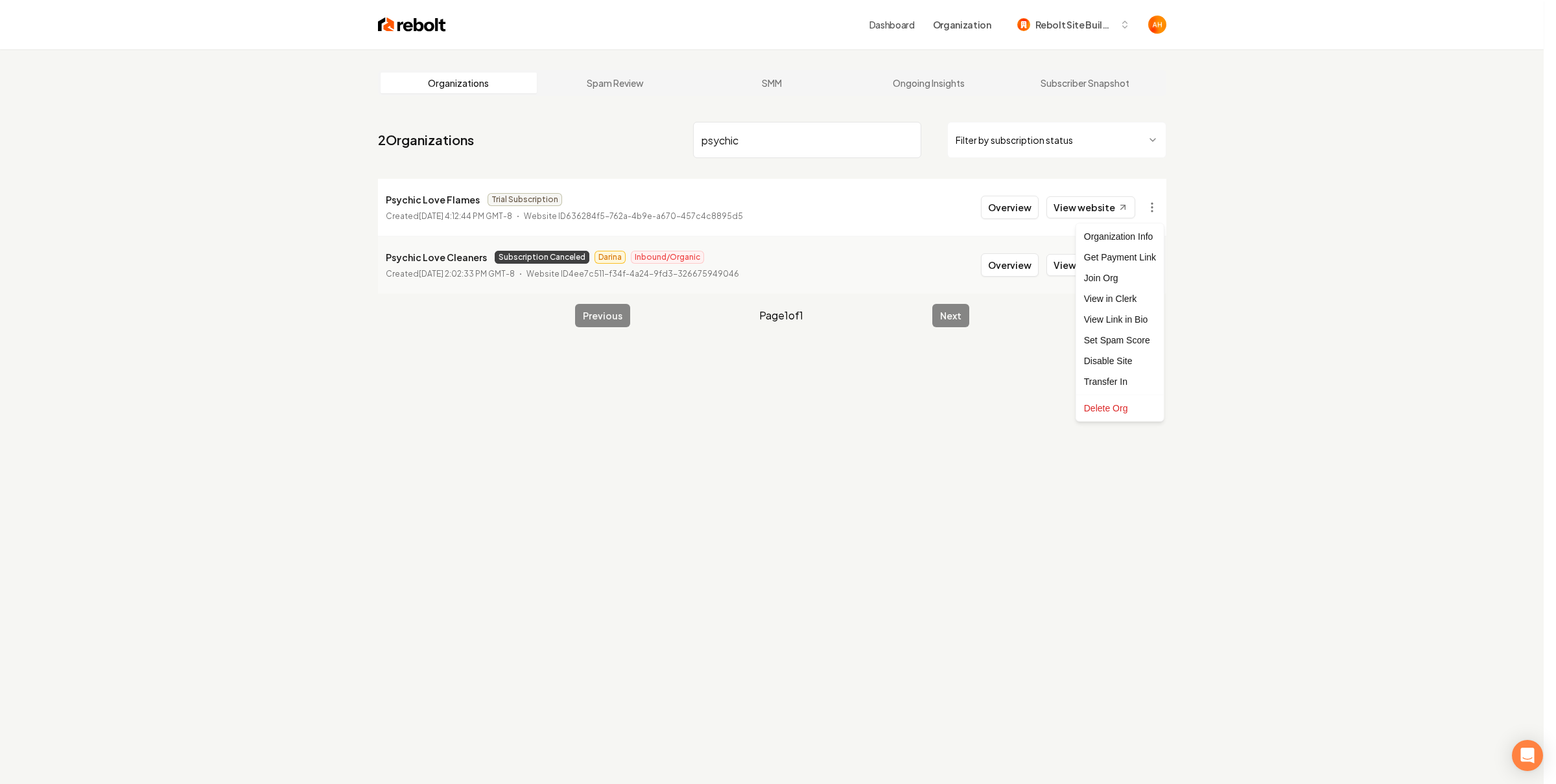
drag, startPoint x: 837, startPoint y: 495, endPoint x: 860, endPoint y: 457, distance: 44.4
click at [837, 494] on html "Dashboard Organization Rebolt Site Builder Organizations Spam Review SMM Ongoin…" at bounding box center [778, 392] width 1556 height 784
click at [1151, 265] on html "Dashboard Organization Rebolt Site Builder Organizations Spam Review SMM Ongoin…" at bounding box center [778, 392] width 1556 height 784
click at [1124, 311] on div "Get Payment Link" at bounding box center [1120, 316] width 82 height 21
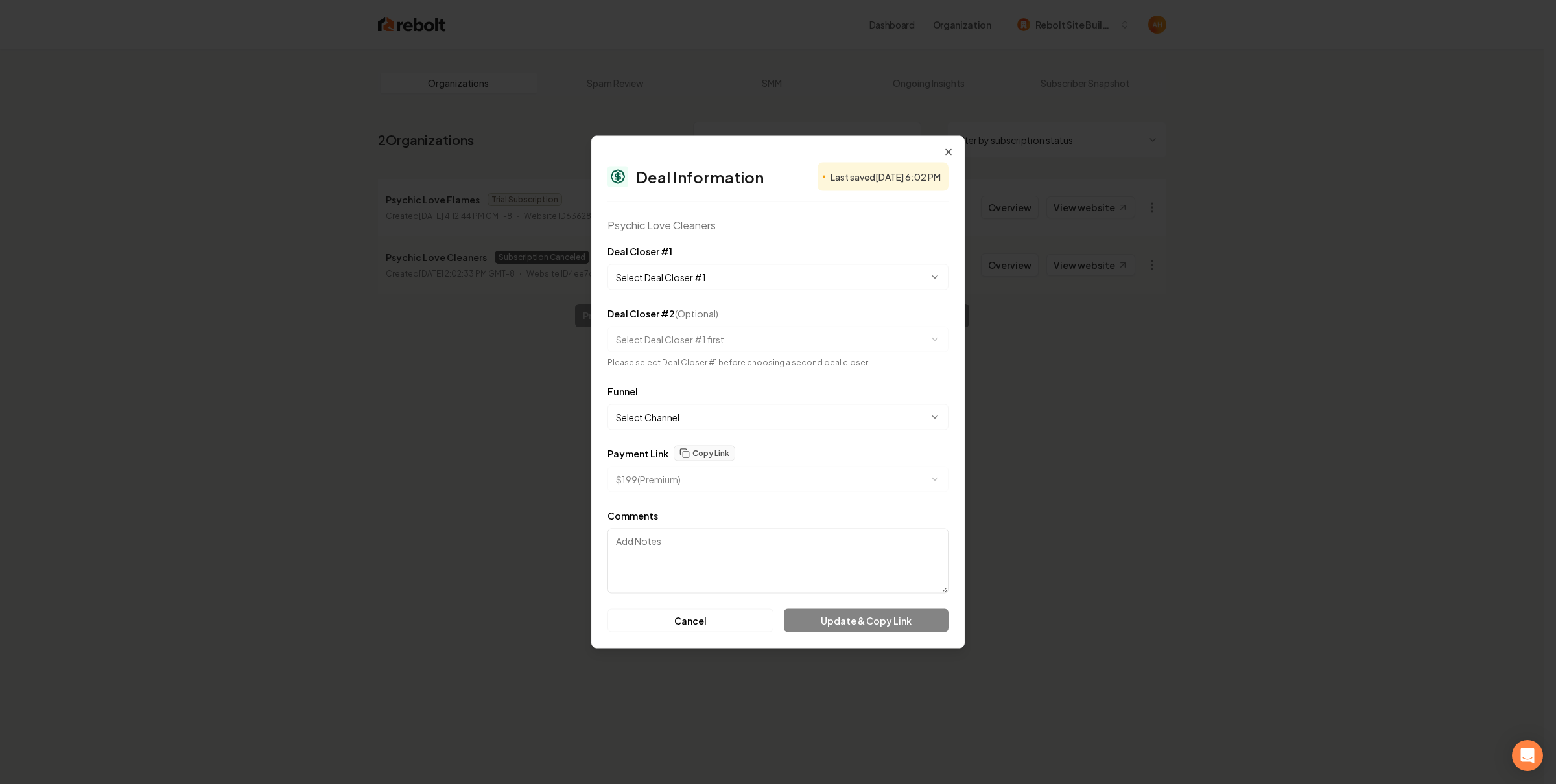
select select "**********"
click at [722, 537] on textarea "Comments" at bounding box center [778, 561] width 341 height 65
click at [754, 508] on div "Comments" at bounding box center [778, 550] width 341 height 86
click at [704, 442] on button "Copy Link" at bounding box center [704, 438] width 61 height 16
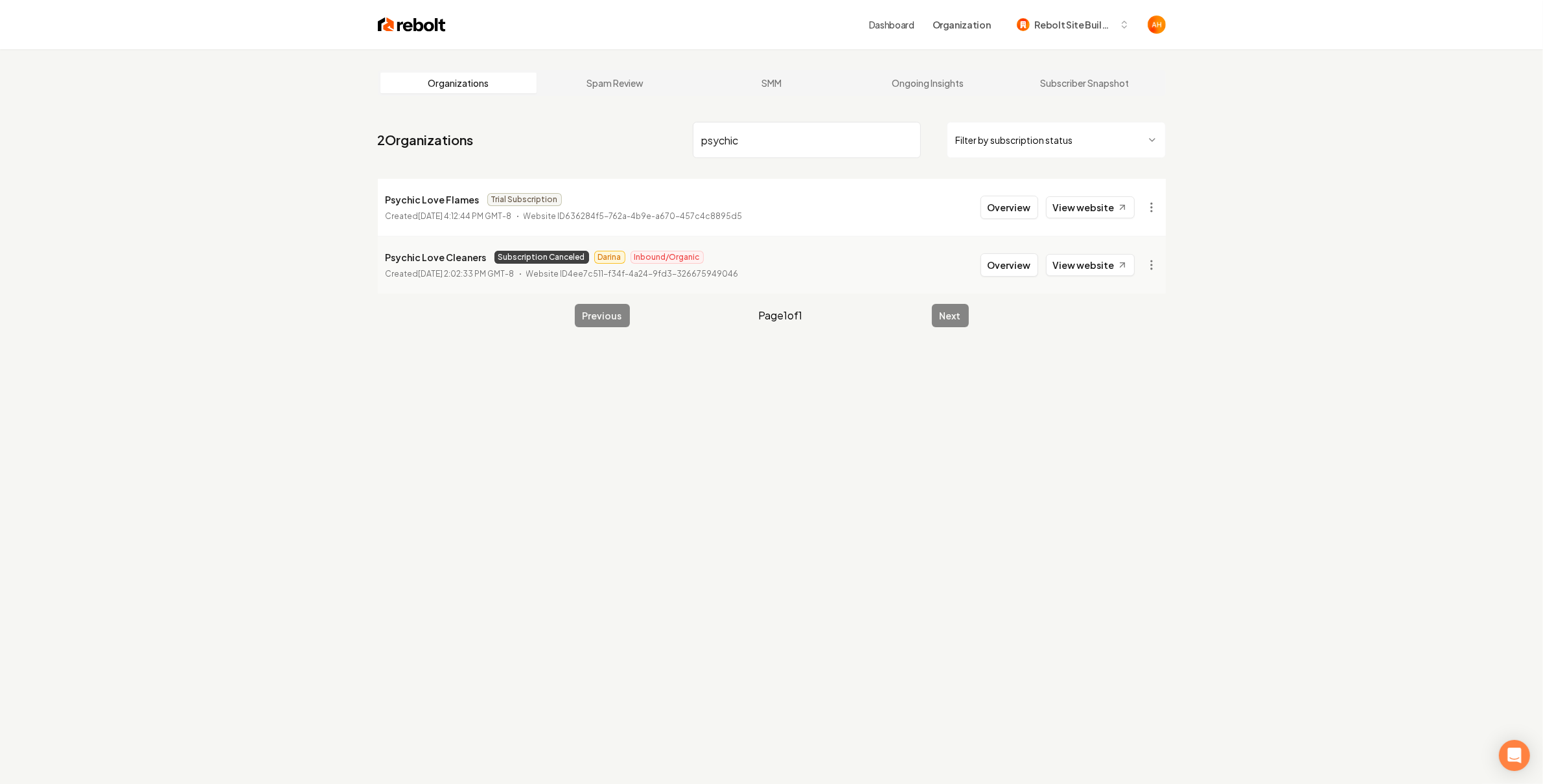
click at [760, 159] on nav "2 Organizations psychic Filter by subscription status" at bounding box center [772, 145] width 788 height 57
click at [768, 150] on input "psychic" at bounding box center [807, 140] width 228 height 36
type input "go wash"
click at [1024, 204] on button "Overview" at bounding box center [1009, 207] width 58 height 23
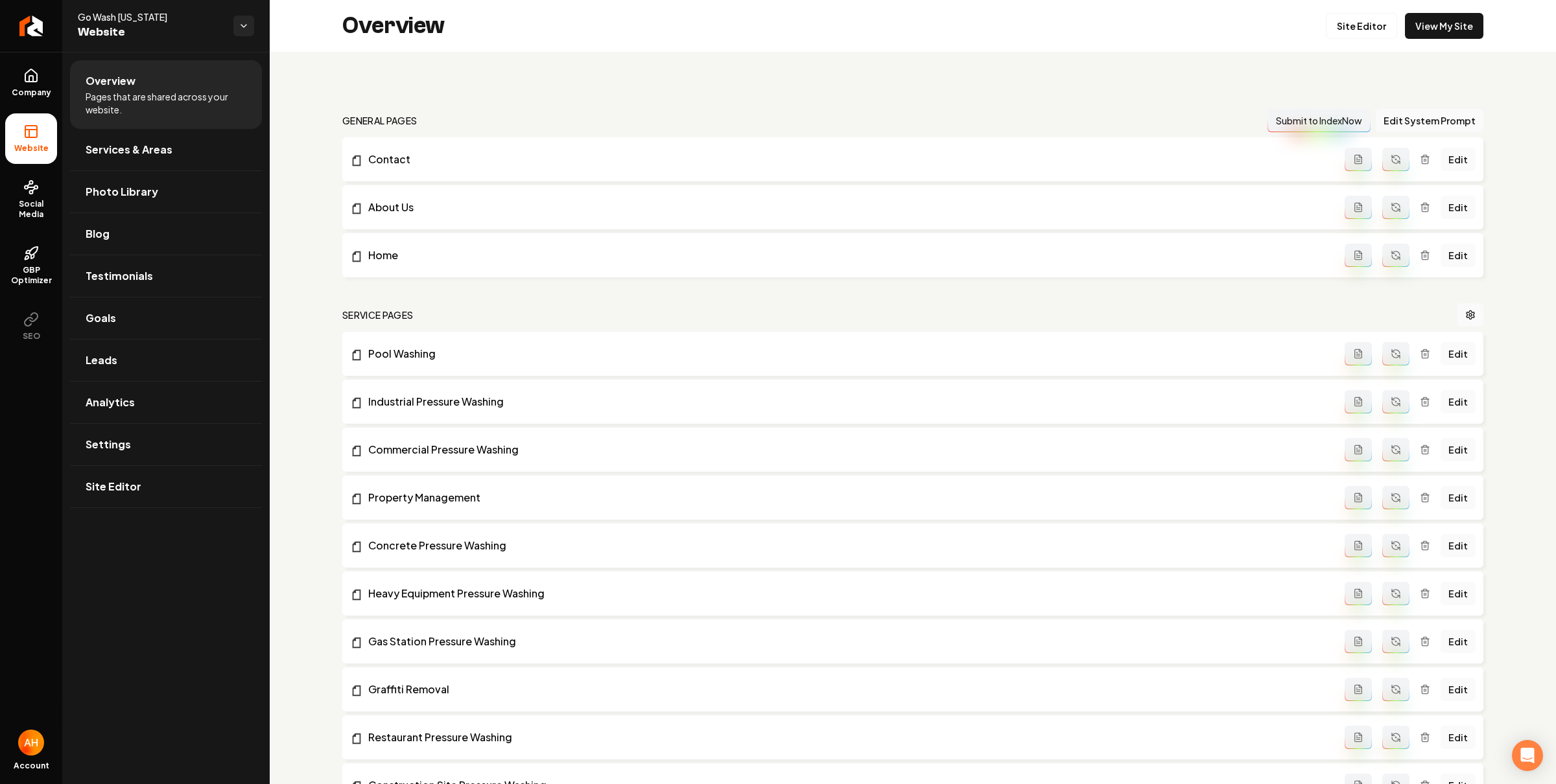
click at [1433, 11] on div "Overview Site Editor View My Site" at bounding box center [912, 26] width 1286 height 52
click at [1433, 16] on link "View My Site" at bounding box center [1443, 26] width 79 height 26
click at [42, 199] on span "Social Media" at bounding box center [31, 209] width 52 height 21
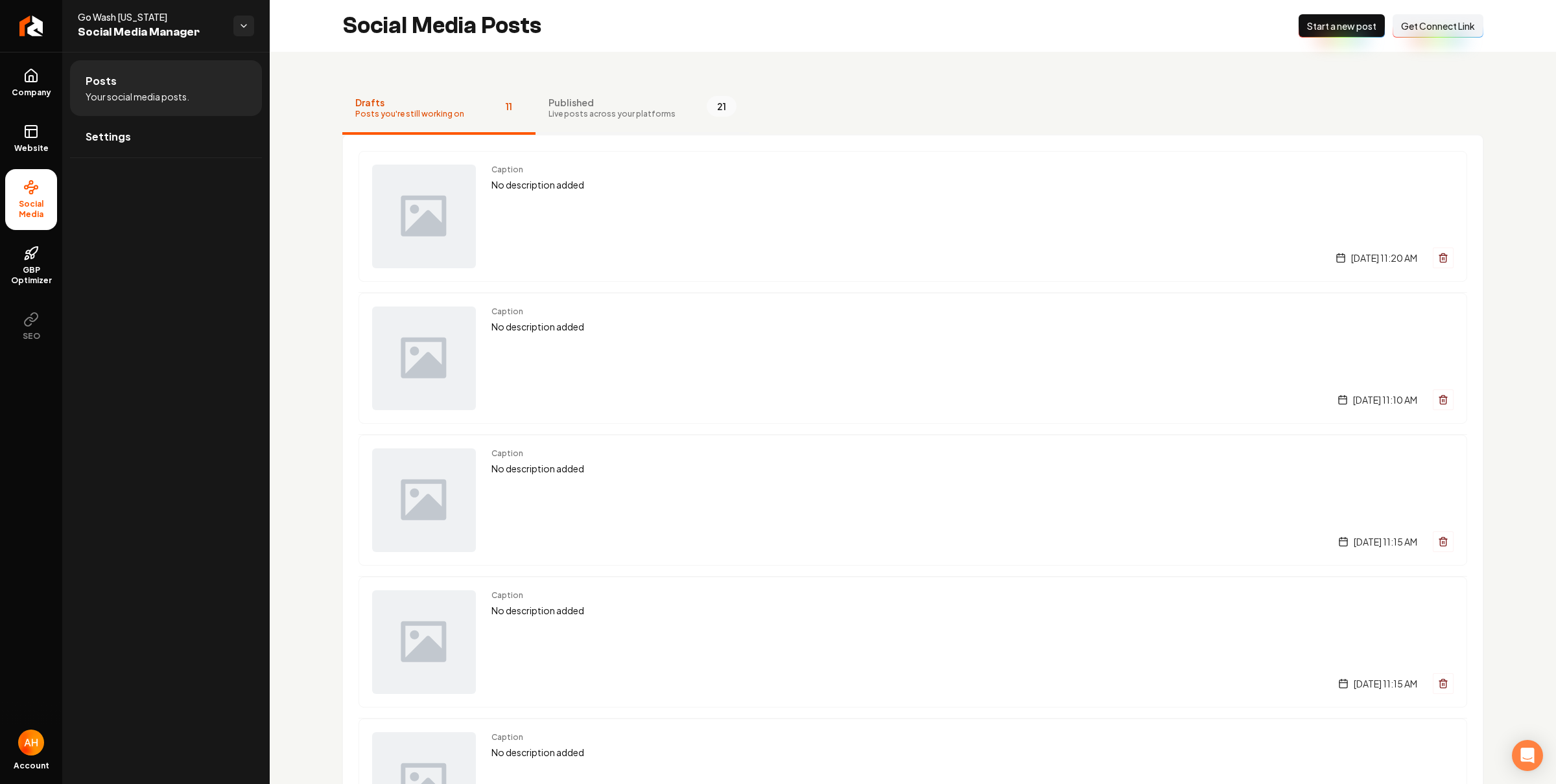
click at [622, 113] on span "Live posts across your platforms" at bounding box center [611, 114] width 127 height 10
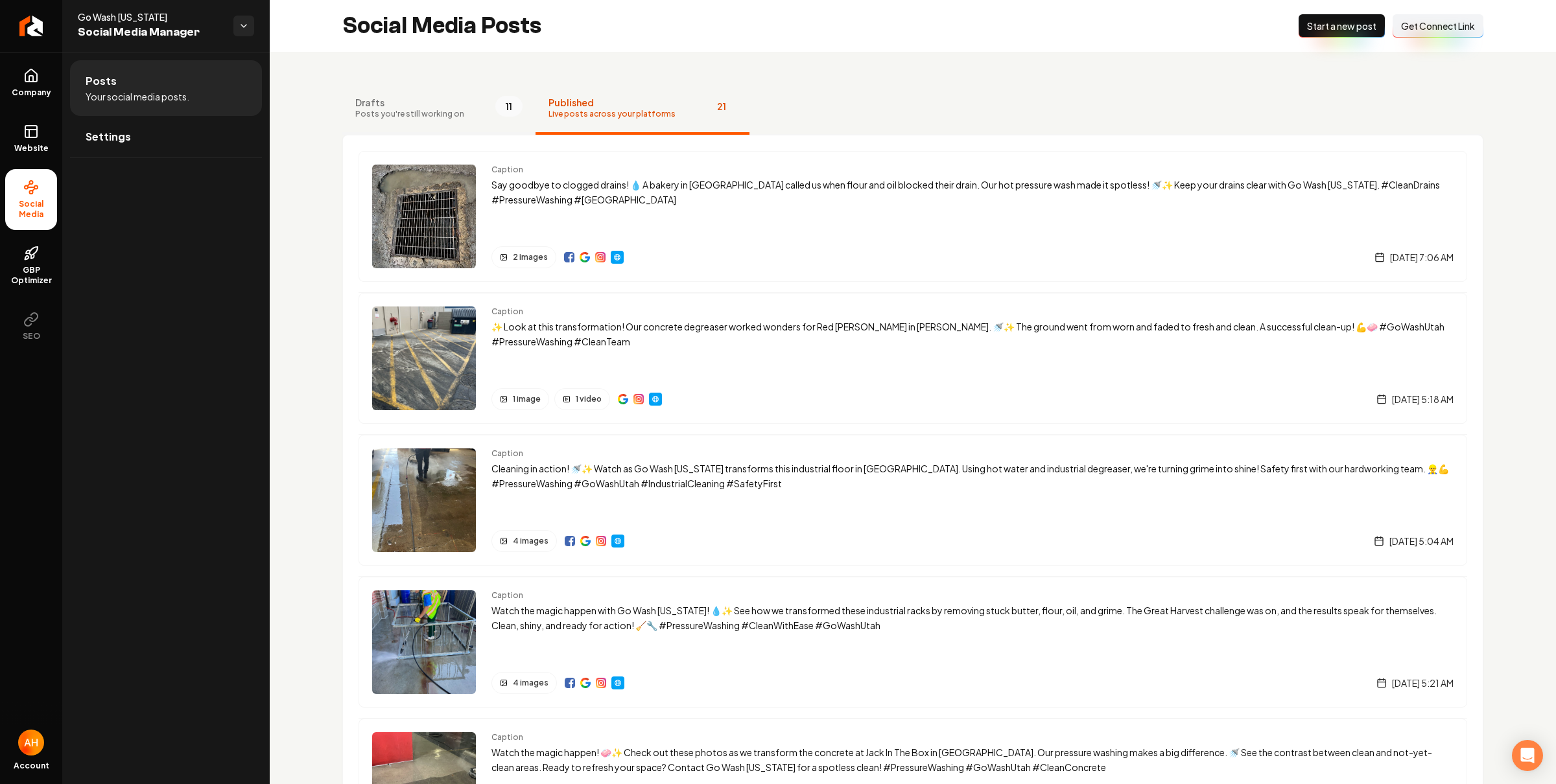
click at [476, 119] on button "Drafts Posts you're still working on 11" at bounding box center [438, 109] width 193 height 52
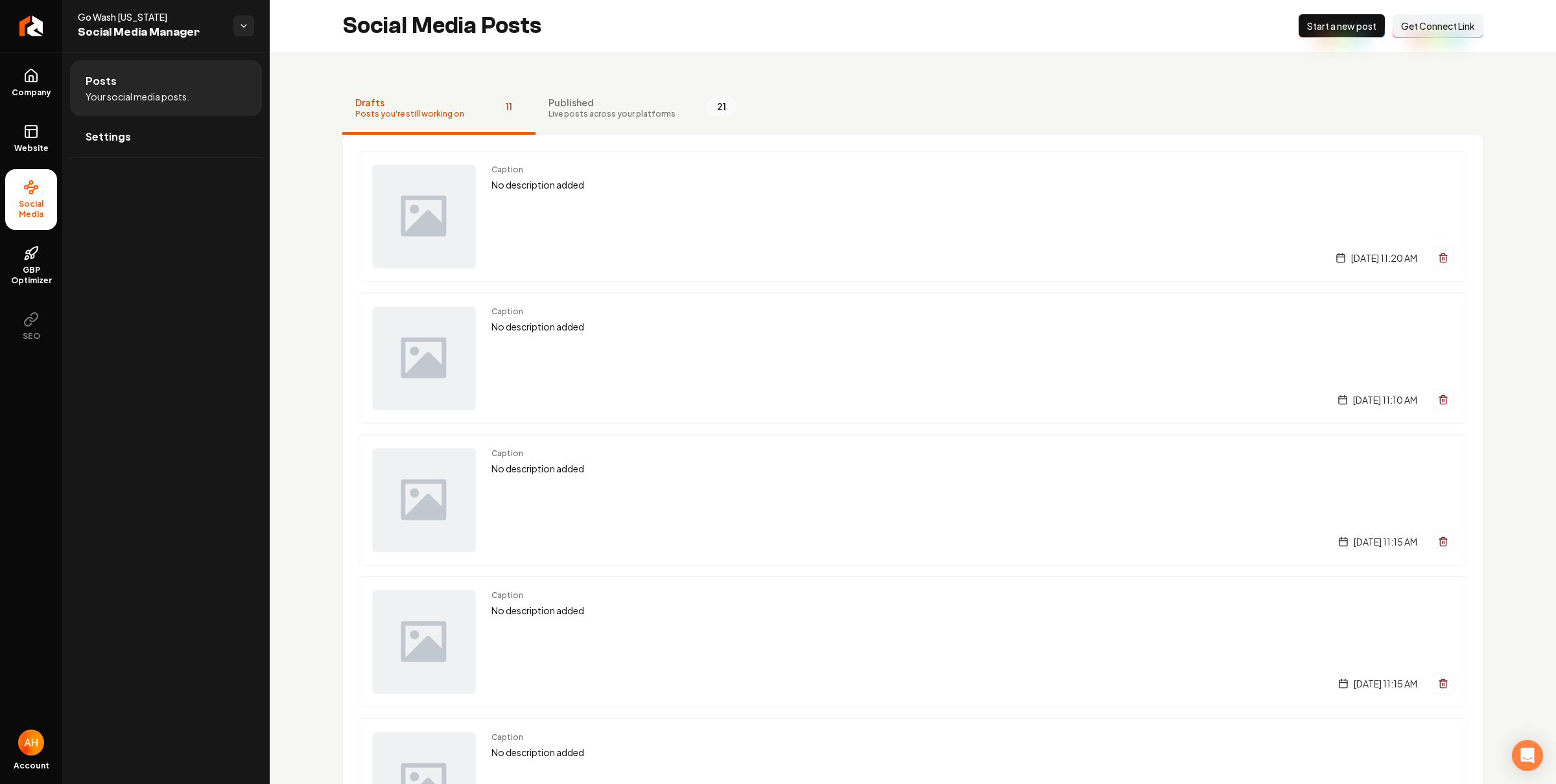
click at [845, 226] on div "Caption No description added [DATE] 11:20 AM" at bounding box center [972, 216] width 962 height 104
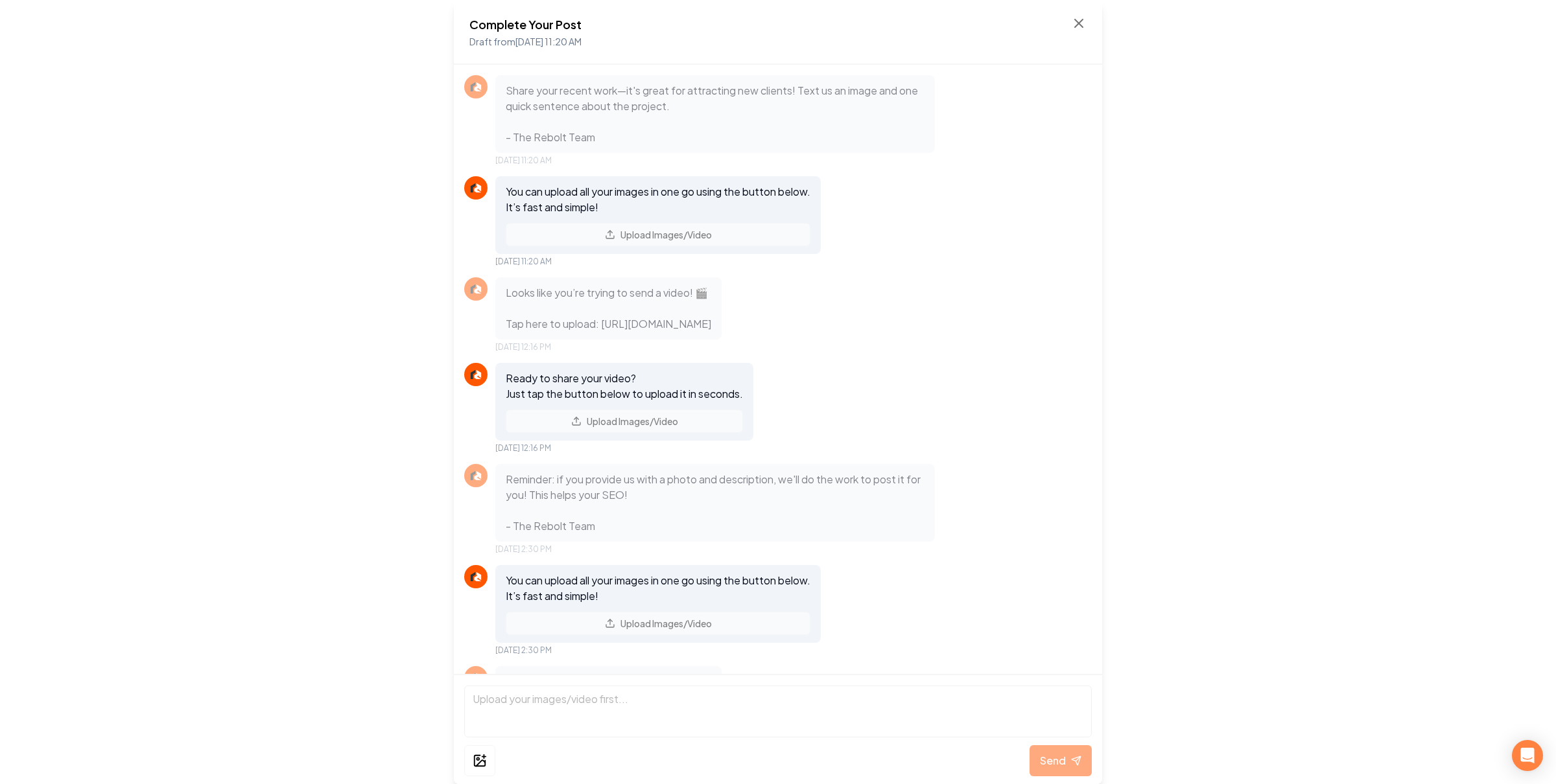
scroll to position [241, 0]
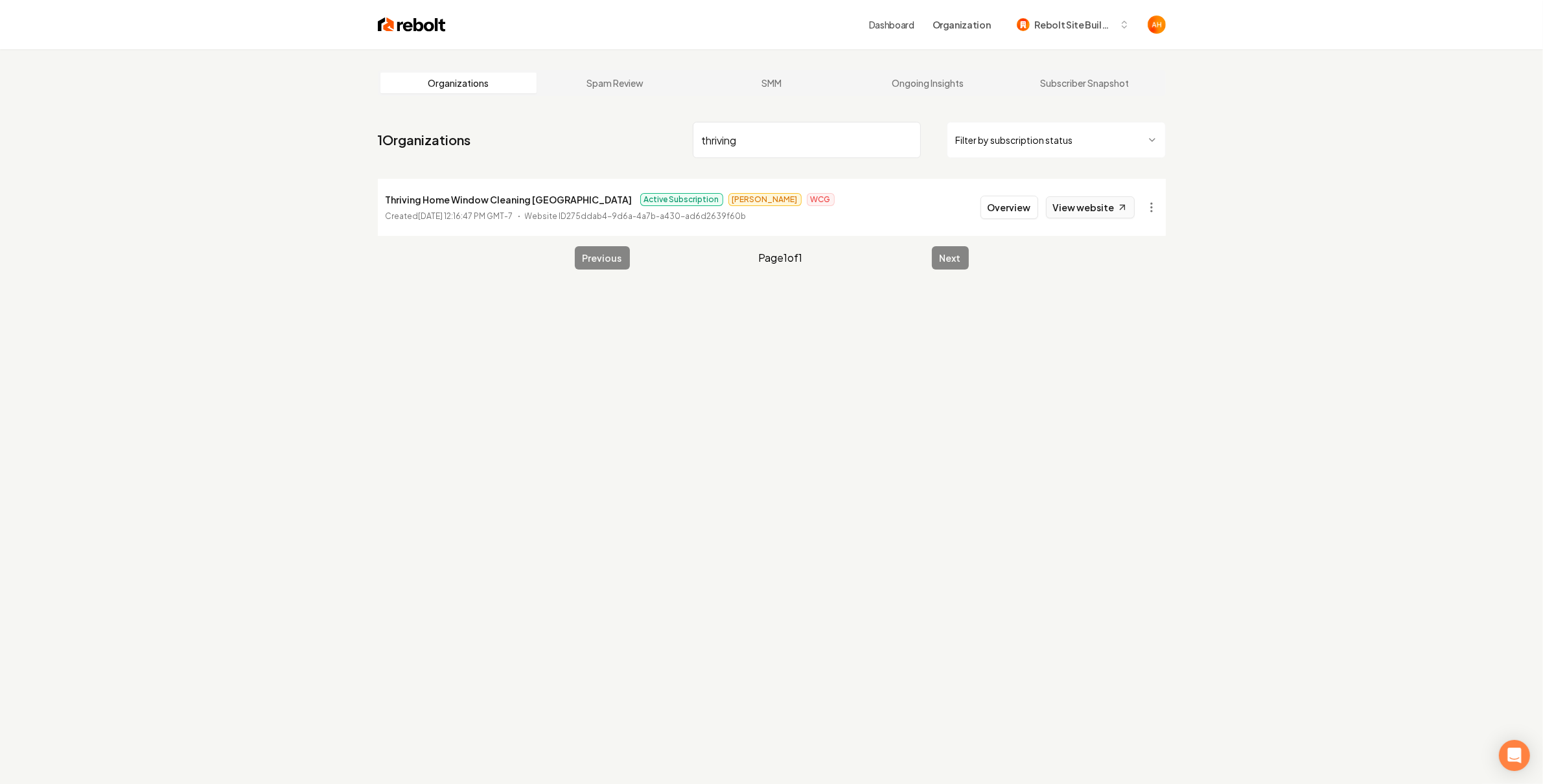
click at [1077, 210] on link "View website" at bounding box center [1090, 207] width 89 height 22
click at [853, 132] on input "thriving" at bounding box center [807, 140] width 228 height 36
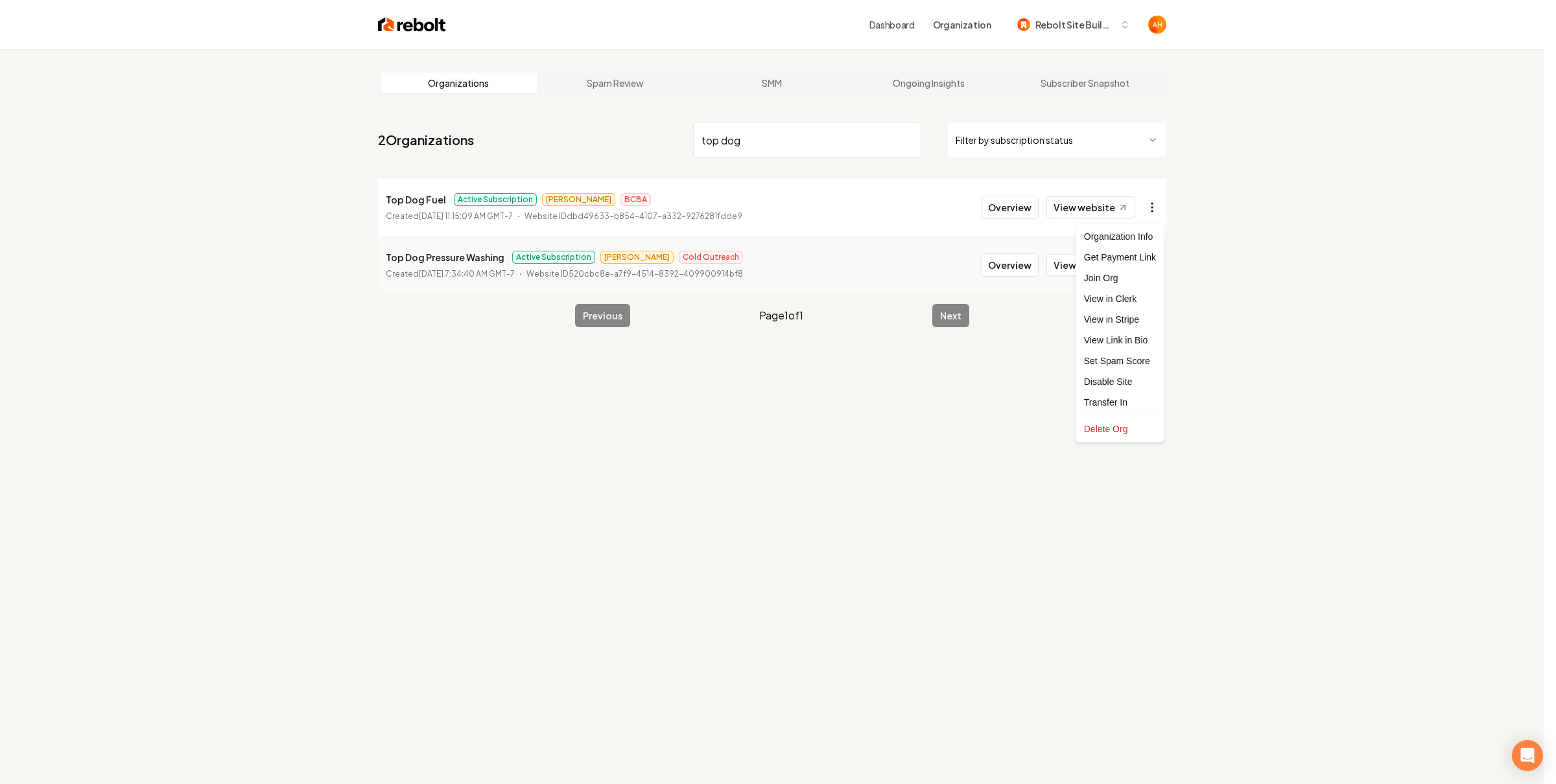
click at [1146, 203] on html "Dashboard Organization Rebolt Site Builder Organizations Spam Review SMM Ongoin…" at bounding box center [778, 392] width 1556 height 784
click at [1123, 320] on link "View in Stripe" at bounding box center [1120, 319] width 82 height 21
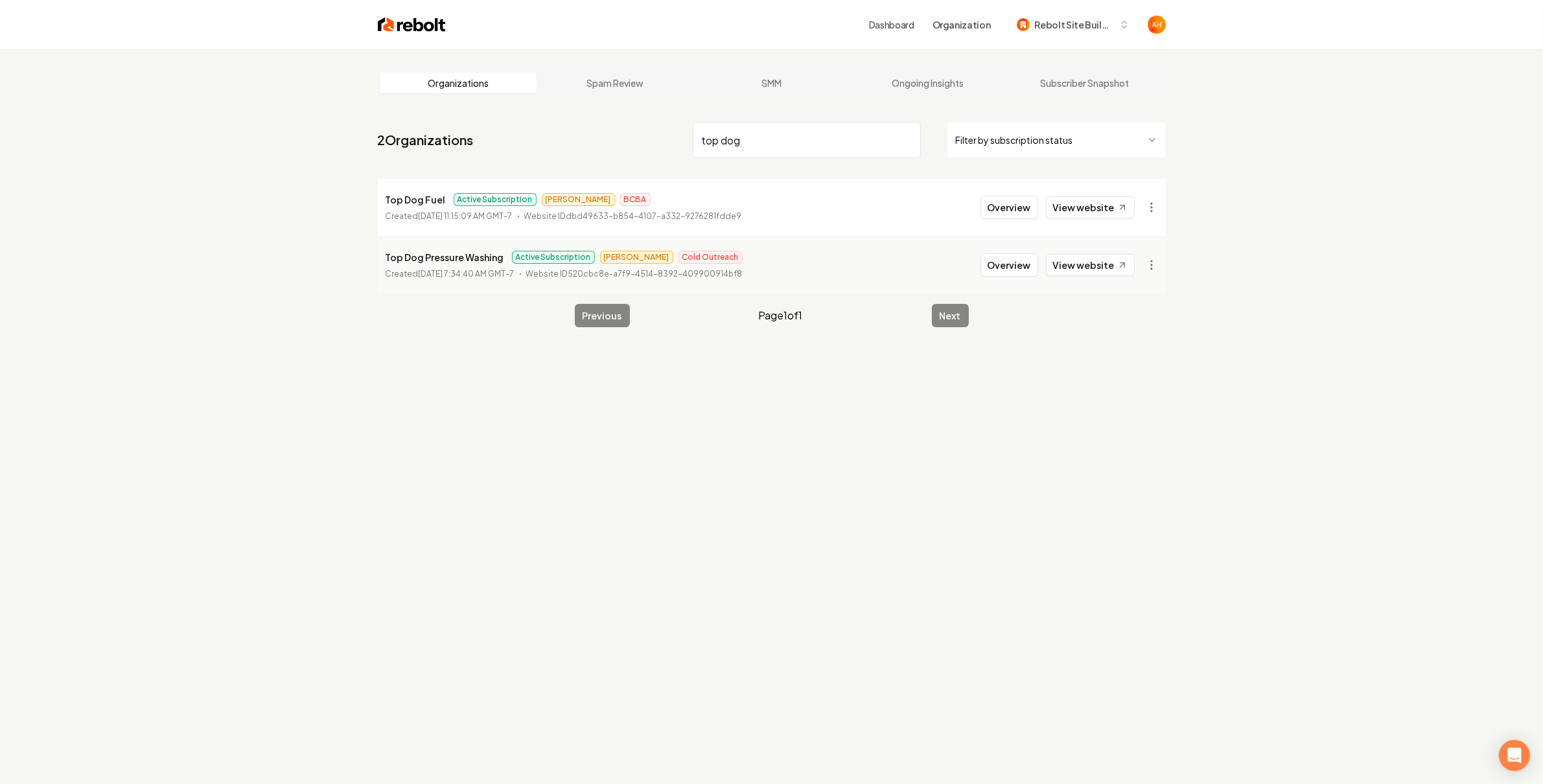
click at [752, 156] on input "top dog" at bounding box center [807, 140] width 228 height 36
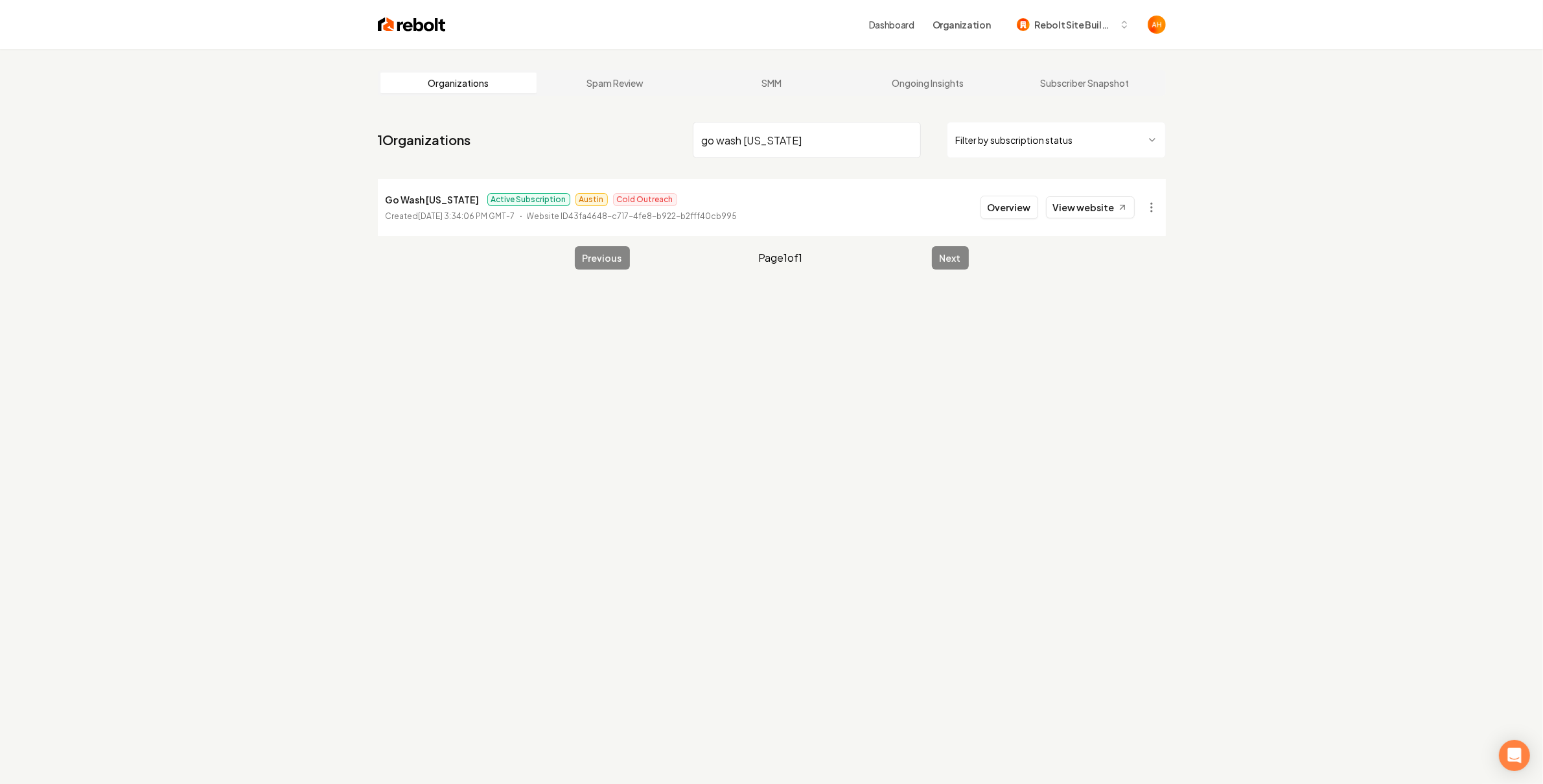
type input "go wash [US_STATE]"
click at [1015, 208] on button "Overview" at bounding box center [1009, 207] width 58 height 23
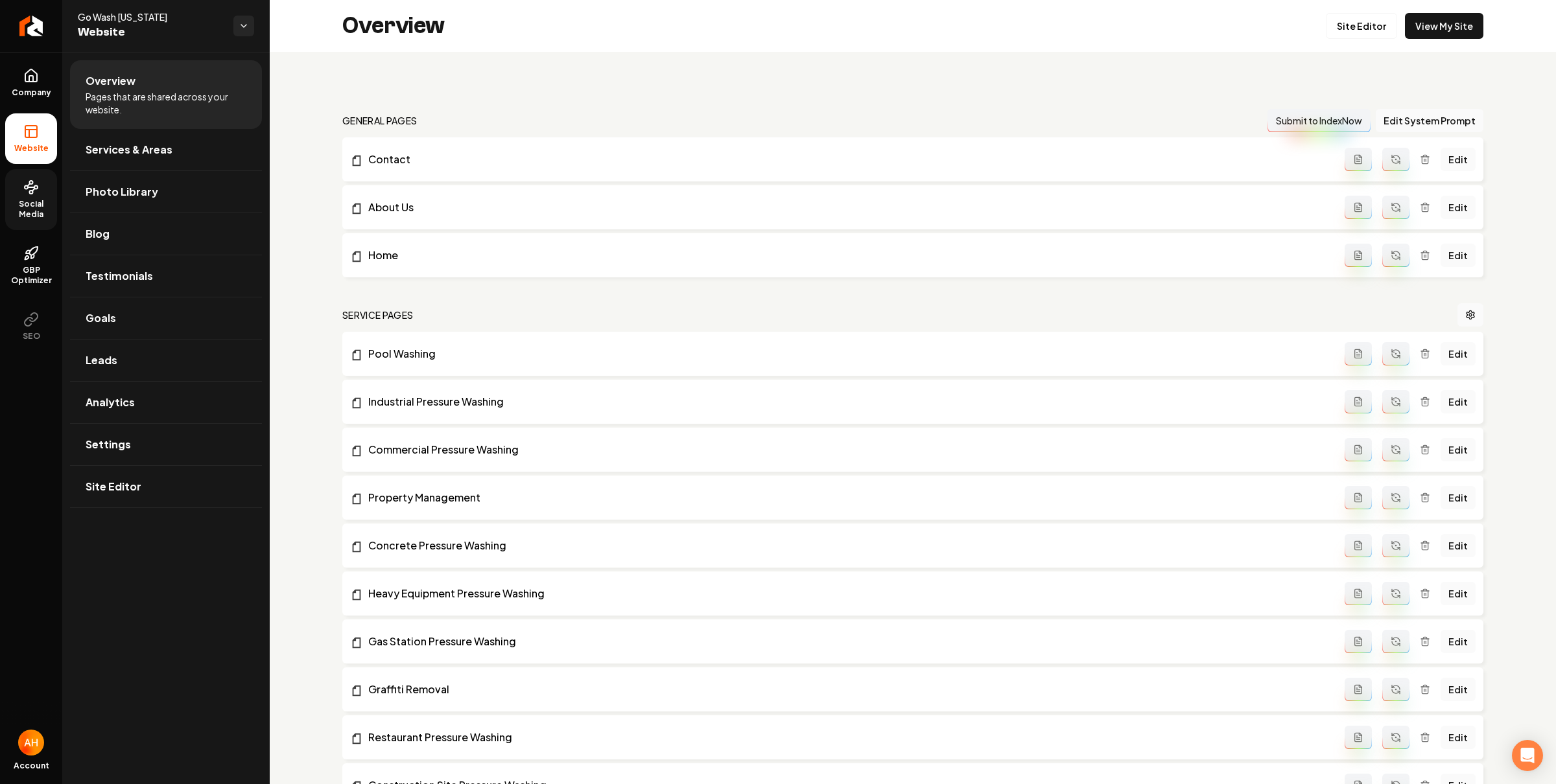
click at [35, 206] on span "Social Media" at bounding box center [31, 209] width 52 height 21
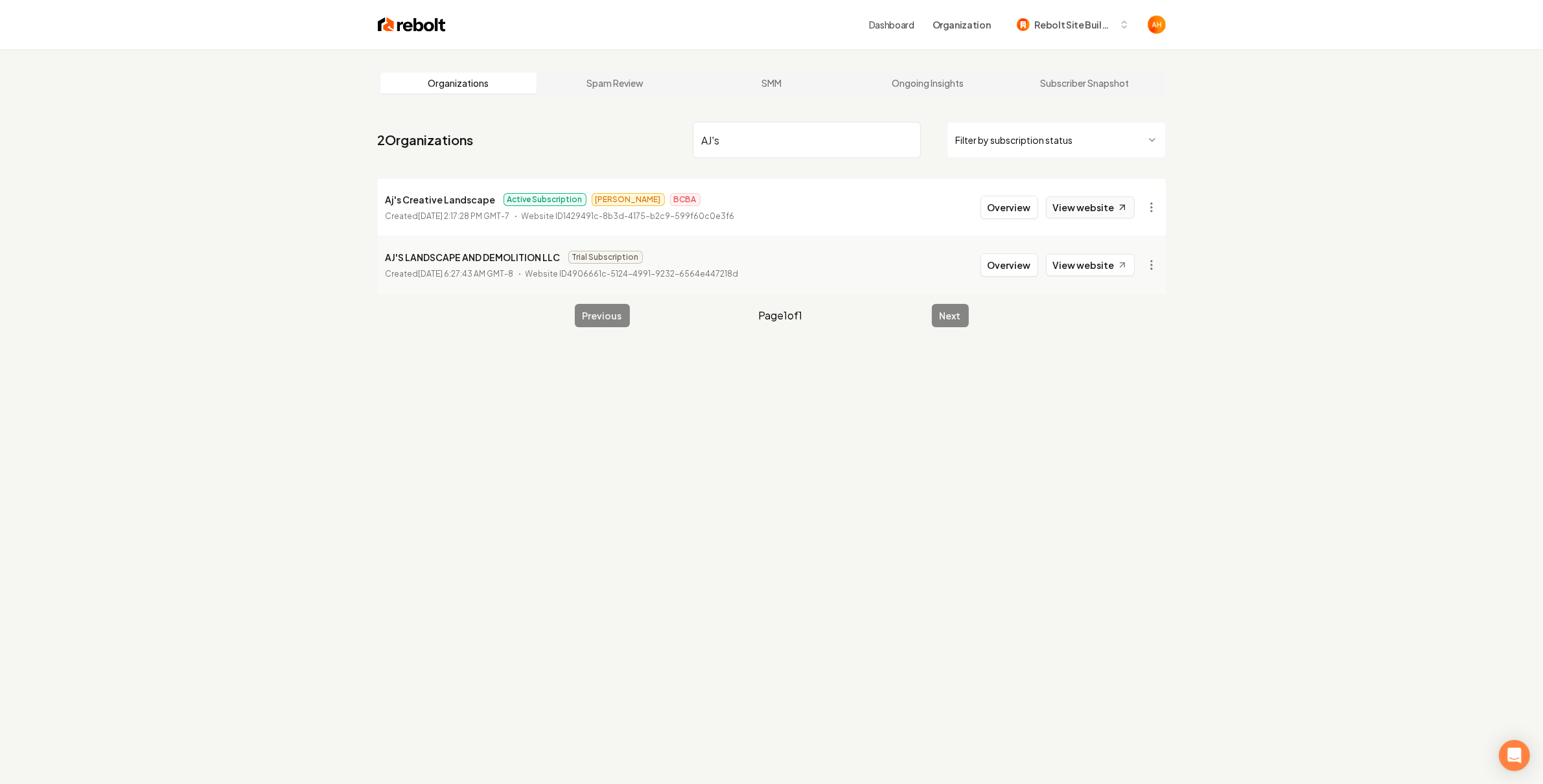
type input "AJ's"
click at [1115, 202] on link "View website" at bounding box center [1090, 207] width 89 height 22
click at [1001, 213] on button "Overview" at bounding box center [1009, 207] width 58 height 23
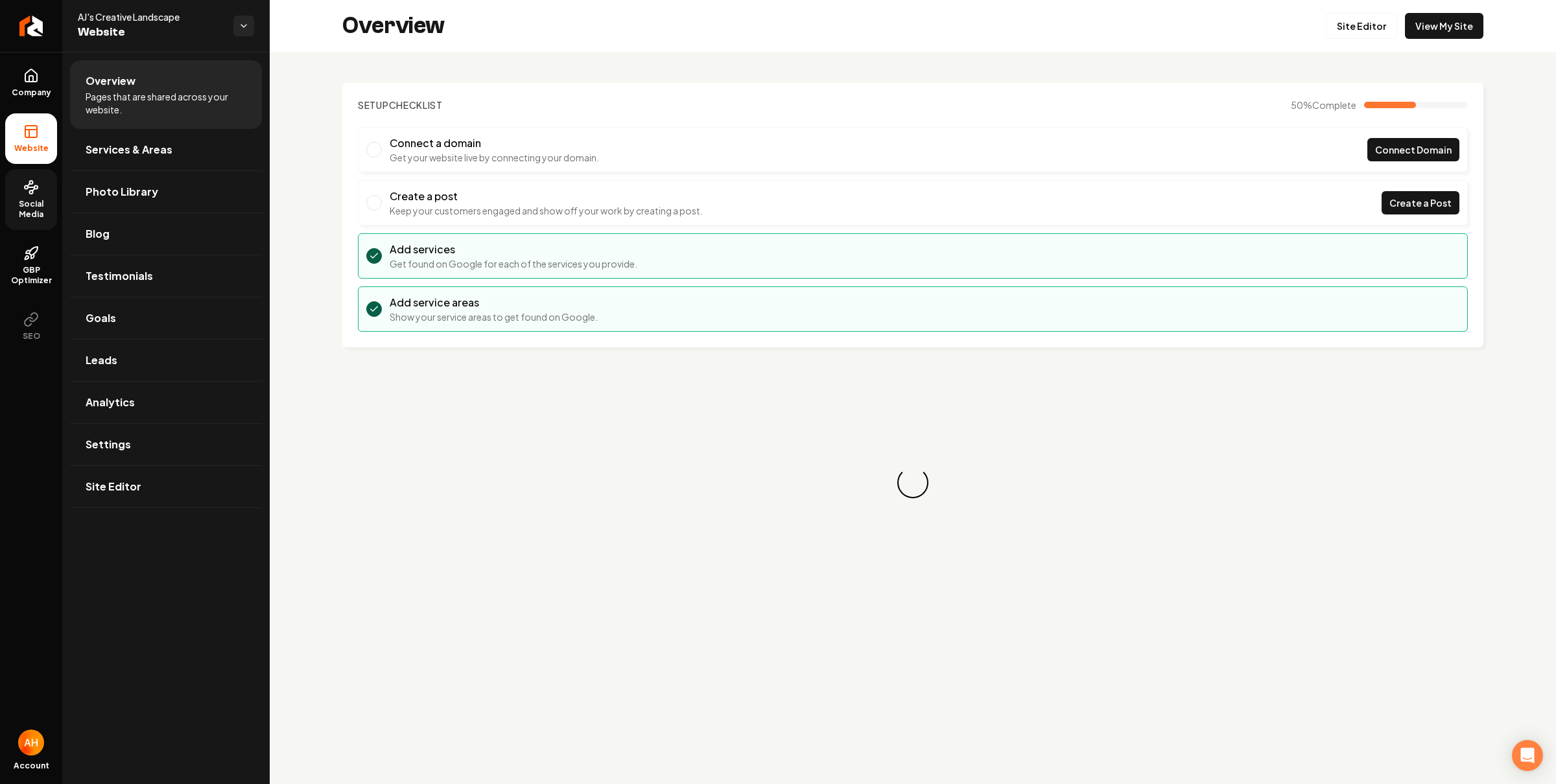
click at [42, 203] on span "Social Media" at bounding box center [31, 209] width 52 height 21
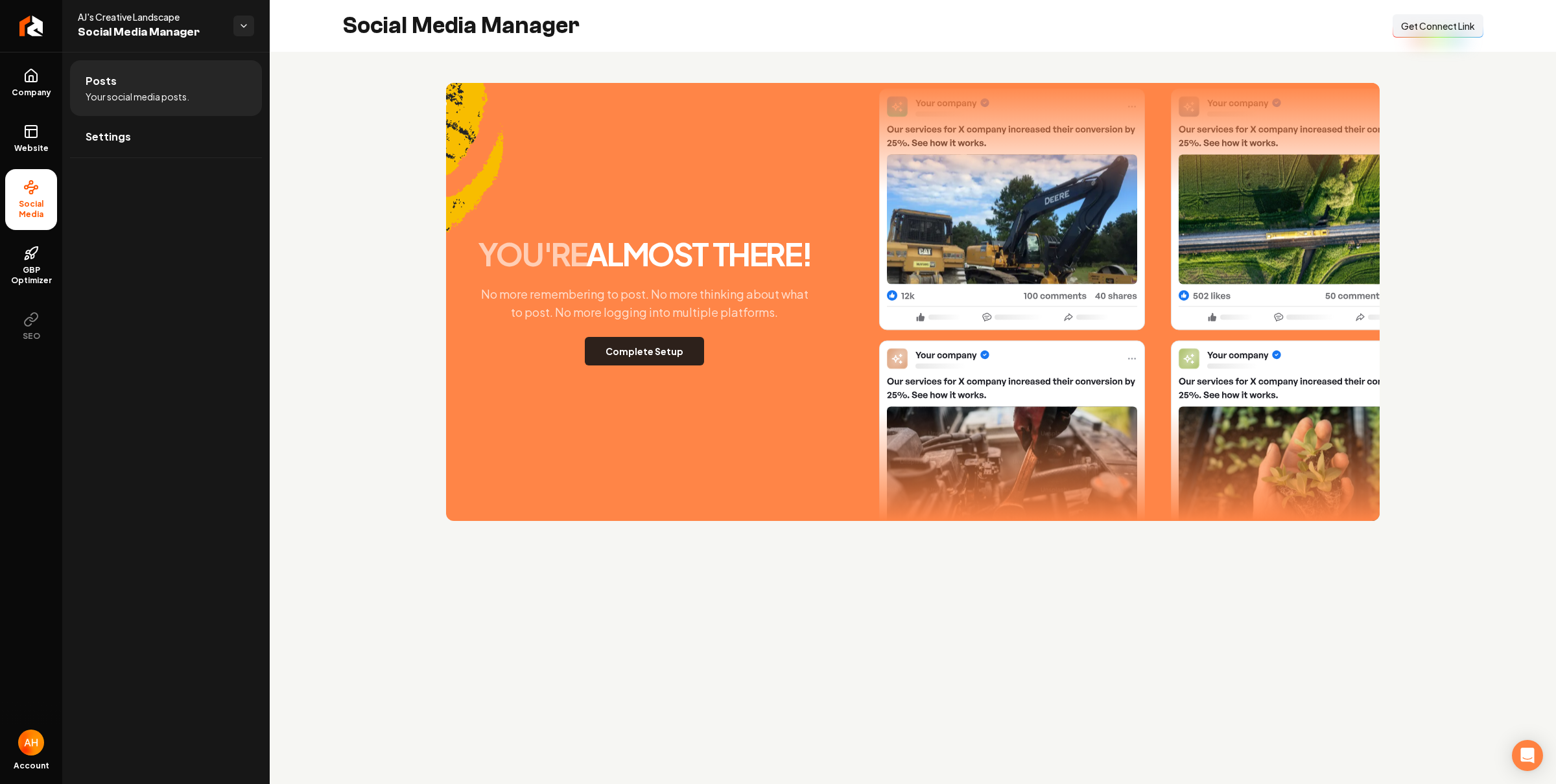
click at [664, 357] on button "Complete Setup" at bounding box center [644, 350] width 119 height 29
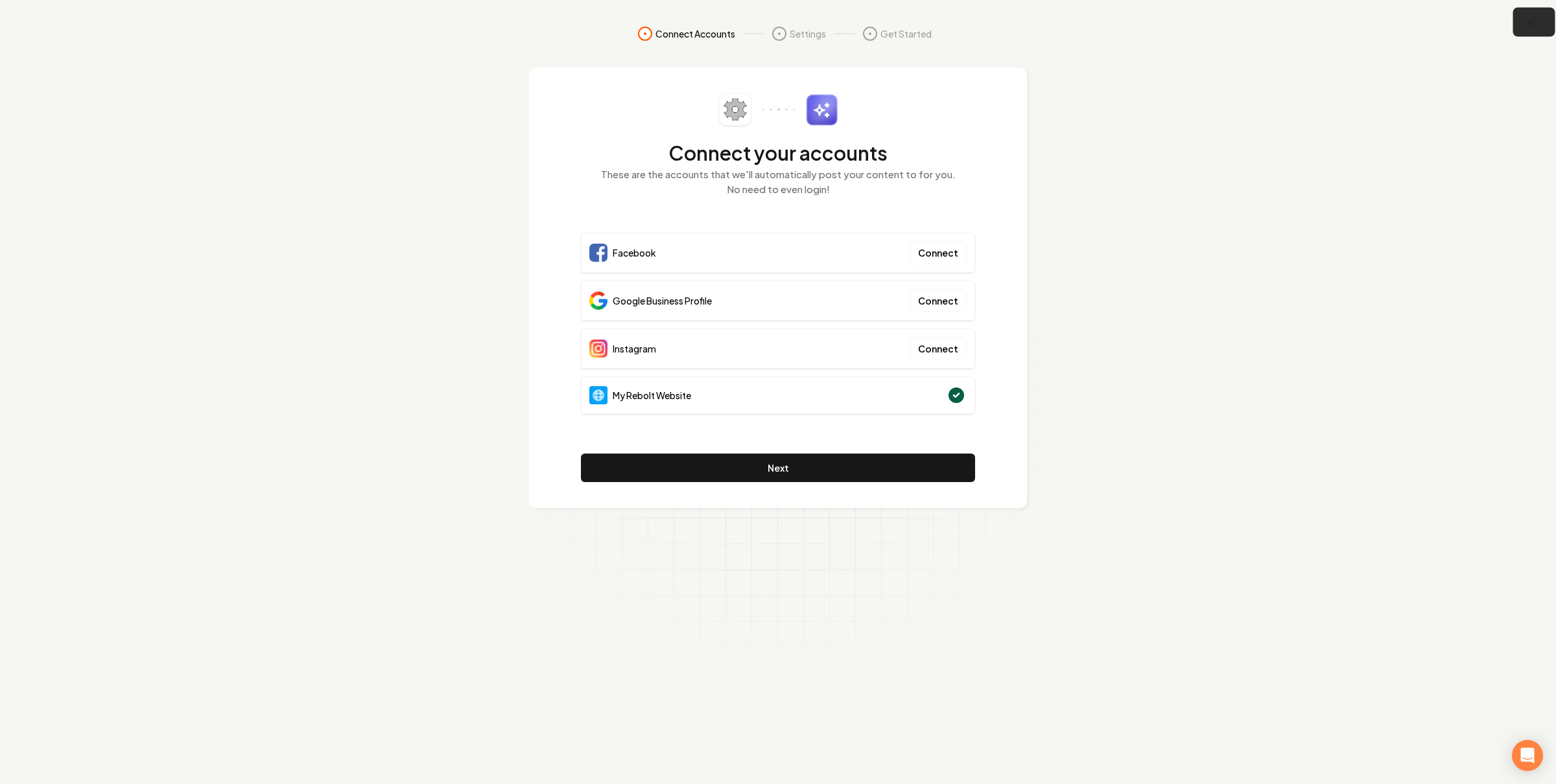
click at [1533, 14] on icon "button" at bounding box center [1531, 22] width 16 height 16
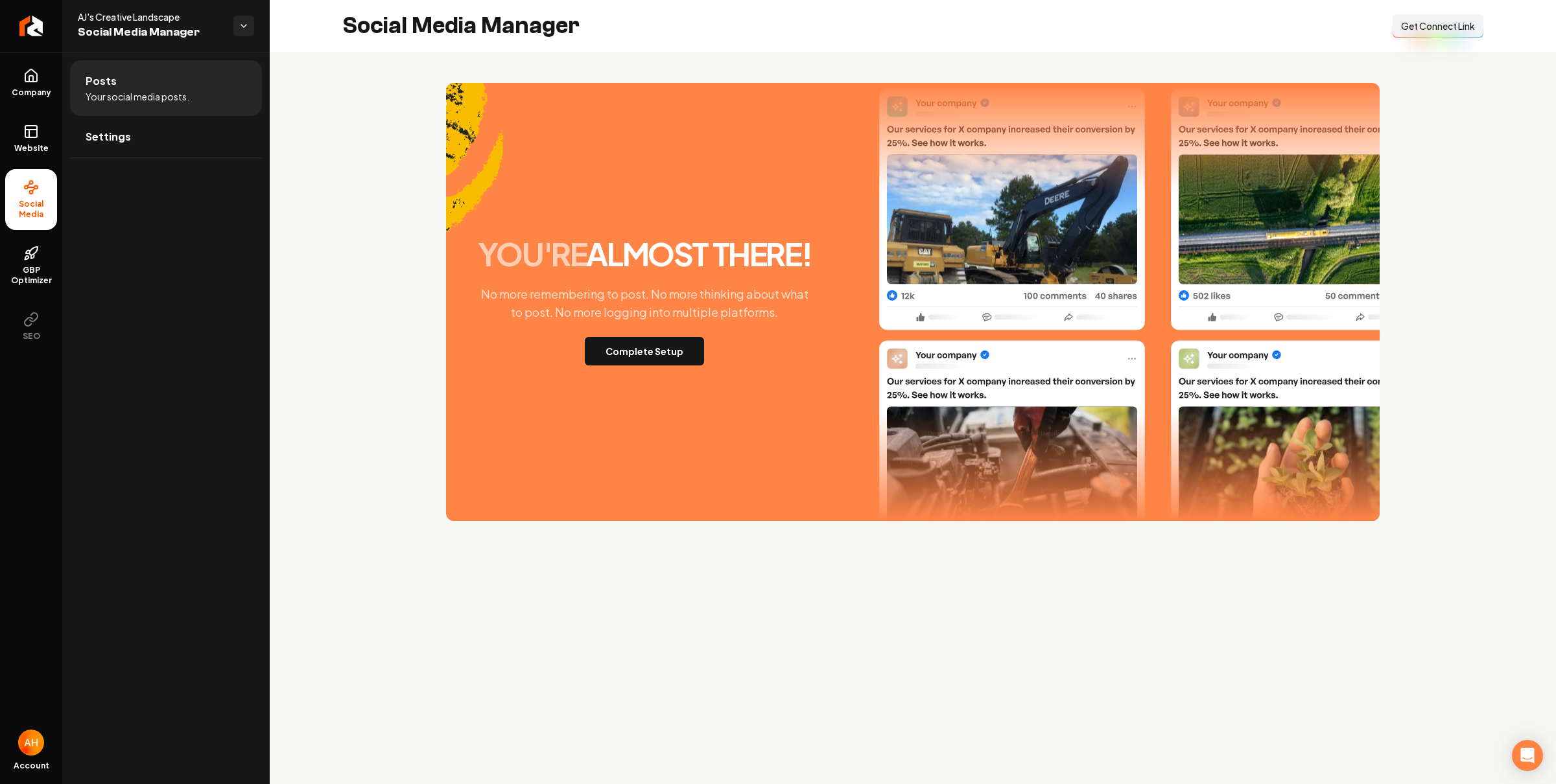
click at [1422, 29] on span "Get Connect Link" at bounding box center [1437, 25] width 74 height 13
click at [447, 259] on img "Main content area" at bounding box center [475, 177] width 58 height 187
click at [17, 77] on link "Company" at bounding box center [31, 83] width 52 height 50
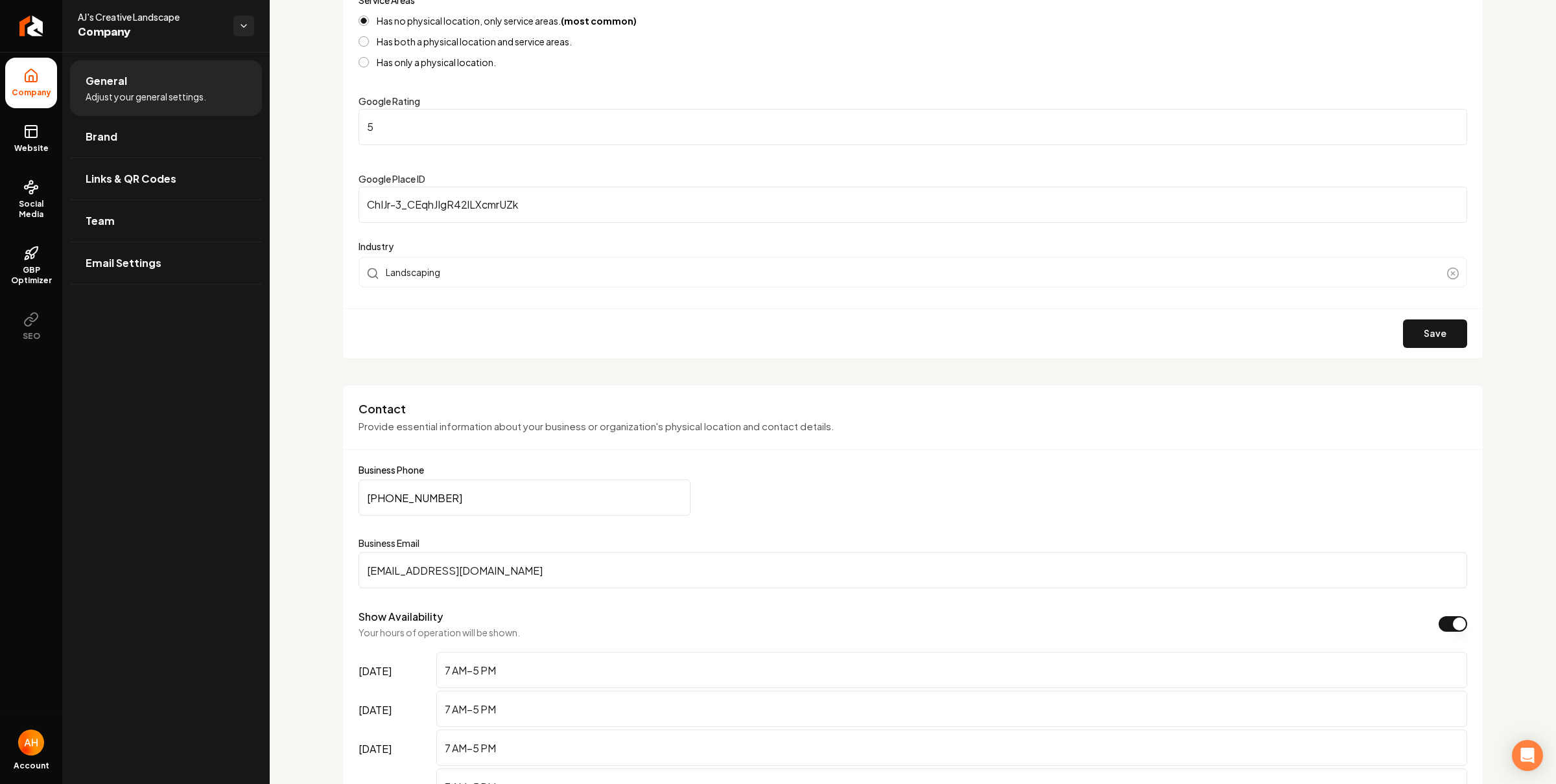
scroll to position [292, 0]
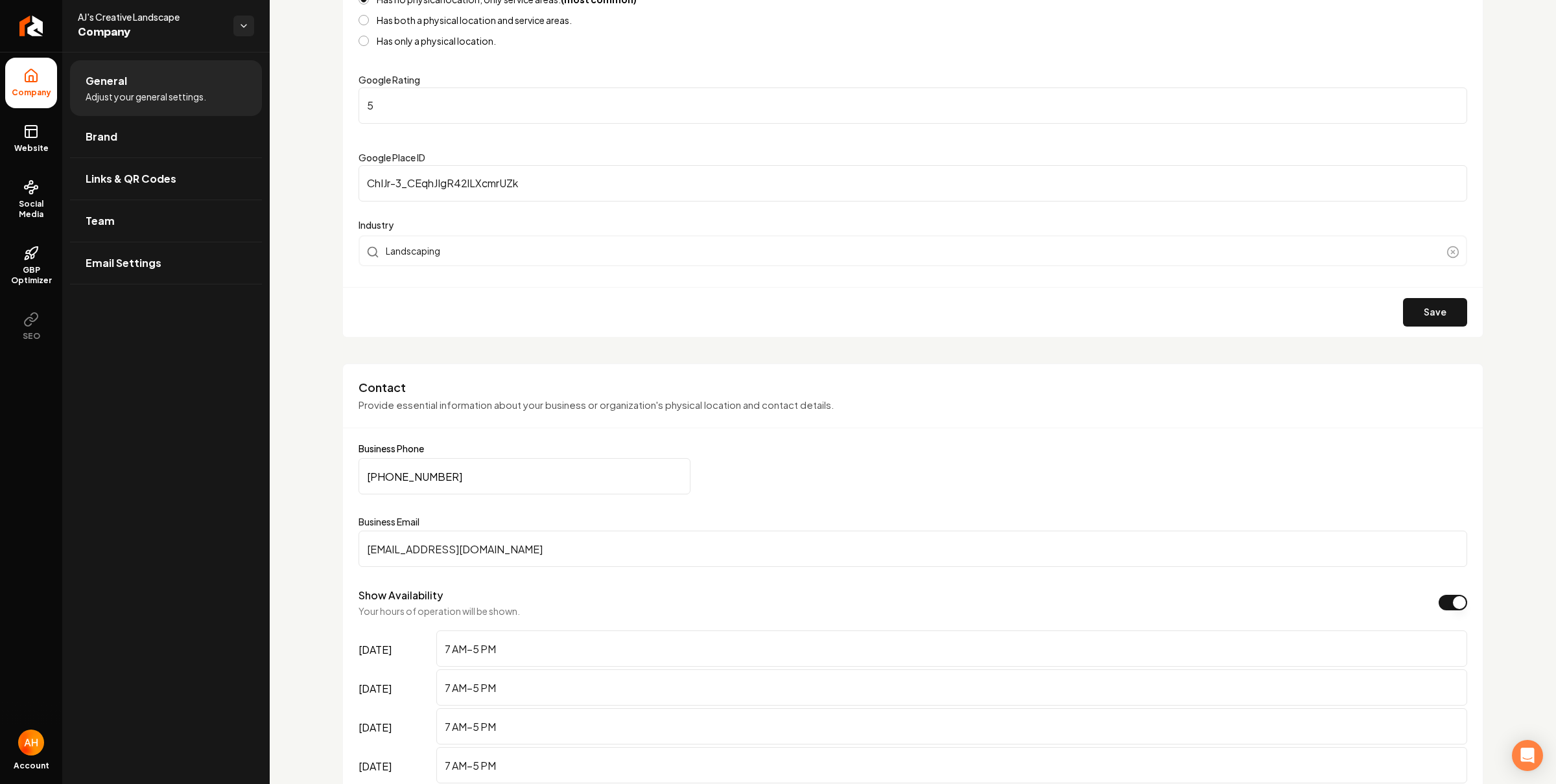
click at [630, 549] on input "[EMAIL_ADDRESS][DOMAIN_NAME]" at bounding box center [913, 549] width 1108 height 36
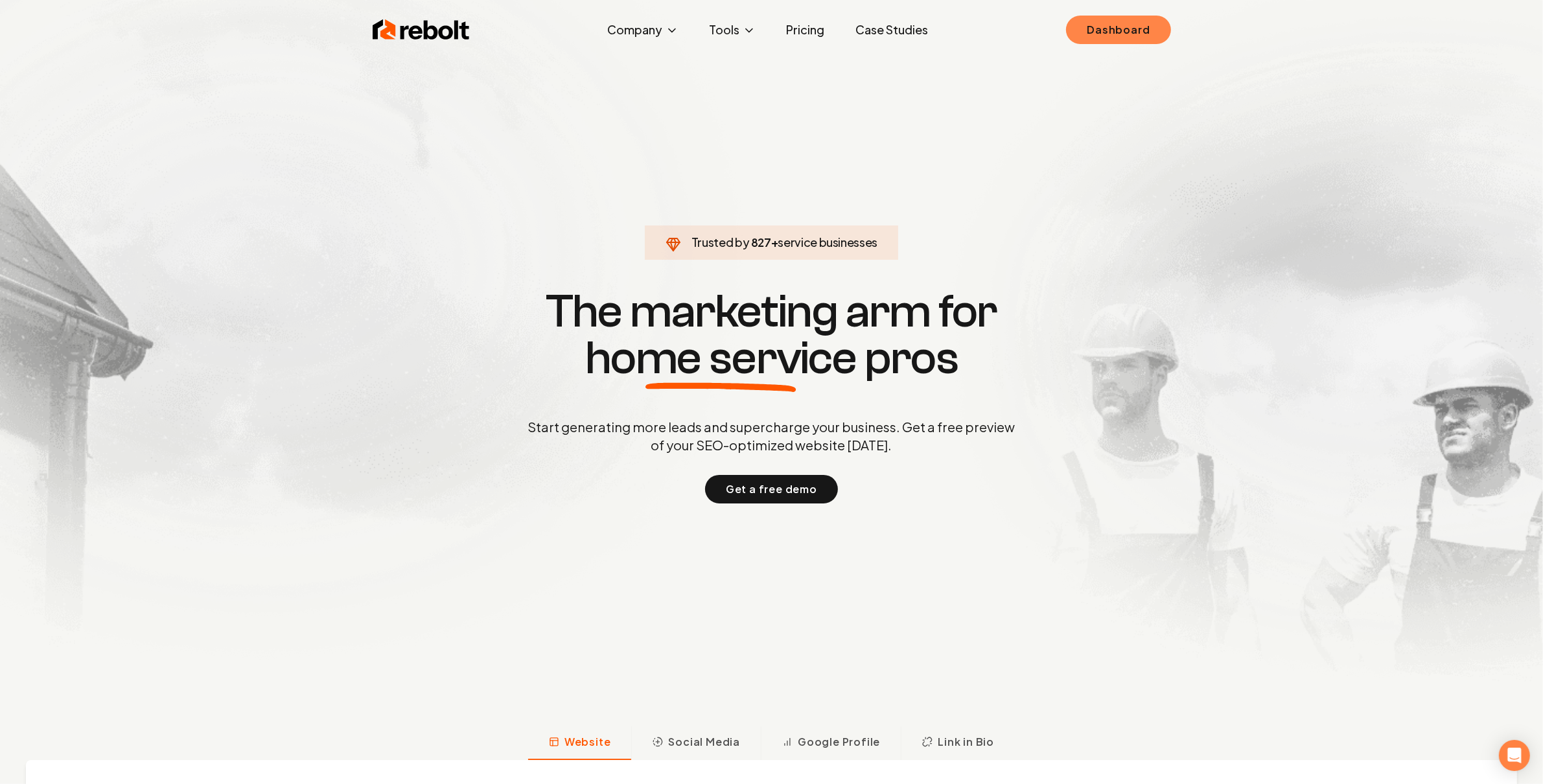
click at [1090, 27] on link "Dashboard" at bounding box center [1118, 29] width 105 height 29
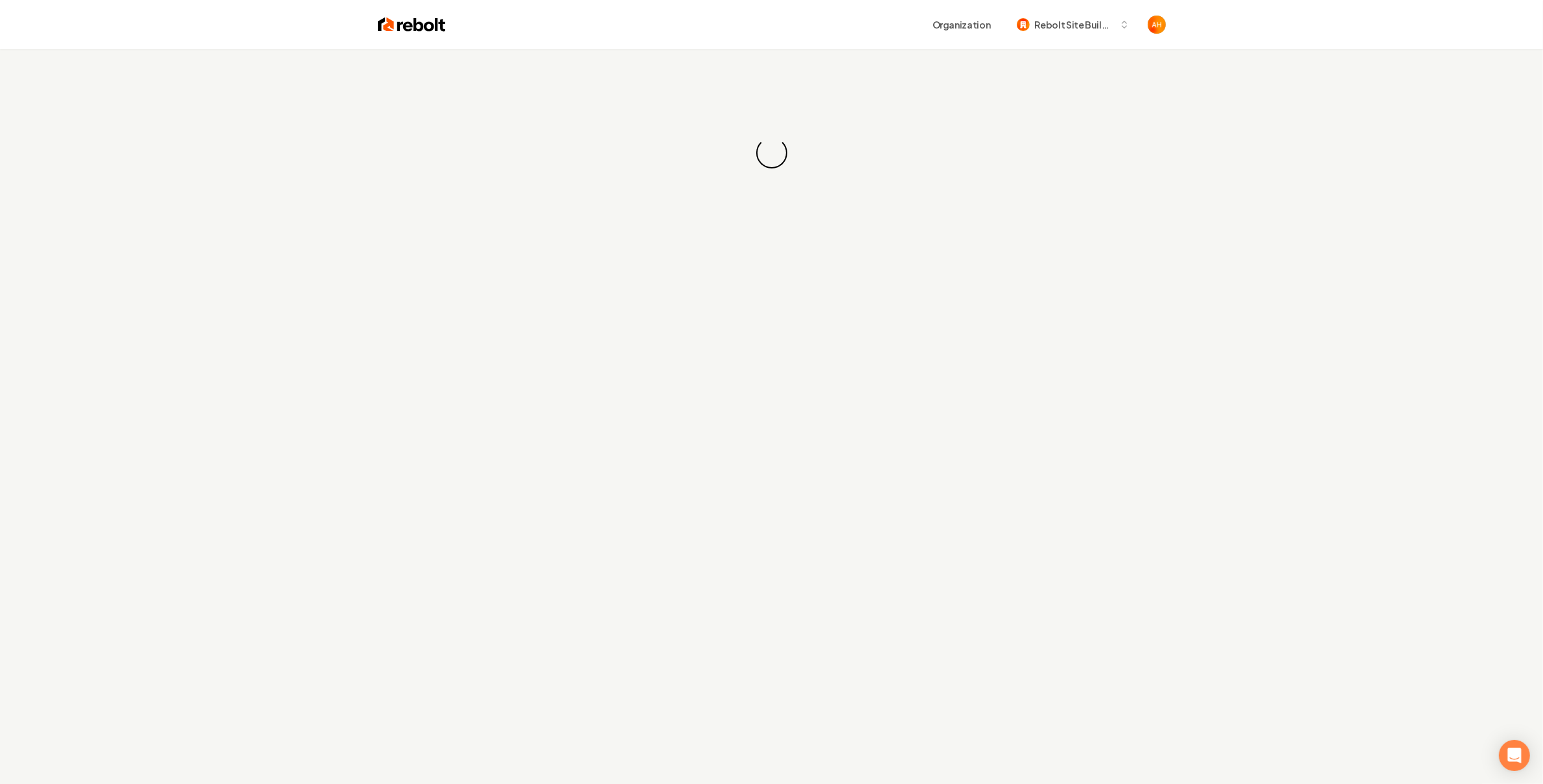
click at [898, 75] on div "Loading... Loading..." at bounding box center [771, 153] width 1543 height 208
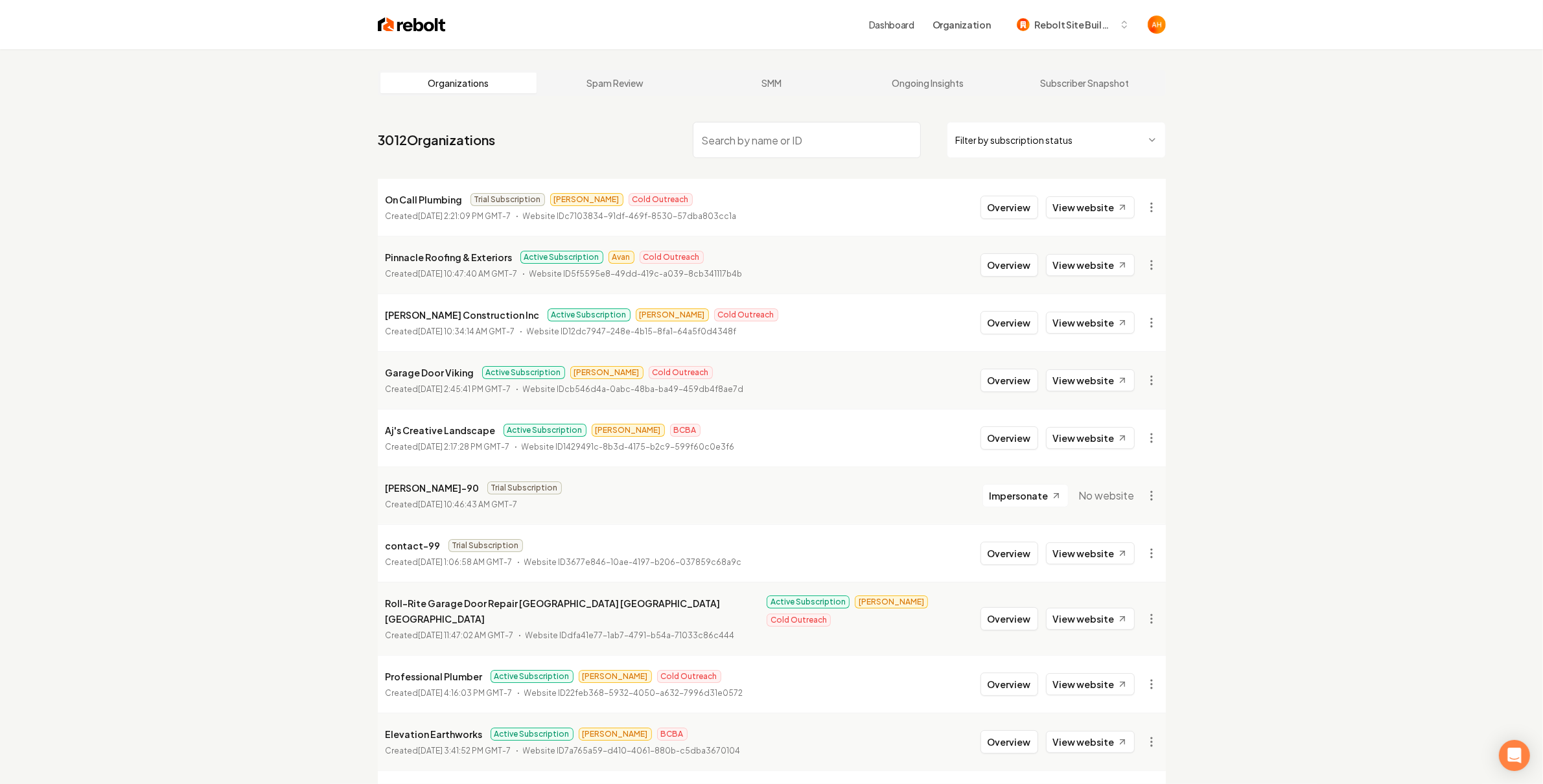
click at [757, 149] on input "search" at bounding box center [807, 140] width 228 height 36
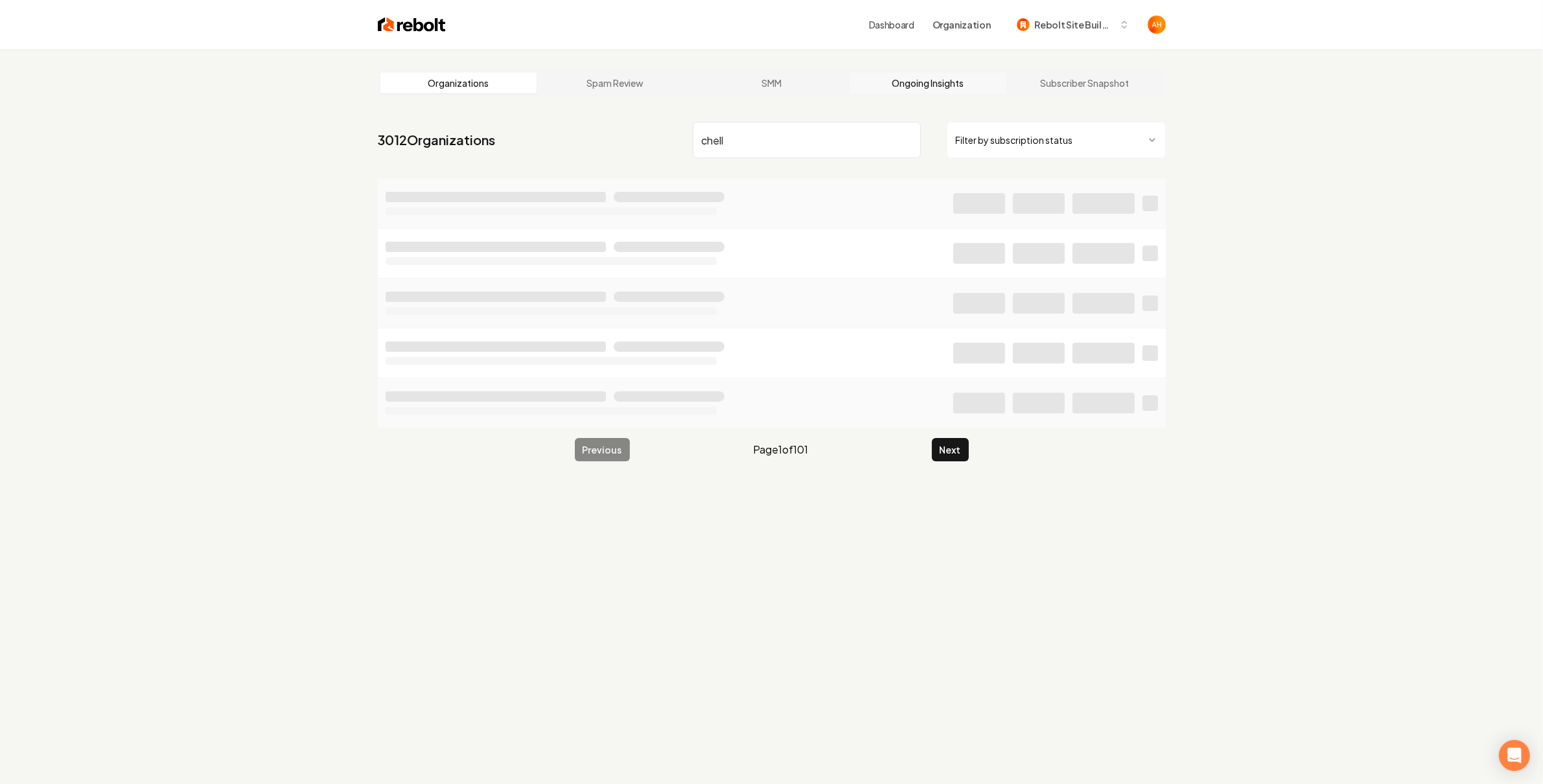
type input "chell"
click at [888, 89] on link "Ongoing Insights" at bounding box center [928, 83] width 157 height 21
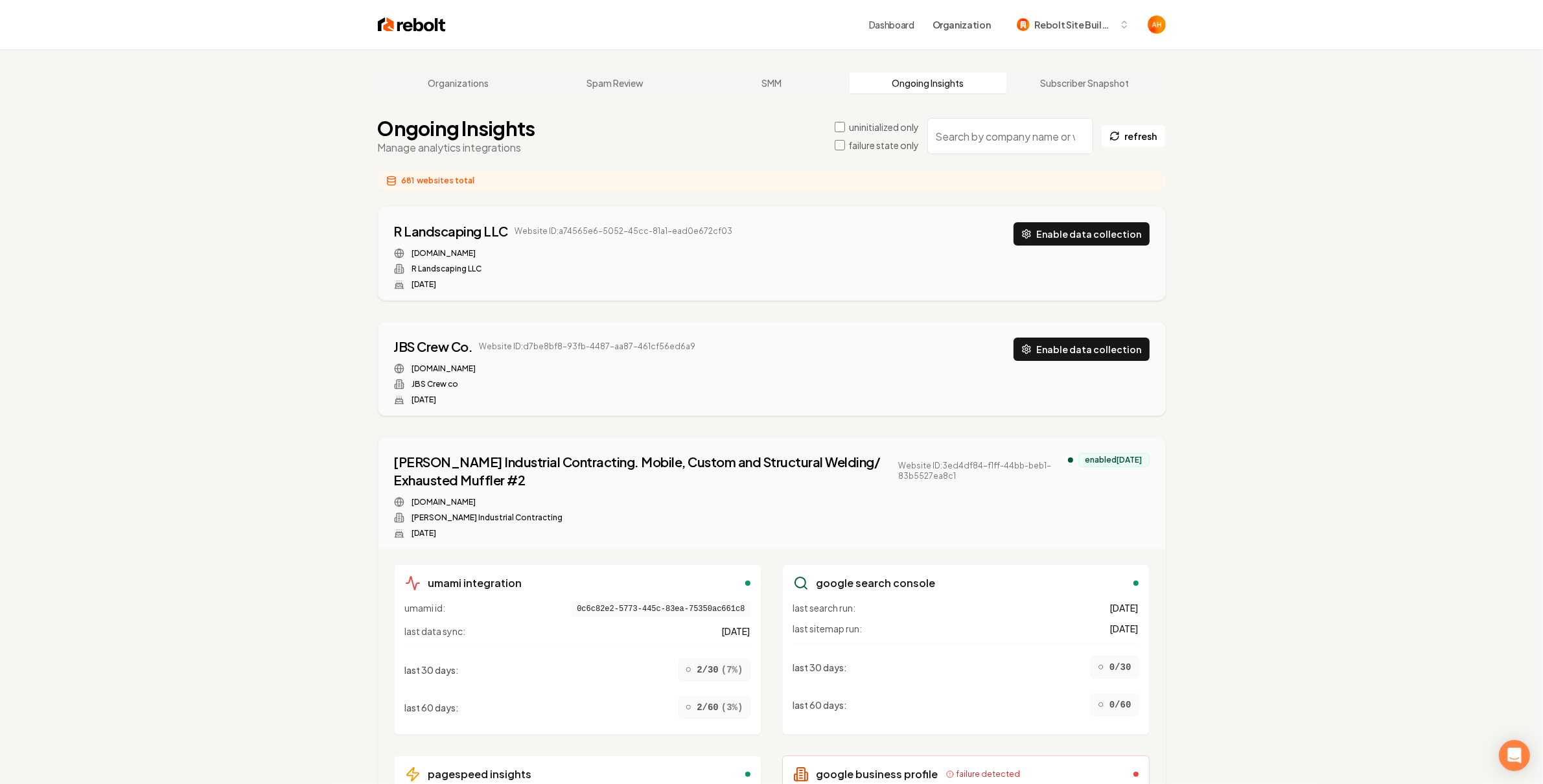
click at [942, 147] on input "search" at bounding box center [1010, 136] width 166 height 36
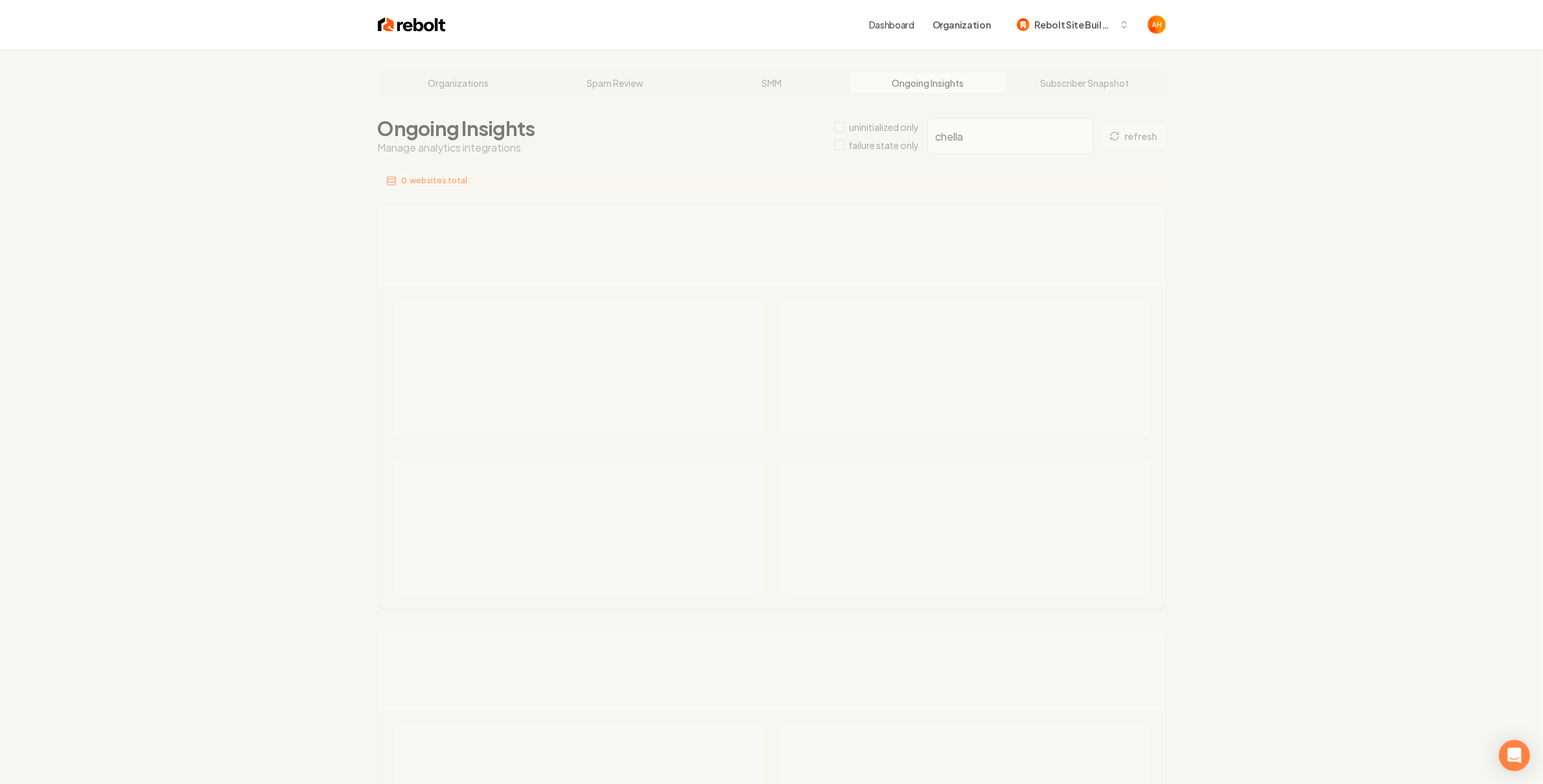
type input "chella"
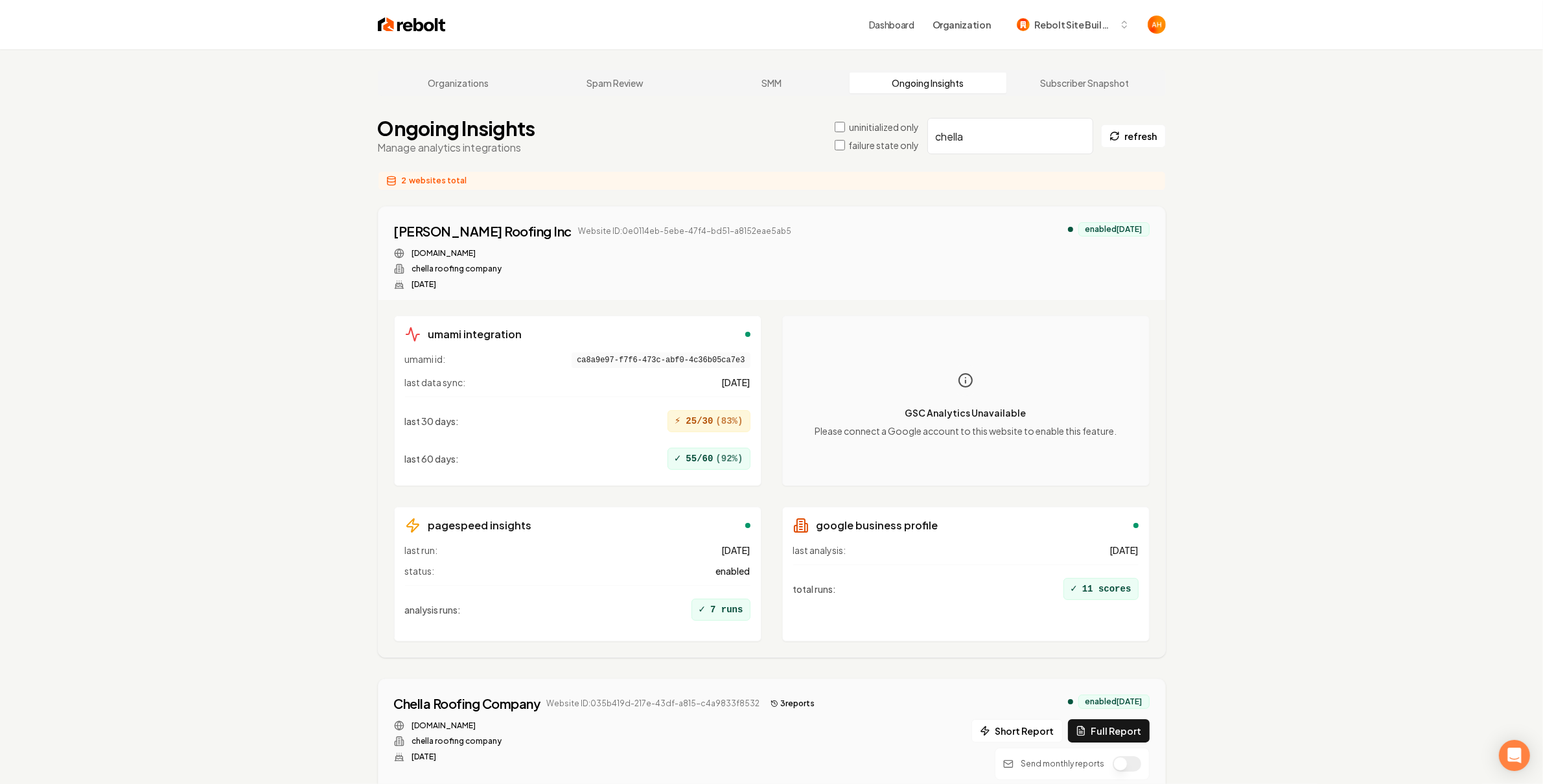
scroll to position [282, 0]
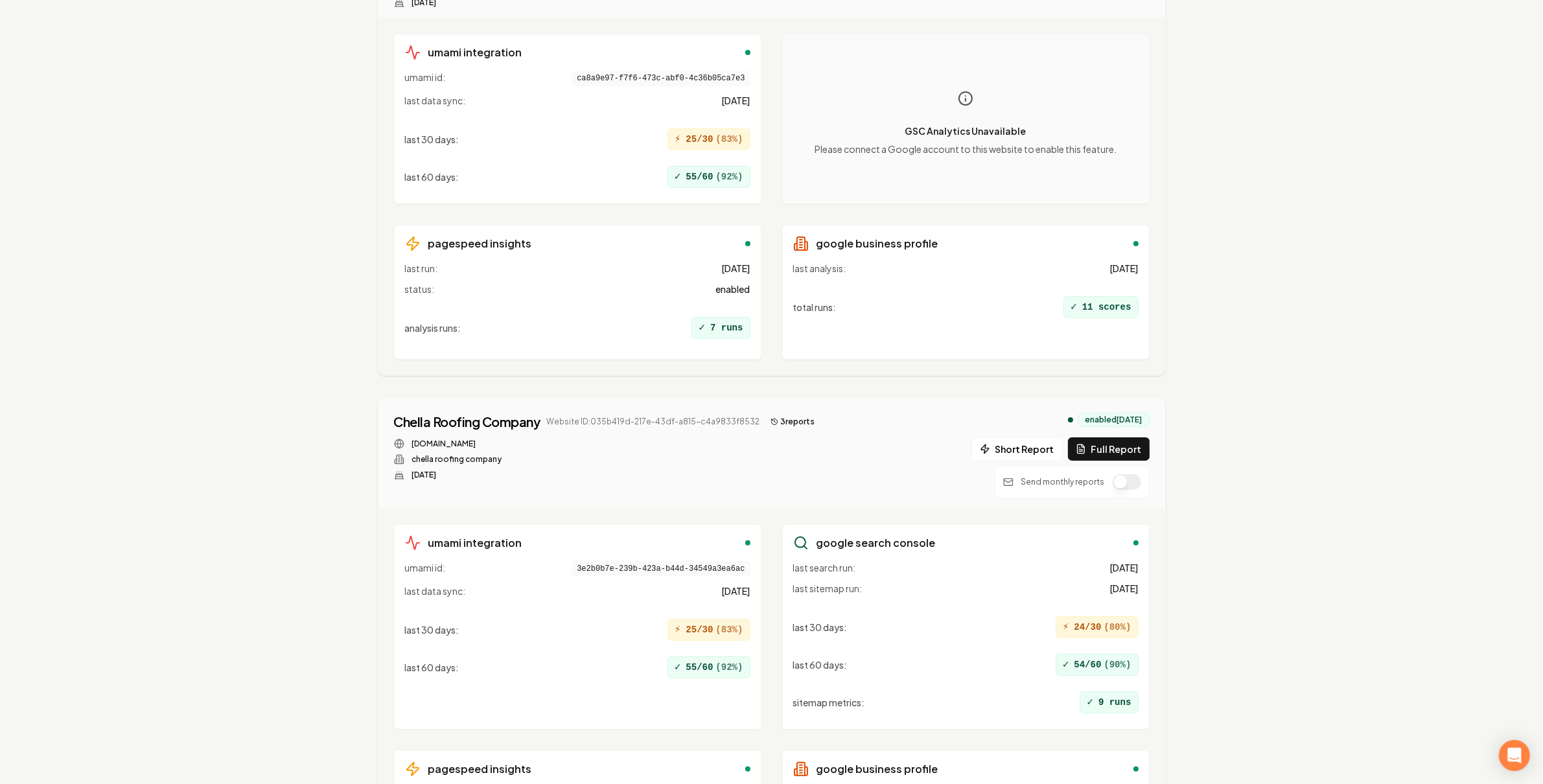
click at [787, 424] on button "3 report s" at bounding box center [793, 421] width 55 height 16
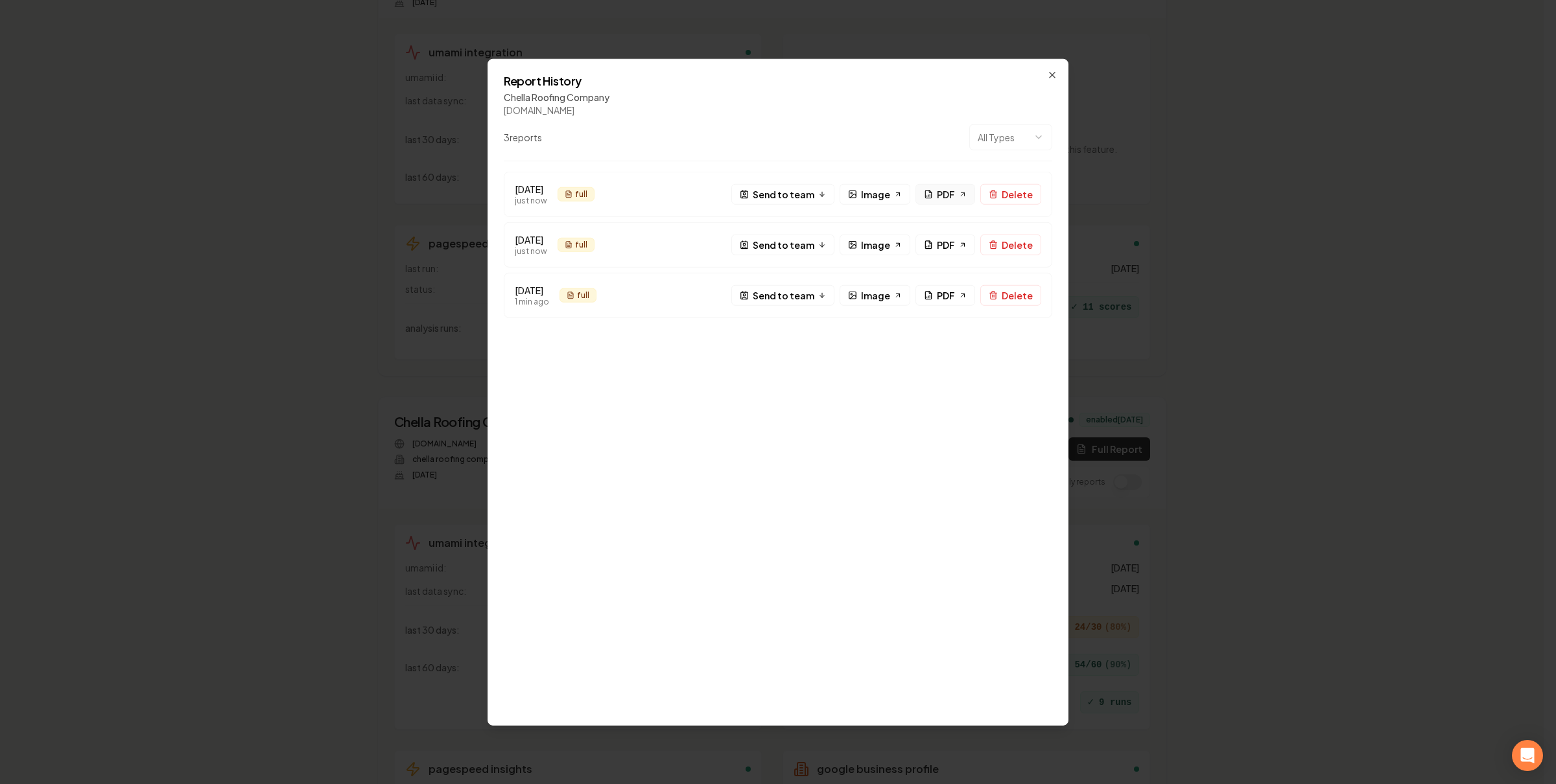
click at [951, 200] on span "PDF" at bounding box center [946, 194] width 18 height 14
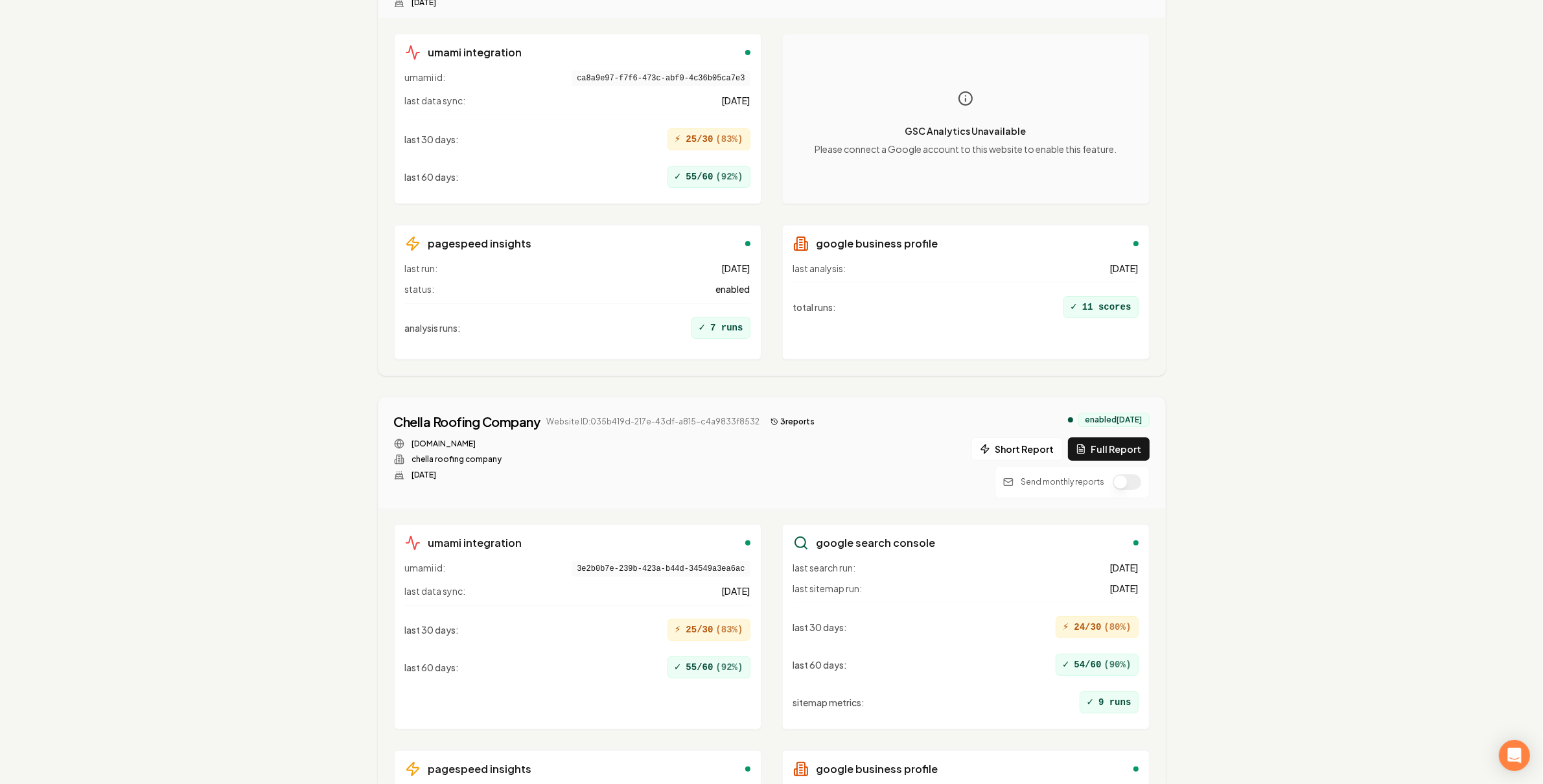
scroll to position [0, 0]
